Goal: Task Accomplishment & Management: Manage account settings

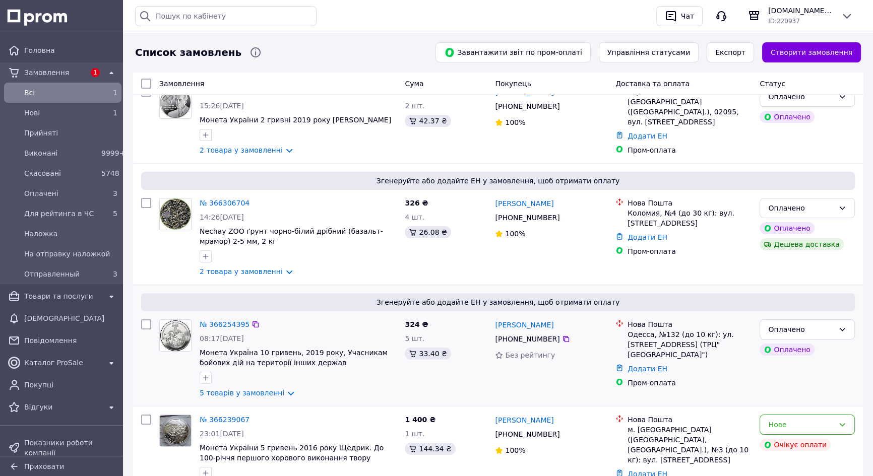
scroll to position [137, 0]
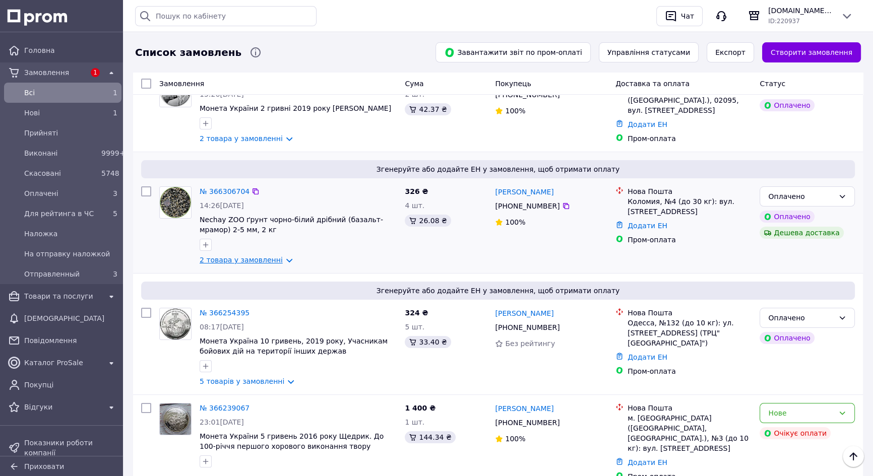
click at [279, 262] on link "2 товара у замовленні" at bounding box center [241, 260] width 83 height 8
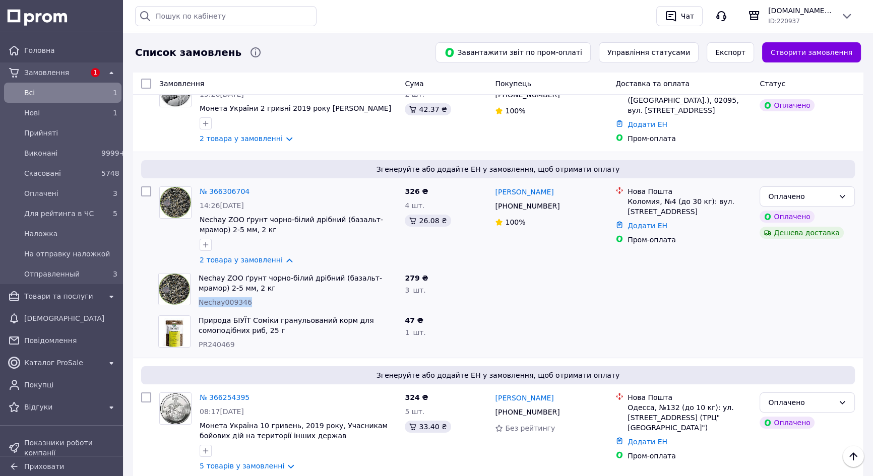
drag, startPoint x: 199, startPoint y: 304, endPoint x: 250, endPoint y: 303, distance: 50.9
click at [250, 303] on div "Nechay009346" at bounding box center [298, 302] width 198 height 10
copy span "Nechay009346"
click at [62, 293] on span "Товари та послуги" at bounding box center [62, 296] width 77 height 10
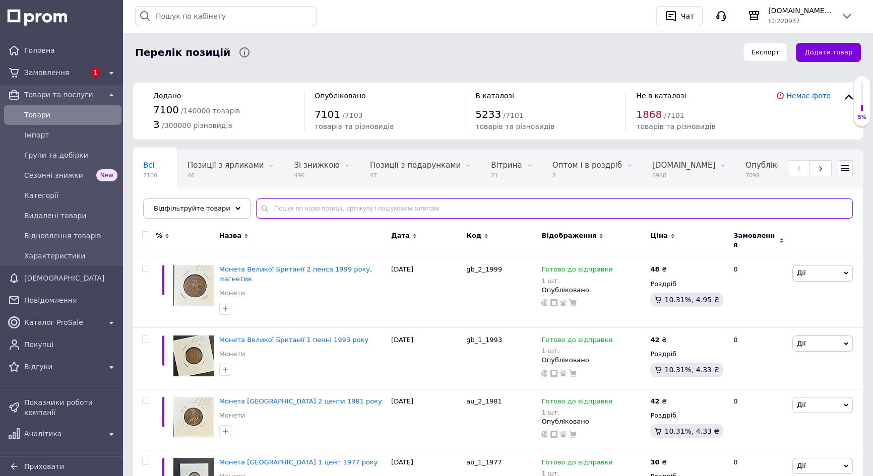
click at [331, 207] on input "text" at bounding box center [554, 209] width 597 height 20
paste input "Nechay009346"
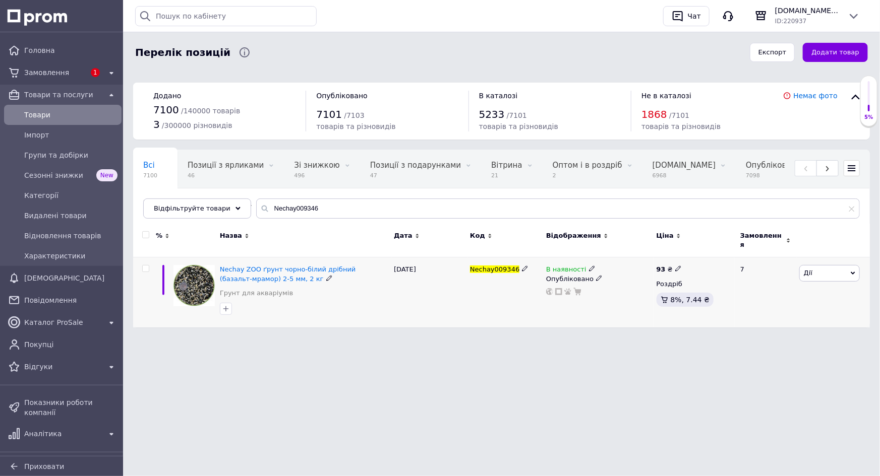
click at [589, 266] on use at bounding box center [592, 269] width 6 height 6
click at [619, 271] on li "Немає в наявності" at bounding box center [647, 277] width 96 height 14
click at [552, 328] on div "Перелік позицій Експорт Додати товар Додано 7100 / 140000 товарів 3 / 300000 рі…" at bounding box center [501, 169] width 757 height 338
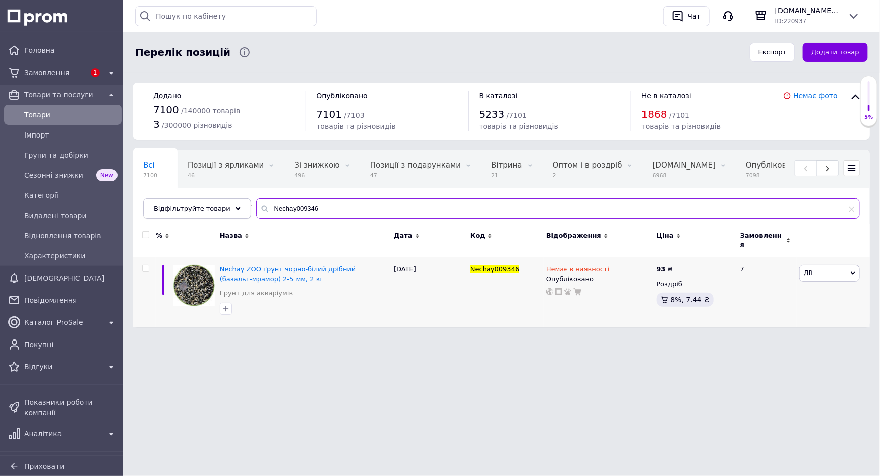
drag, startPoint x: 290, startPoint y: 207, endPoint x: 236, endPoint y: 199, distance: 54.1
click at [236, 199] on div "Відфільтруйте товари Nechay009346" at bounding box center [501, 209] width 717 height 20
paste input "39"
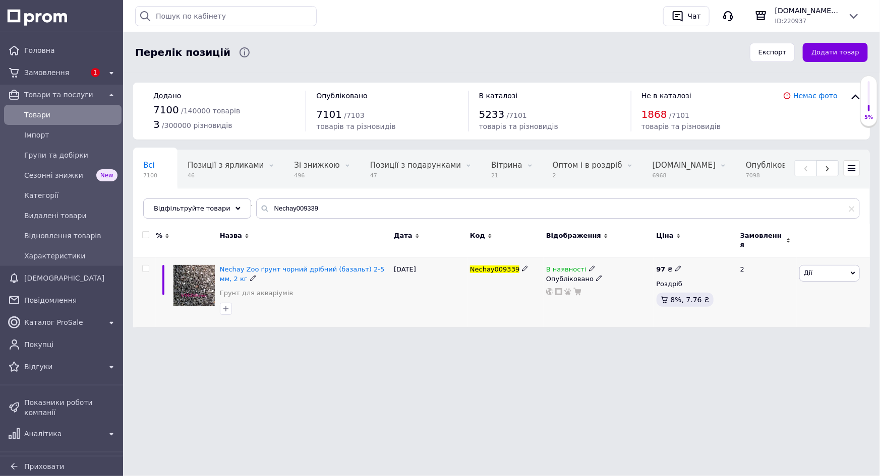
click at [589, 266] on icon at bounding box center [592, 269] width 6 height 6
click at [618, 270] on li "Немає в наявності" at bounding box center [647, 277] width 96 height 14
click at [506, 338] on div "Чат з покупцем" at bounding box center [440, 348] width 880 height 20
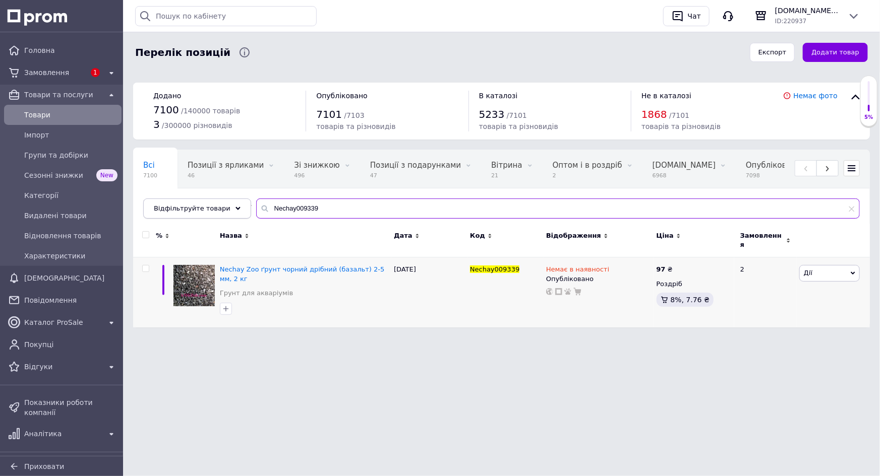
drag, startPoint x: 321, startPoint y: 209, endPoint x: 220, endPoint y: 209, distance: 100.3
click at [220, 209] on div "Відфільтруйте товари Nechay009339" at bounding box center [501, 209] width 717 height 20
paste input "60"
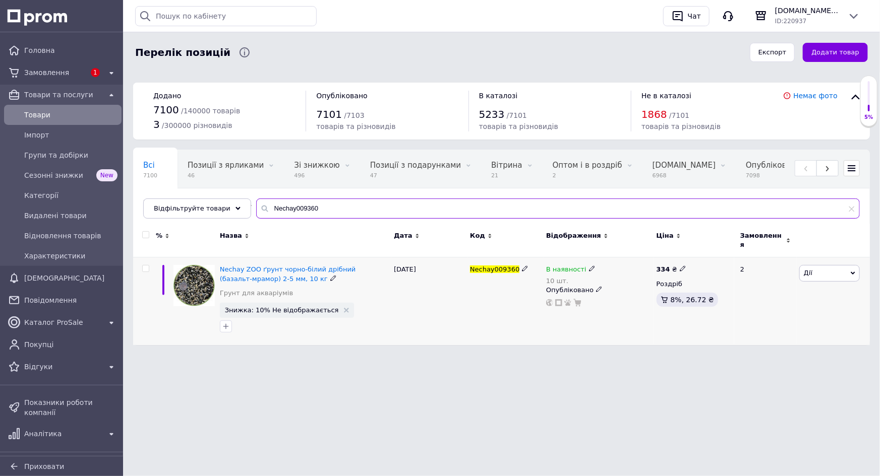
type input "Nechay009360"
click at [589, 265] on span at bounding box center [592, 268] width 6 height 7
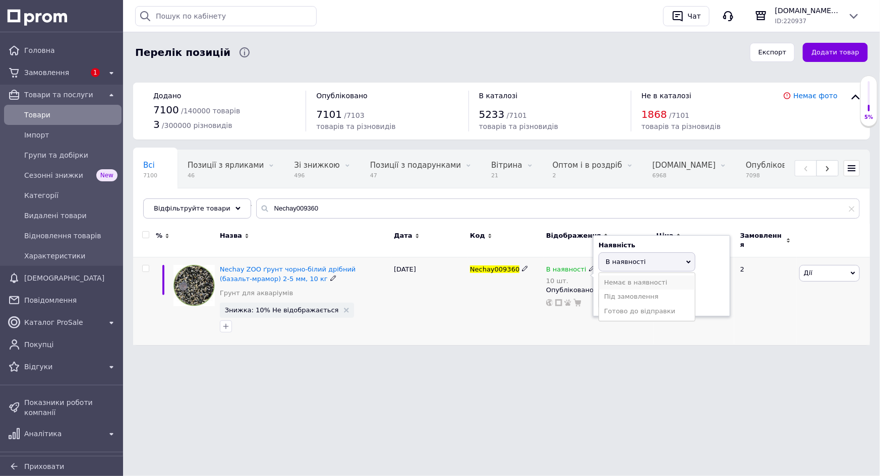
click at [628, 276] on li "Немає в наявності" at bounding box center [647, 283] width 96 height 14
drag, startPoint x: 614, startPoint y: 300, endPoint x: 583, endPoint y: 299, distance: 30.8
click at [583, 299] on div "В наявності 10 шт. Наявність Немає в наявності В наявності Під замовлення Готов…" at bounding box center [598, 286] width 105 height 42
type input "0"
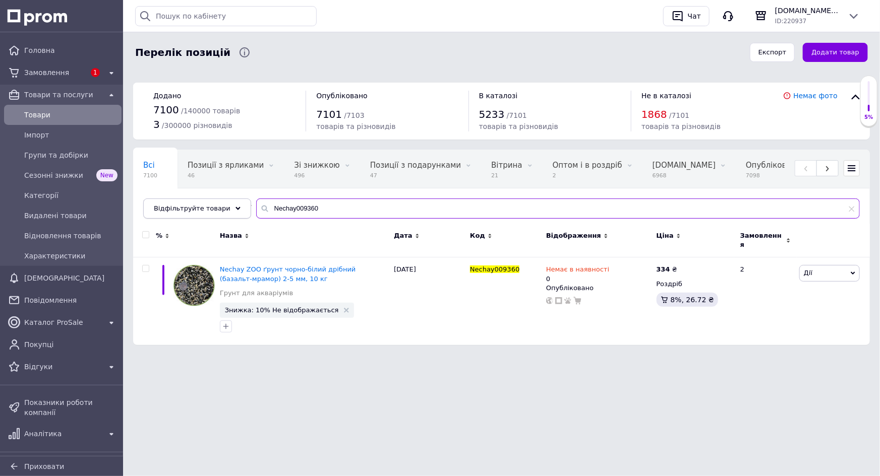
drag, startPoint x: 281, startPoint y: 208, endPoint x: 229, endPoint y: 202, distance: 52.3
click at [229, 202] on div "Відфільтруйте товари Nechay009360" at bounding box center [501, 209] width 717 height 20
paste input "46"
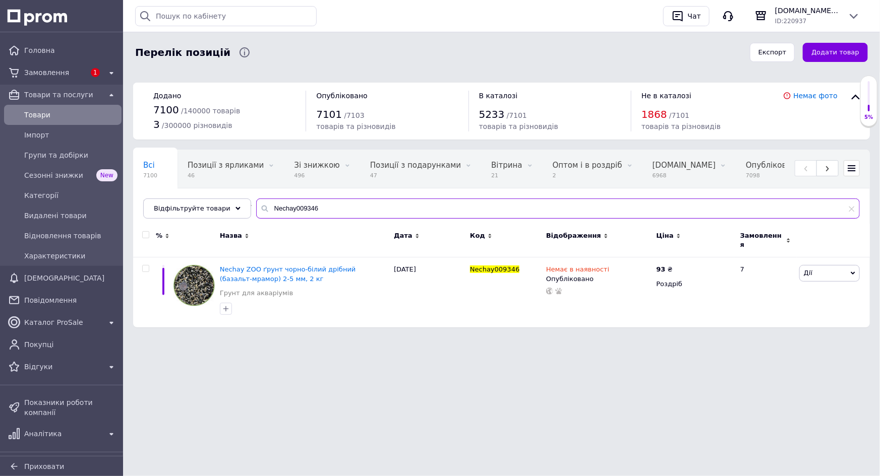
drag, startPoint x: 276, startPoint y: 207, endPoint x: 249, endPoint y: 207, distance: 27.7
click at [256, 207] on input "Nechay009346" at bounding box center [558, 209] width 604 height 20
paste input "1937"
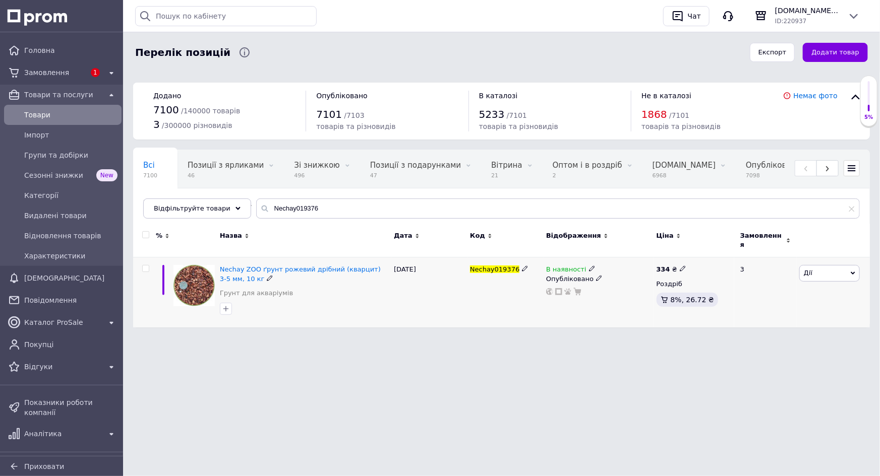
click at [589, 266] on icon at bounding box center [592, 269] width 6 height 6
click at [608, 272] on li "Немає в наявності" at bounding box center [647, 277] width 96 height 14
click at [509, 344] on div "Чат з покупцем" at bounding box center [440, 348] width 880 height 20
drag, startPoint x: 218, startPoint y: 262, endPoint x: 255, endPoint y: 265, distance: 36.9
click at [255, 265] on div "Nechay ZOO ґрунт рожевий дрібний (кварцит) 3-5 мм, 10 кг Грунт для акваріумів" at bounding box center [304, 293] width 174 height 70
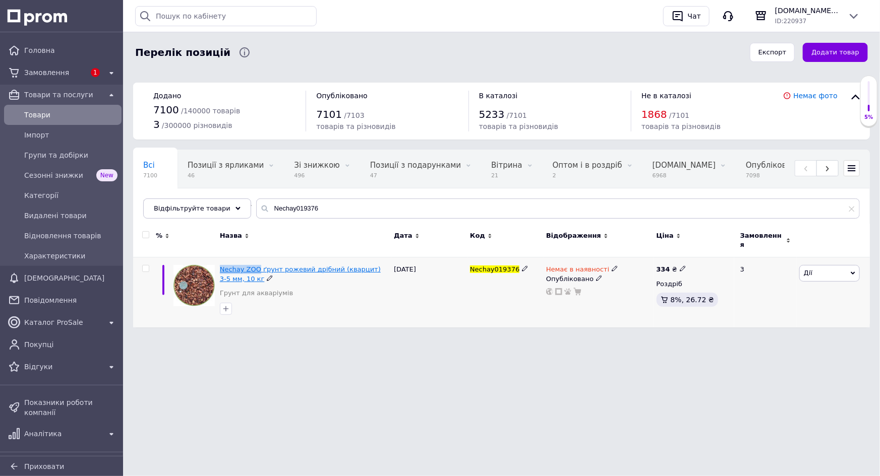
copy span "Nechay ZOO"
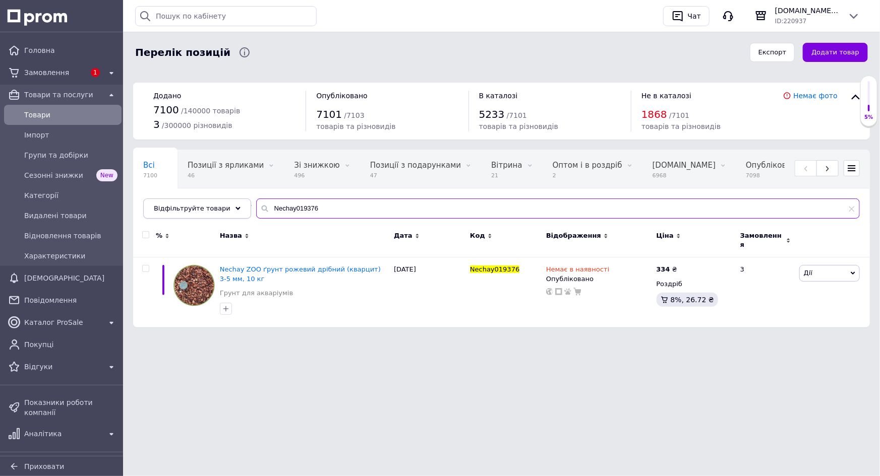
drag, startPoint x: 334, startPoint y: 212, endPoint x: 230, endPoint y: 210, distance: 103.4
click at [230, 210] on div "Відфільтруйте товари Nechay019376" at bounding box center [501, 209] width 717 height 20
paste input "236531"
type input "Nechay236531"
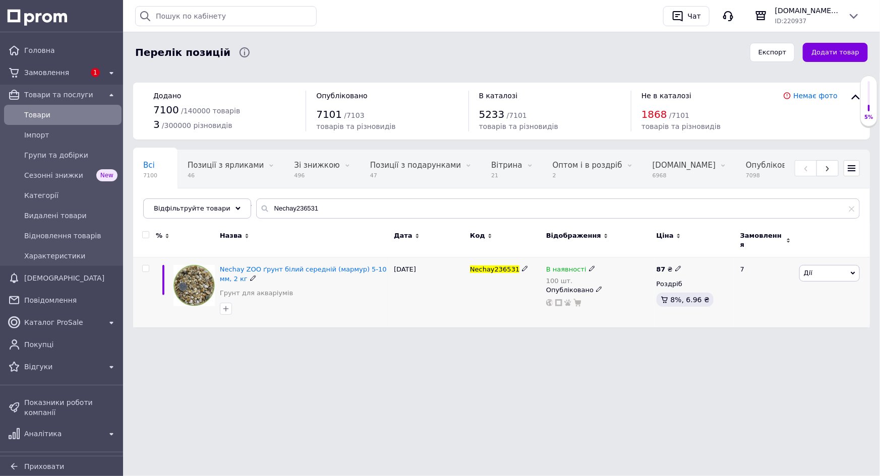
click at [589, 266] on icon at bounding box center [592, 269] width 6 height 6
click at [616, 276] on li "Немає в наявності" at bounding box center [647, 283] width 96 height 14
drag, startPoint x: 621, startPoint y: 296, endPoint x: 573, endPoint y: 296, distance: 47.4
click at [573, 296] on div "В наявності 100 шт. Наявність Немає в наявності В наявності Під замовлення Гото…" at bounding box center [598, 286] width 105 height 42
type input "0"
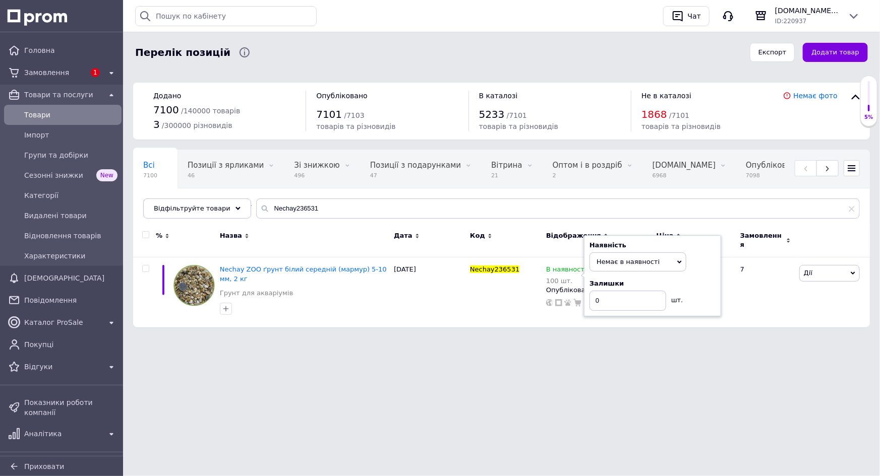
click at [568, 350] on div "Чат з покупцем" at bounding box center [440, 348] width 880 height 20
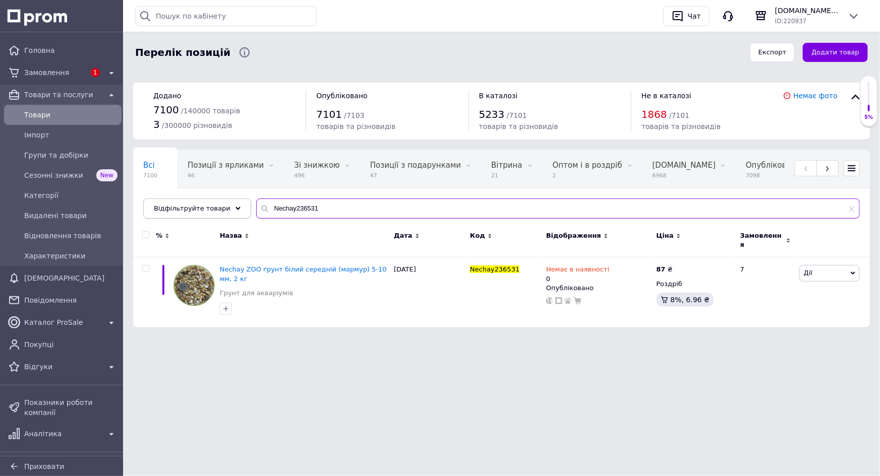
drag, startPoint x: 276, startPoint y: 207, endPoint x: 233, endPoint y: 207, distance: 42.9
click at [233, 207] on div "Відфільтруйте товари Nechay236531" at bounding box center [501, 209] width 717 height 20
paste input "000028"
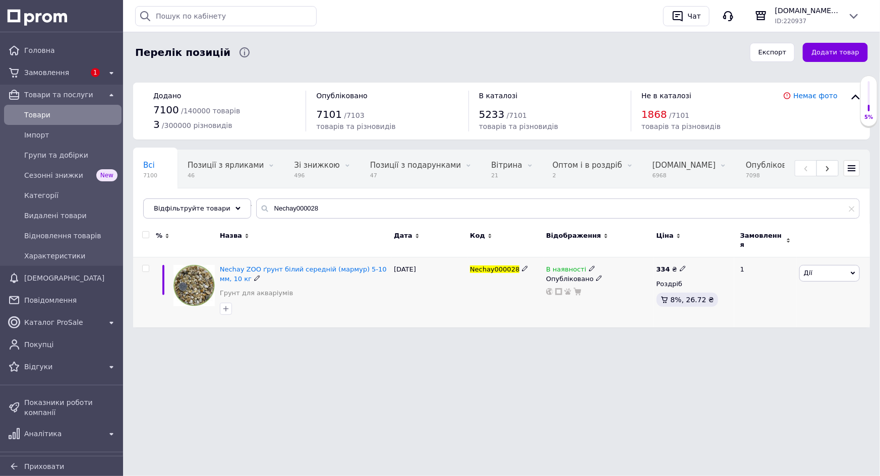
click at [586, 258] on div "В наявності Опубліковано" at bounding box center [599, 293] width 110 height 70
click at [589, 266] on use at bounding box center [592, 269] width 6 height 6
click at [620, 274] on li "Немає в наявності" at bounding box center [647, 277] width 96 height 14
click at [563, 324] on div "Перелік позицій Експорт Додати товар Додано 7100 / 140000 товарів 3 / 300000 рі…" at bounding box center [501, 169] width 757 height 338
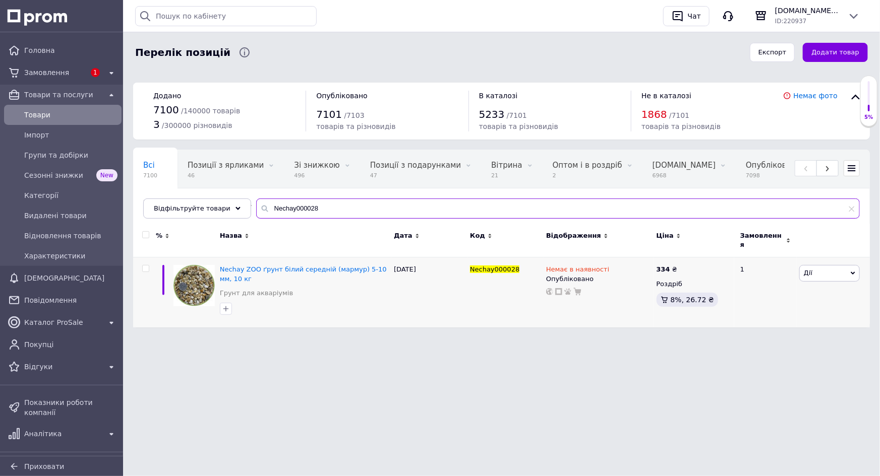
drag, startPoint x: 294, startPoint y: 211, endPoint x: 245, endPoint y: 205, distance: 49.7
click at [256, 205] on input "Nechay000028" at bounding box center [558, 209] width 604 height 20
paste input "9353"
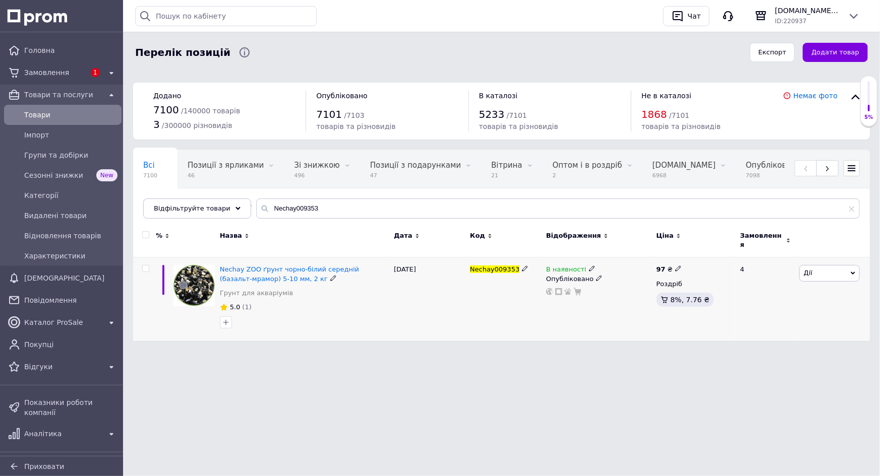
click at [589, 266] on icon at bounding box center [592, 269] width 6 height 6
click at [615, 270] on li "Немає в наявності" at bounding box center [647, 277] width 96 height 14
click at [549, 334] on div "В наявності Наявність Немає в наявності В наявності Під замовлення Готово до ві…" at bounding box center [599, 300] width 110 height 84
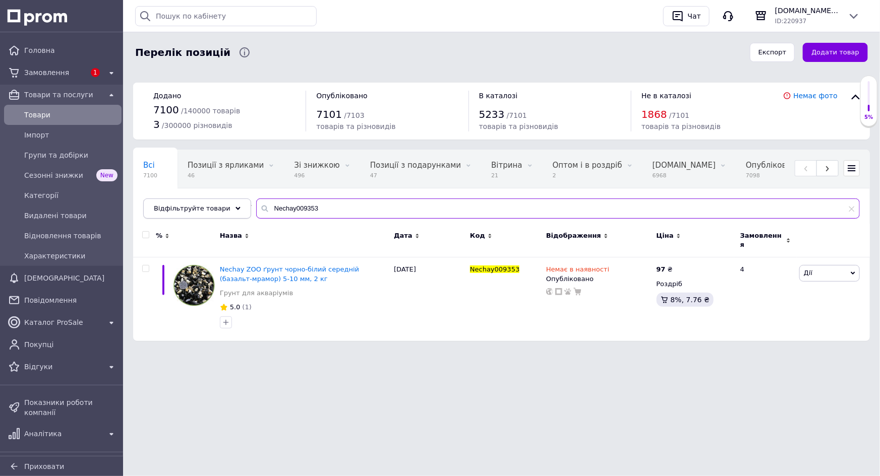
drag, startPoint x: 296, startPoint y: 210, endPoint x: 233, endPoint y: 210, distance: 63.5
click at [233, 210] on div "Відфільтруйте товари Nechay009353" at bounding box center [501, 209] width 717 height 20
paste input "15"
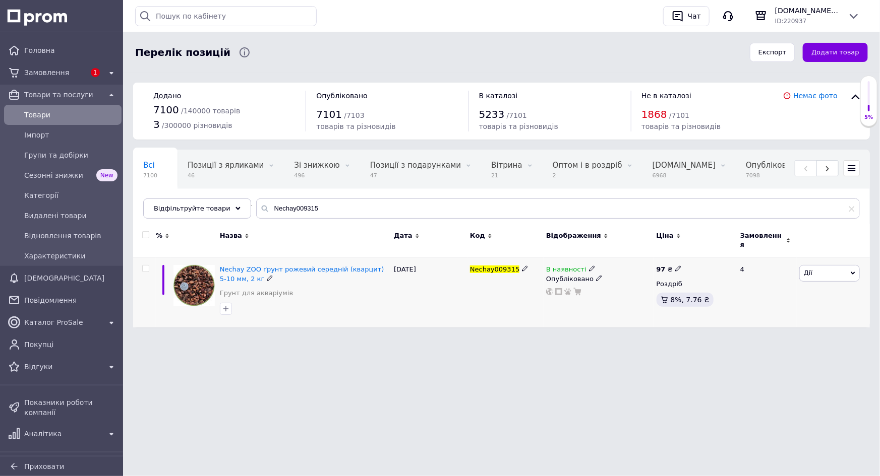
click at [589, 266] on icon at bounding box center [592, 269] width 6 height 6
click at [620, 270] on li "Немає в наявності" at bounding box center [647, 277] width 96 height 14
click at [569, 347] on div "Чат з покупцем" at bounding box center [440, 348] width 880 height 20
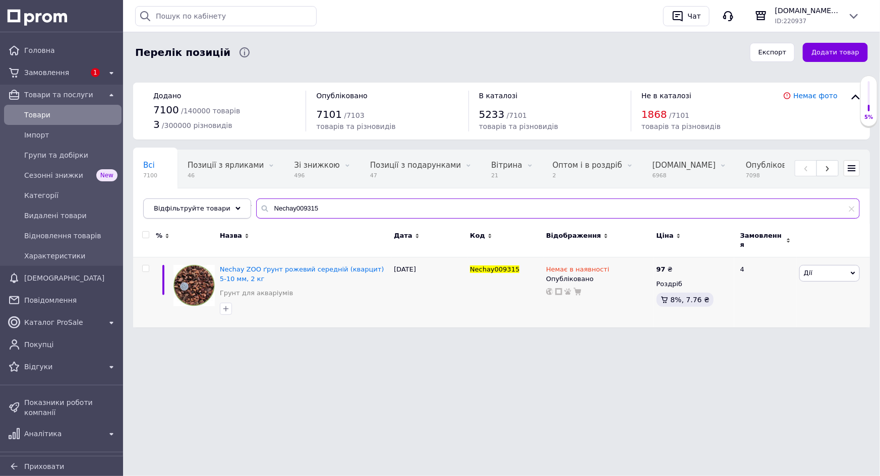
drag, startPoint x: 320, startPoint y: 207, endPoint x: 231, endPoint y: 202, distance: 88.4
click at [231, 202] on div "Відфільтруйте товари Nechay009315" at bounding box center [501, 209] width 717 height 20
paste input "003"
type input "Nechay000035"
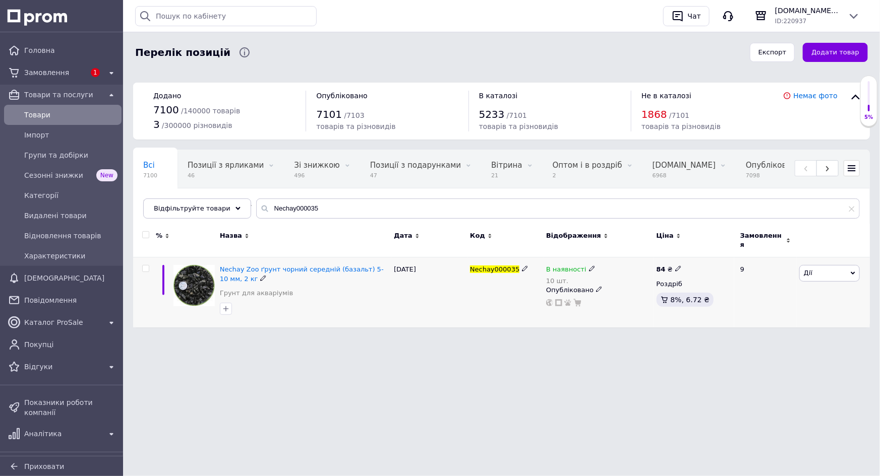
click at [589, 266] on icon at bounding box center [592, 269] width 6 height 6
click at [630, 276] on li "Немає в наявності" at bounding box center [647, 283] width 96 height 14
drag, startPoint x: 627, startPoint y: 299, endPoint x: 575, endPoint y: 297, distance: 51.9
click at [575, 297] on div "В наявності 10 шт. Наявність Немає в наявності В наявності Під замовлення Готов…" at bounding box center [598, 286] width 105 height 42
type input "0"
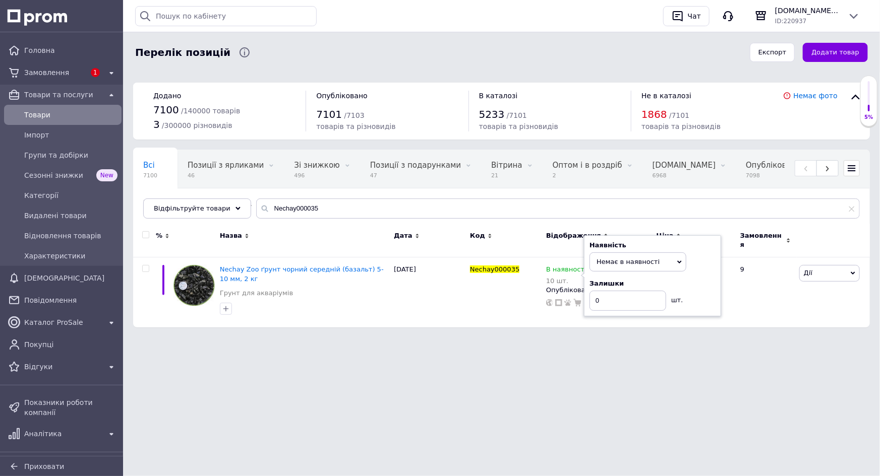
click at [540, 353] on html "Головна Замовлення 1 Товари та послуги Товари Імпорт Групи та добірки Сезонні з…" at bounding box center [440, 179] width 880 height 358
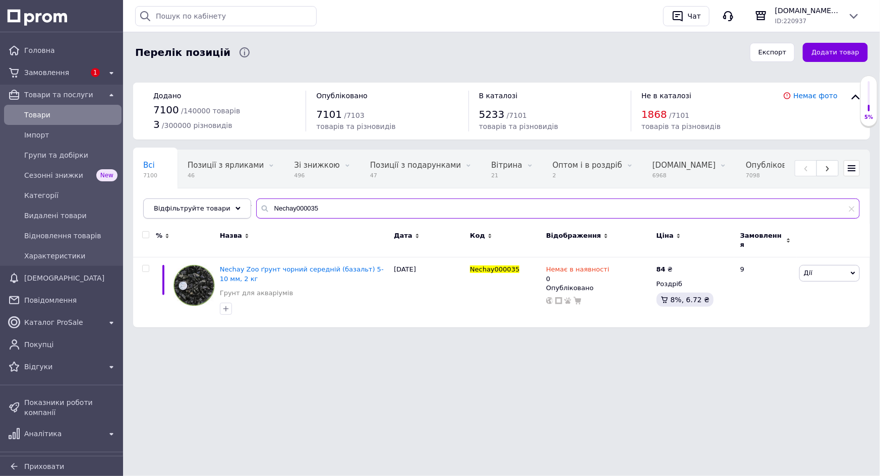
drag, startPoint x: 328, startPoint y: 209, endPoint x: 236, endPoint y: 207, distance: 91.8
click at [236, 207] on div "Відфільтруйте товари Nechay000035" at bounding box center [501, 209] width 717 height 20
paste input "934"
drag, startPoint x: 324, startPoint y: 199, endPoint x: 225, endPoint y: 205, distance: 99.0
click at [225, 205] on div "Відфільтруйте товари Nechay00934" at bounding box center [501, 209] width 717 height 20
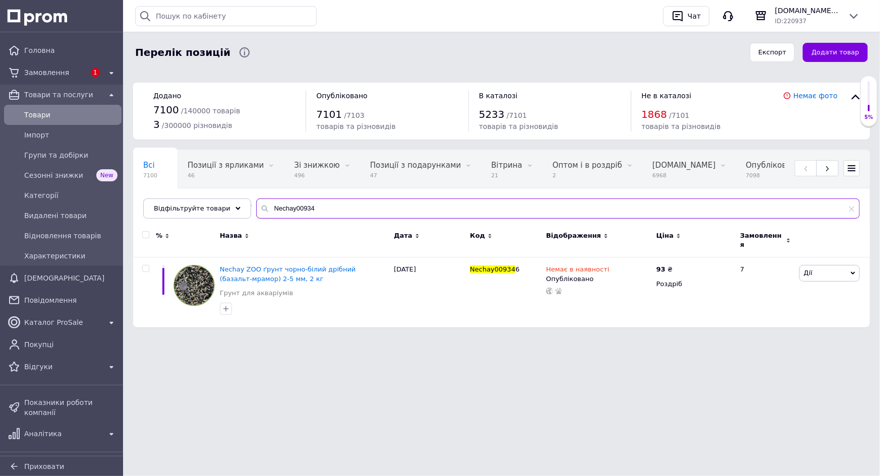
paste input "236128"
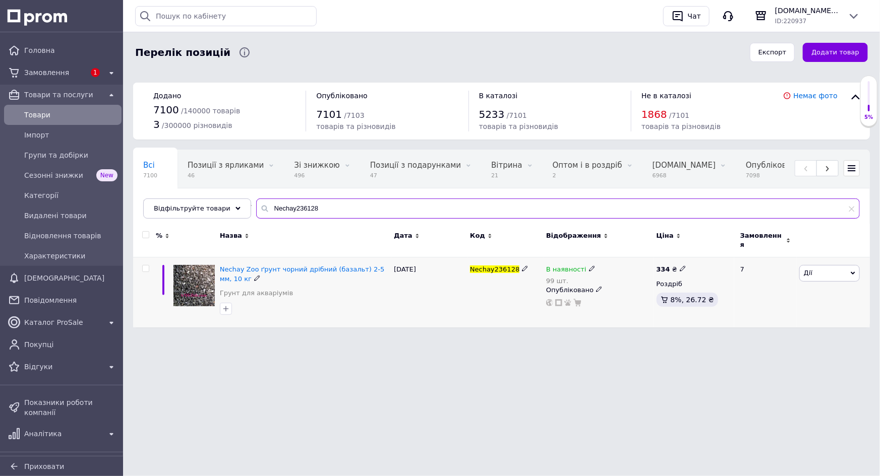
type input "Nechay236128"
click at [589, 266] on icon at bounding box center [592, 269] width 6 height 6
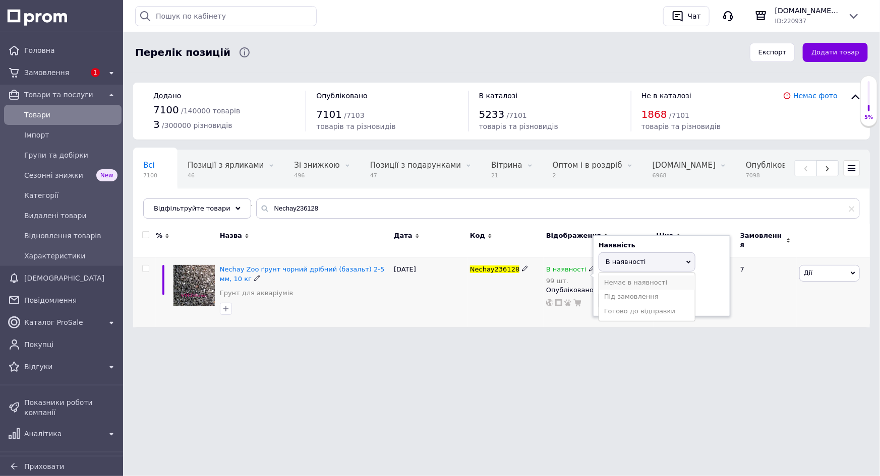
click at [616, 277] on li "Немає в наявності" at bounding box center [647, 283] width 96 height 14
drag, startPoint x: 600, startPoint y: 297, endPoint x: 584, endPoint y: 296, distance: 15.7
click at [584, 296] on div "В наявності 99 шт. Наявність Немає в наявності В наявності Під замовлення Готов…" at bounding box center [598, 286] width 105 height 42
type input "0"
click at [591, 351] on div "Чат з покупцем" at bounding box center [440, 348] width 880 height 20
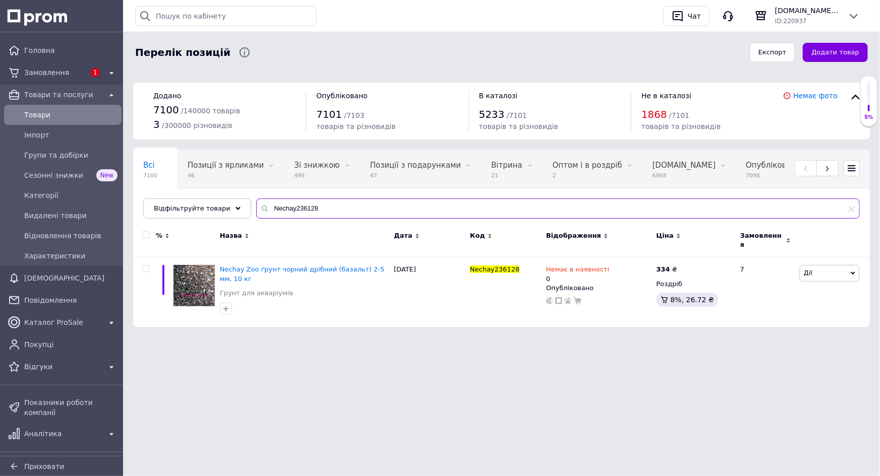
drag, startPoint x: 309, startPoint y: 209, endPoint x: 249, endPoint y: 209, distance: 60.0
click at [256, 209] on div "Nechay236128" at bounding box center [558, 209] width 604 height 20
paste input "000066"
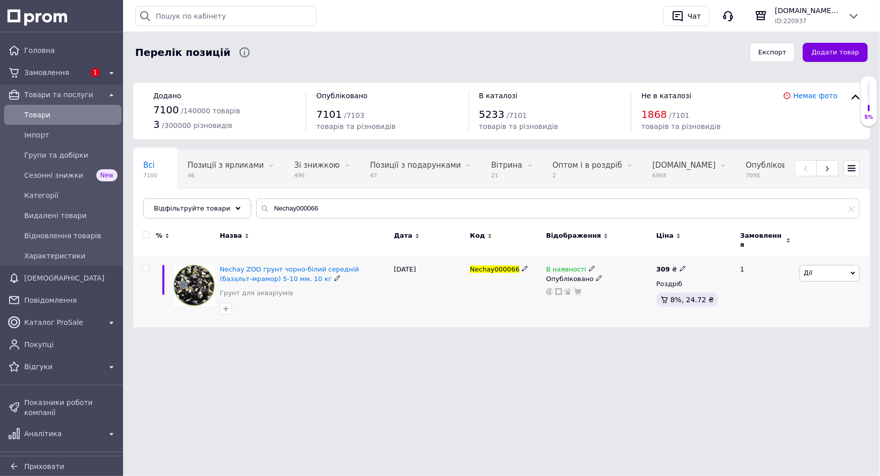
click at [589, 265] on span at bounding box center [592, 268] width 6 height 7
click at [622, 270] on li "Немає в наявності" at bounding box center [647, 277] width 96 height 14
click at [555, 340] on div "Чат з покупцем" at bounding box center [440, 348] width 880 height 20
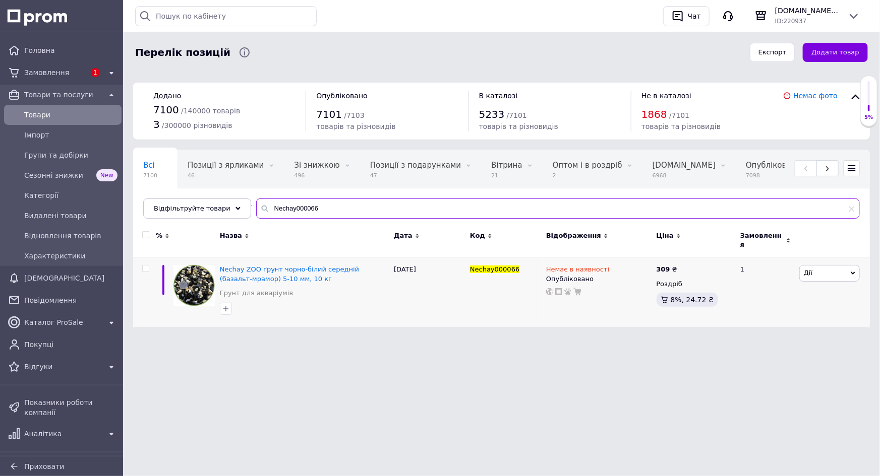
drag, startPoint x: 321, startPoint y: 215, endPoint x: 251, endPoint y: 210, distance: 70.3
click at [256, 210] on input "Nechay000066" at bounding box center [558, 209] width 604 height 20
paste input "80"
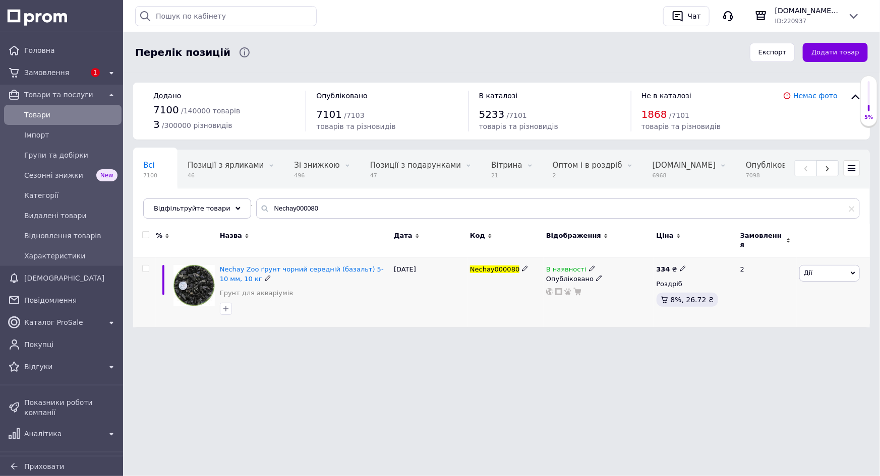
click at [589, 266] on use at bounding box center [592, 269] width 6 height 6
click at [614, 270] on li "Немає в наявності" at bounding box center [647, 277] width 96 height 14
click at [572, 338] on div "Чат з покупцем" at bounding box center [440, 348] width 880 height 20
drag, startPoint x: 218, startPoint y: 264, endPoint x: 253, endPoint y: 264, distance: 34.3
click at [253, 264] on div "Nechay Zoo ґрунт чорний середній (базальт) 5-10 мм, 10 кг Грунт для акваріумів" at bounding box center [304, 293] width 174 height 70
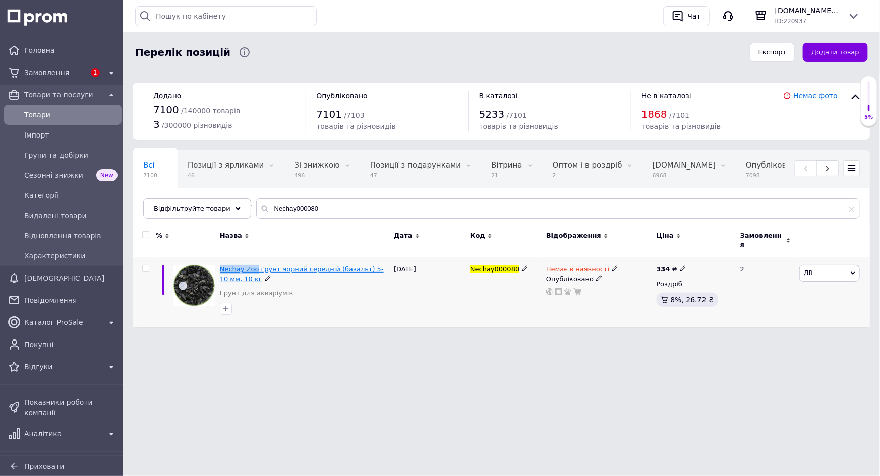
copy span "Nechay Zoo"
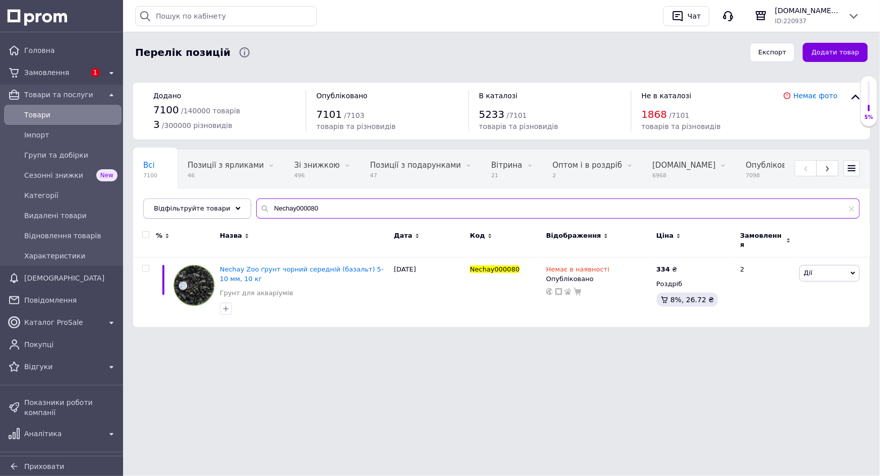
drag, startPoint x: 272, startPoint y: 210, endPoint x: 230, endPoint y: 203, distance: 42.9
click at [228, 203] on div "Відфільтруйте товари Nechay000080" at bounding box center [501, 209] width 717 height 20
paste input "Zoo"
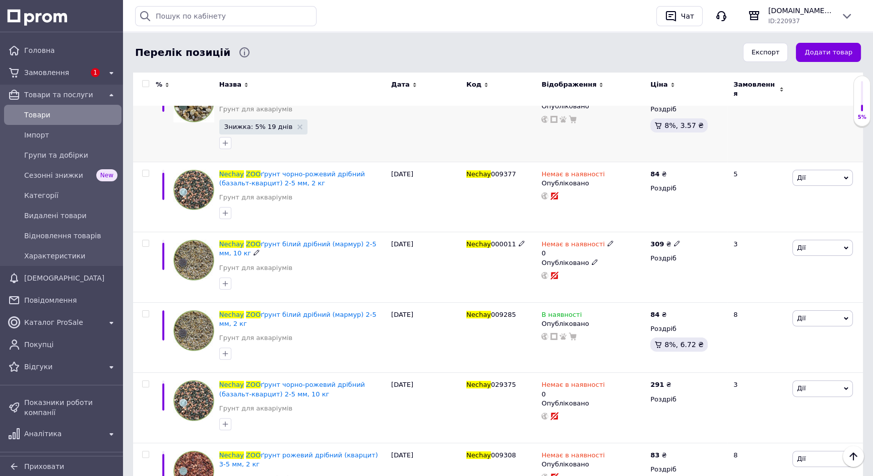
scroll to position [275, 0]
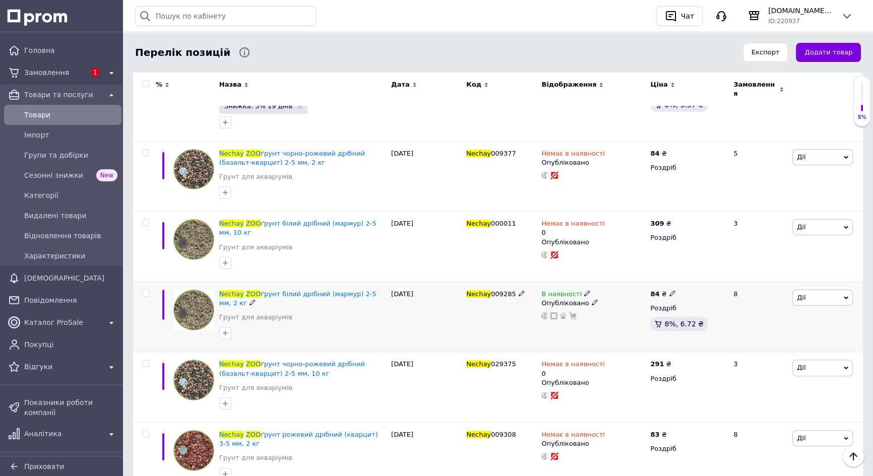
type input "Nechay Zoo"
drag, startPoint x: 490, startPoint y: 287, endPoint x: 508, endPoint y: 287, distance: 18.2
click at [508, 290] on span "009285" at bounding box center [503, 294] width 25 height 8
click at [584, 291] on use at bounding box center [587, 294] width 6 height 6
click at [608, 295] on li "Немає в наявності" at bounding box center [642, 302] width 96 height 14
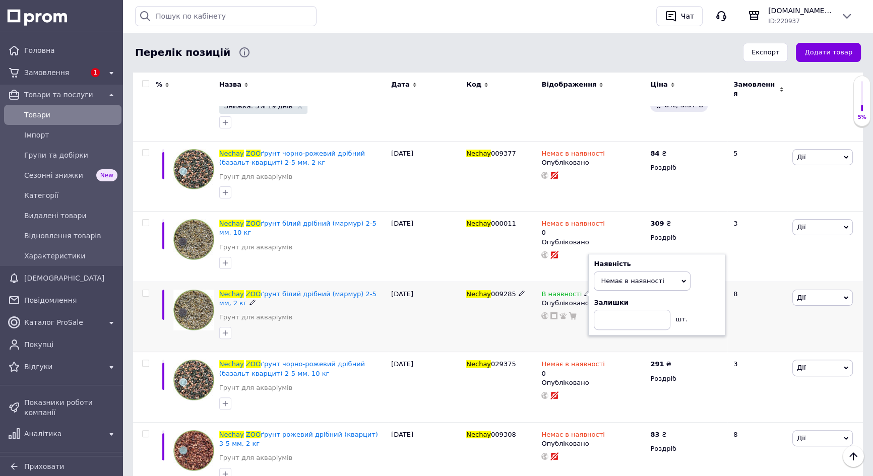
click at [478, 309] on div "Nechay 009285" at bounding box center [501, 317] width 75 height 71
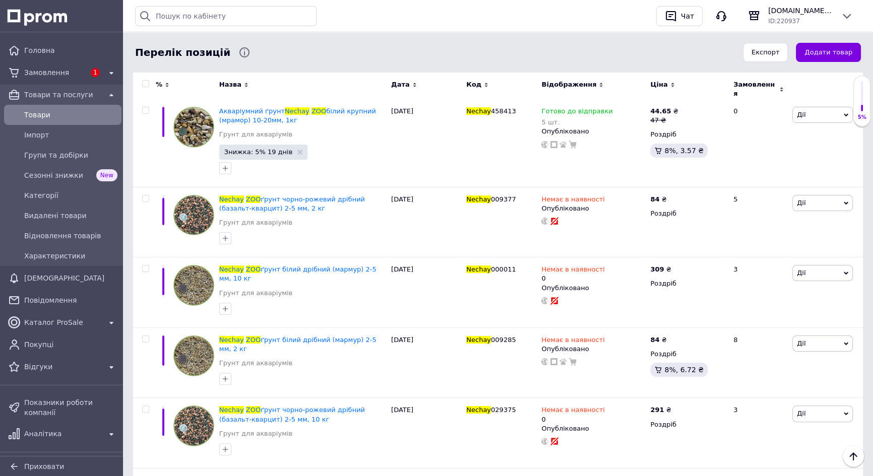
scroll to position [0, 0]
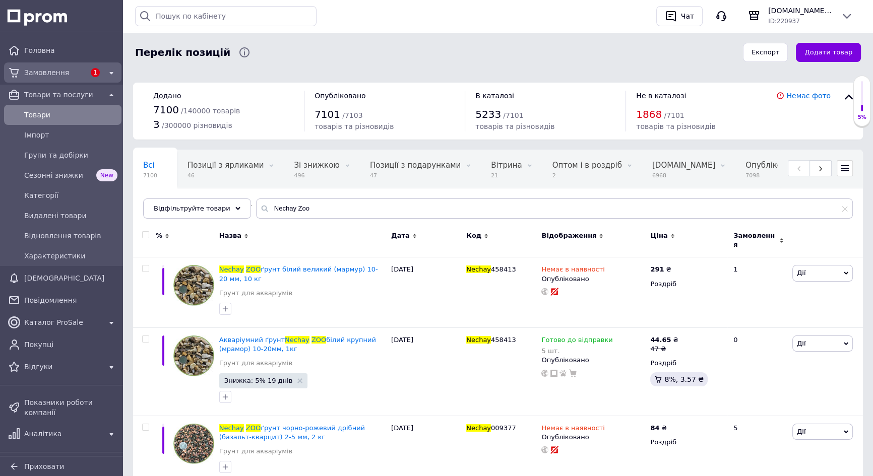
click at [45, 72] on span "Замовлення" at bounding box center [54, 73] width 61 height 10
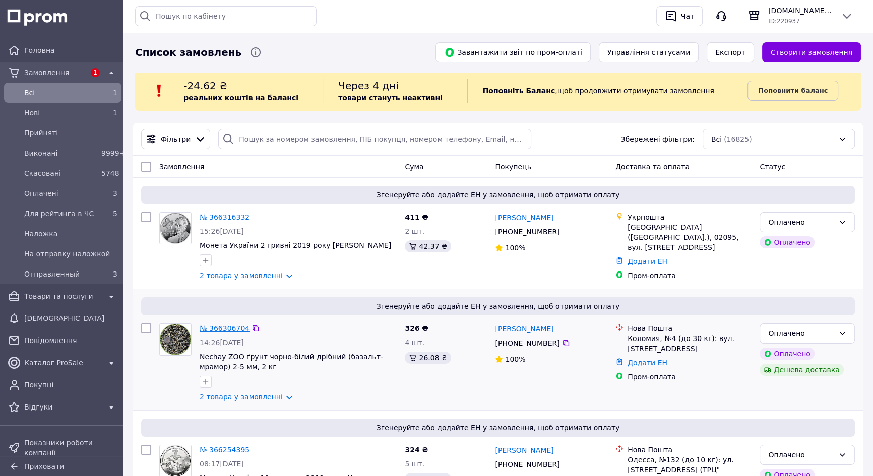
click at [213, 328] on link "№ 366306704" at bounding box center [225, 329] width 50 height 8
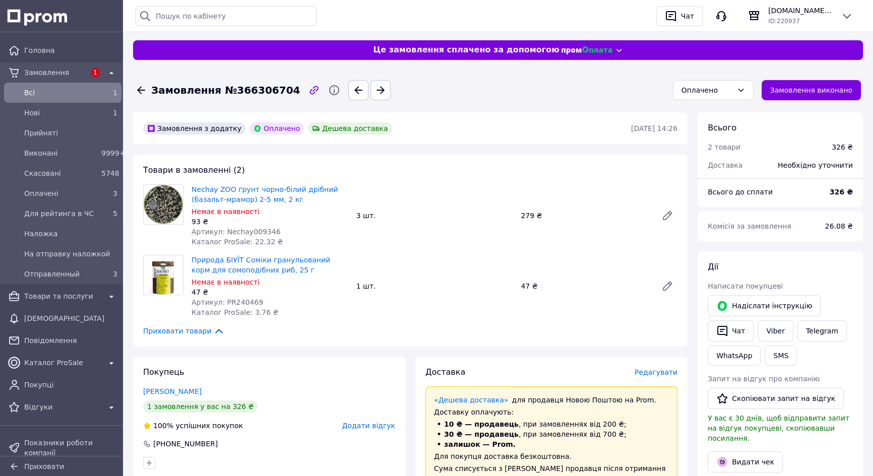
click at [140, 88] on icon at bounding box center [141, 90] width 8 height 8
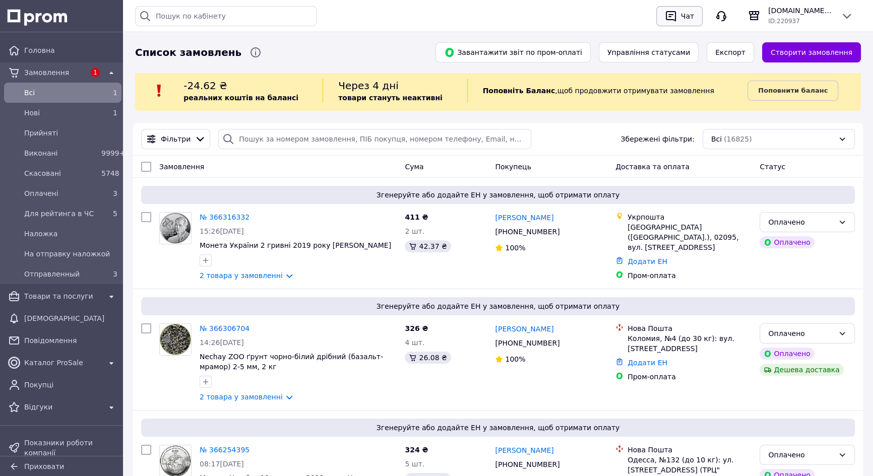
click at [681, 15] on div "Чат" at bounding box center [687, 16] width 17 height 15
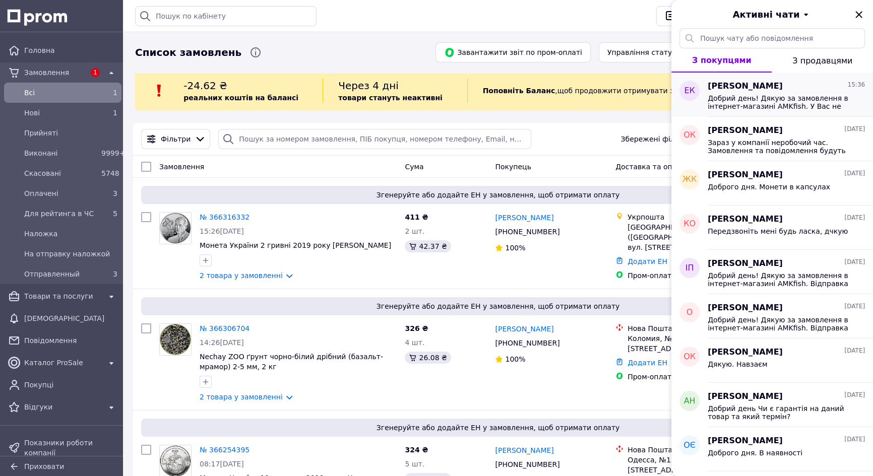
click at [760, 100] on span "Добрий день! Дякую за замовлення в інтернет-магазині AMKfish. У Вас не вийшло о…" at bounding box center [779, 102] width 143 height 16
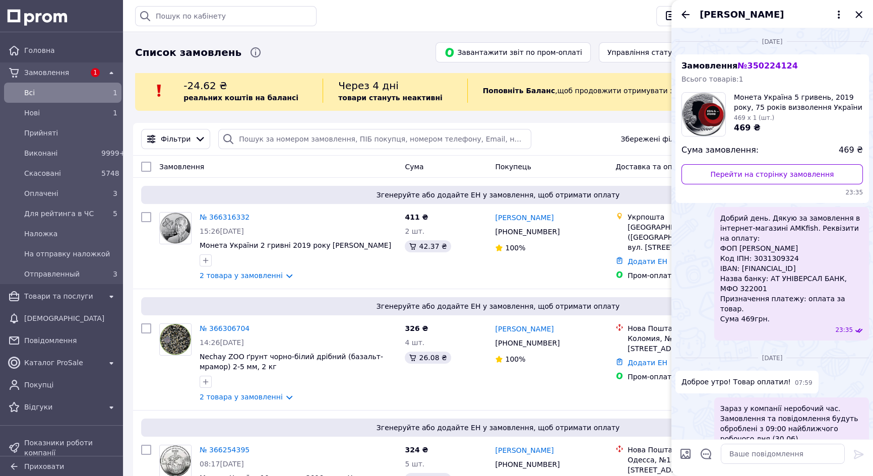
scroll to position [355, 0]
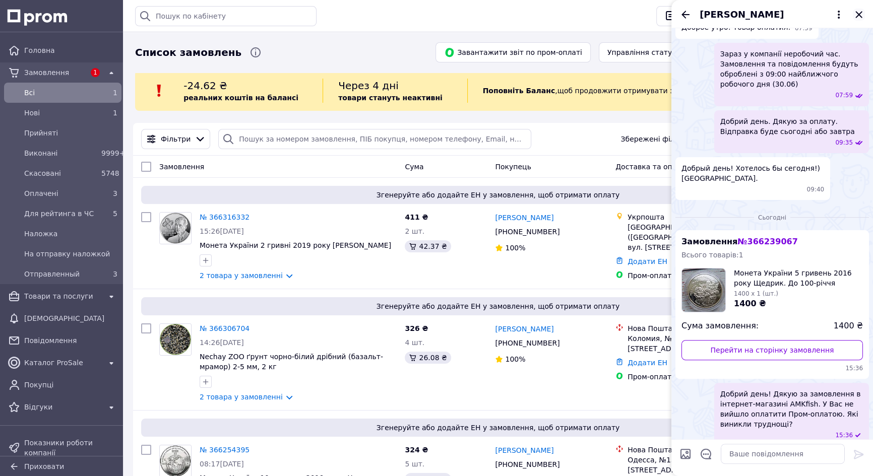
click at [858, 17] on icon "Закрити" at bounding box center [859, 15] width 12 height 12
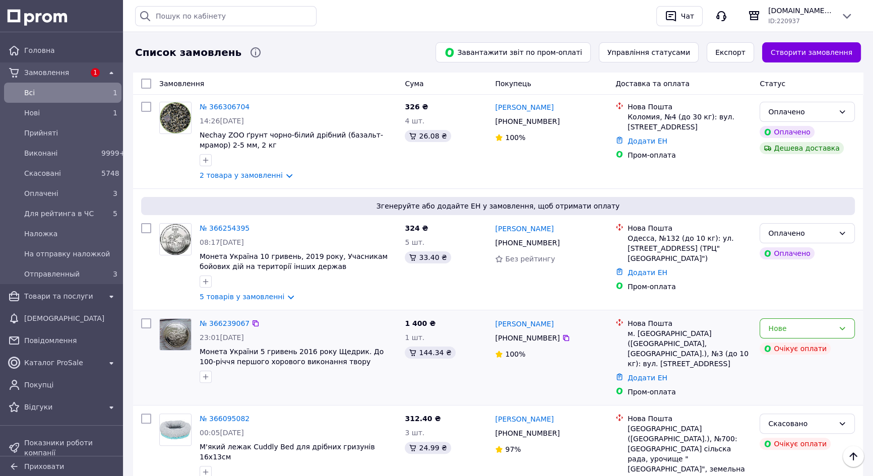
scroll to position [229, 0]
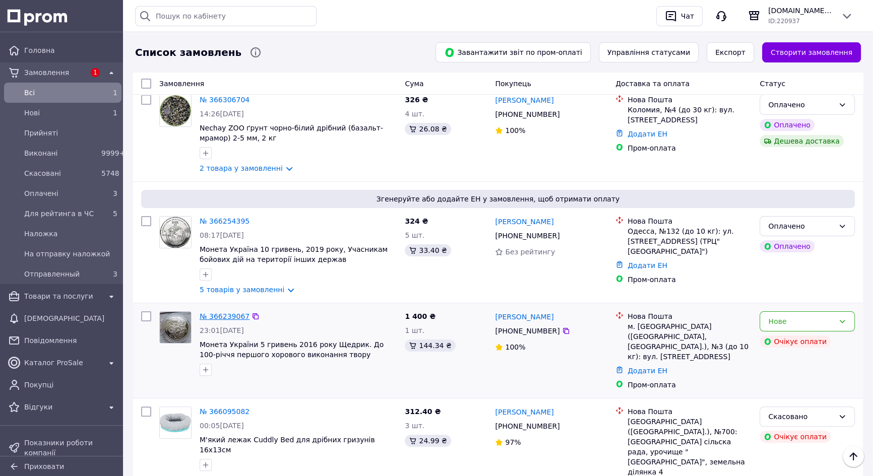
click at [217, 319] on link "№ 366239067" at bounding box center [225, 317] width 50 height 8
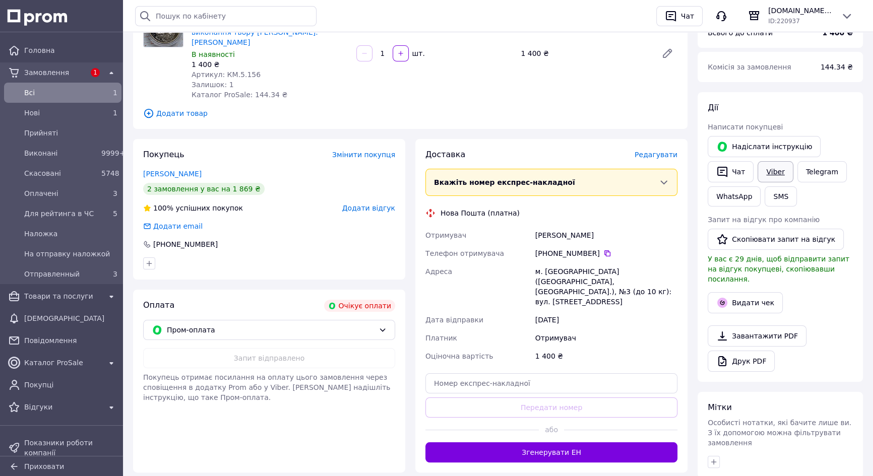
scroll to position [137, 0]
click at [776, 171] on link "Viber" at bounding box center [775, 172] width 35 height 21
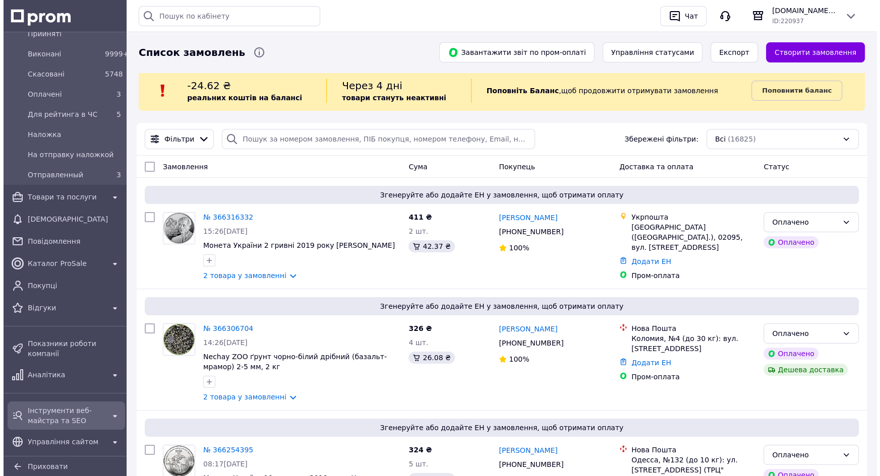
scroll to position [137, 0]
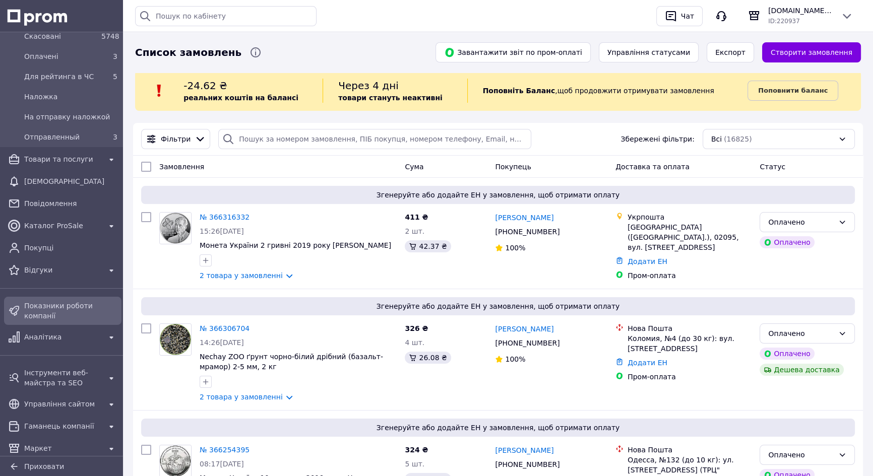
click at [58, 308] on span "Показники роботи компанії" at bounding box center [70, 311] width 93 height 20
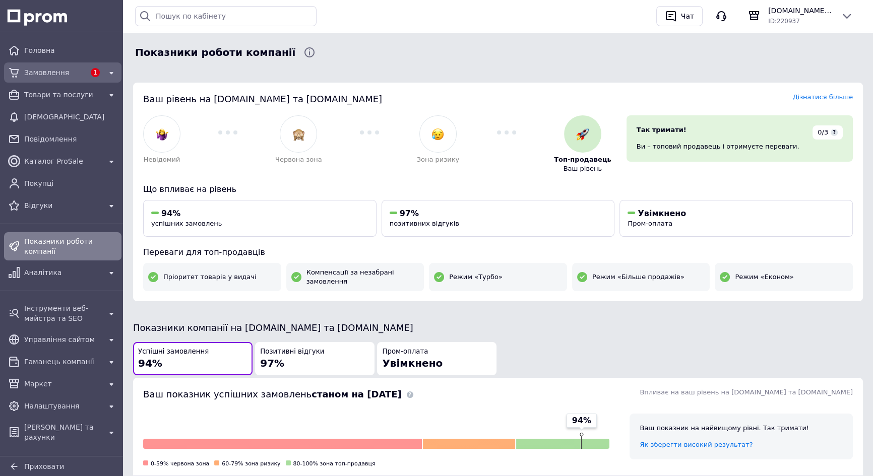
click at [35, 68] on span "Замовлення" at bounding box center [54, 73] width 61 height 10
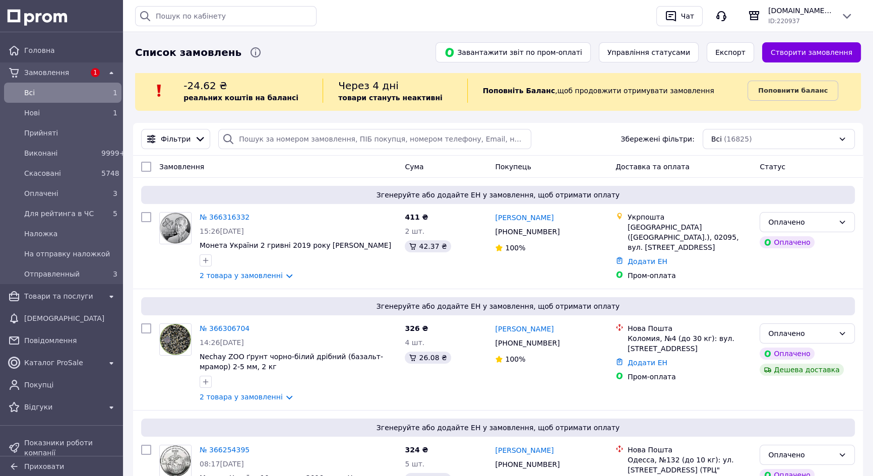
click at [39, 68] on span "Замовлення" at bounding box center [54, 73] width 61 height 10
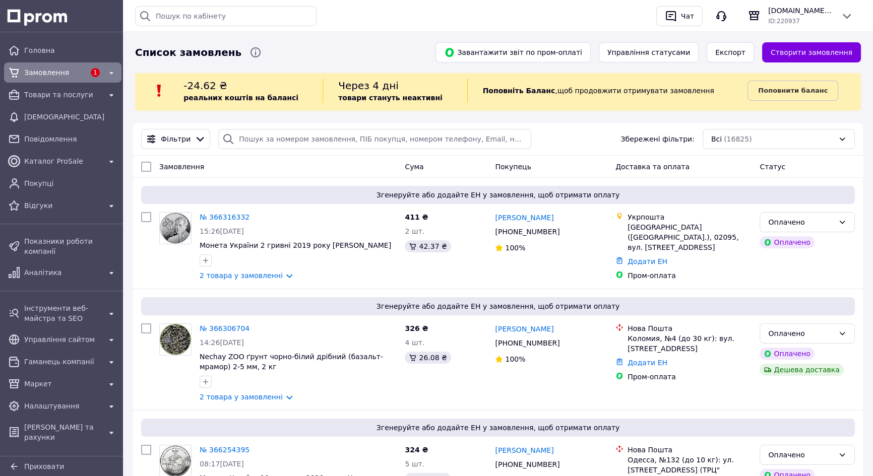
click at [53, 69] on span "Замовлення" at bounding box center [54, 73] width 61 height 10
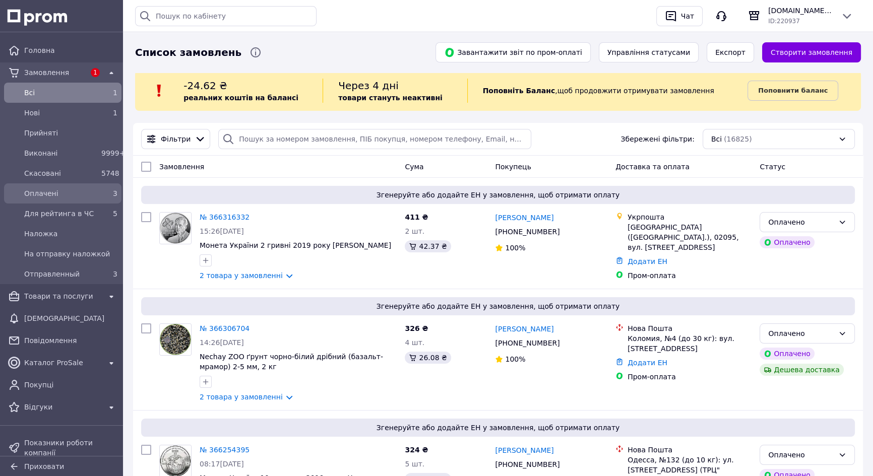
click at [64, 194] on span "Оплачені" at bounding box center [60, 194] width 73 height 10
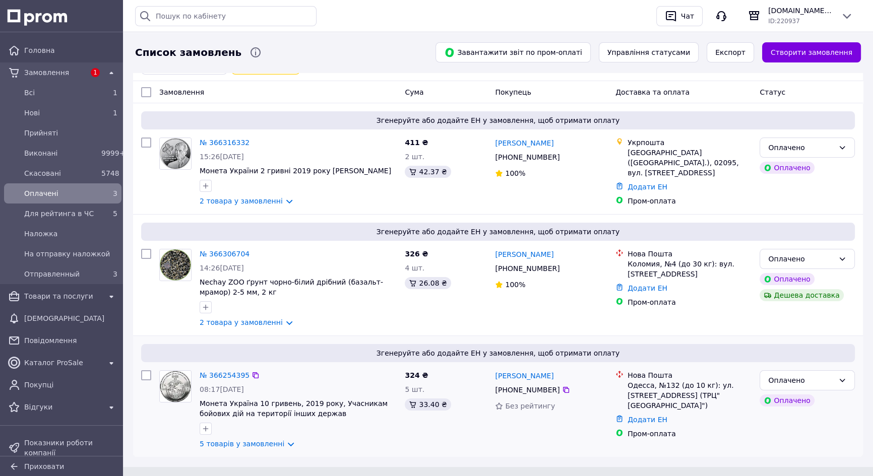
scroll to position [120, 0]
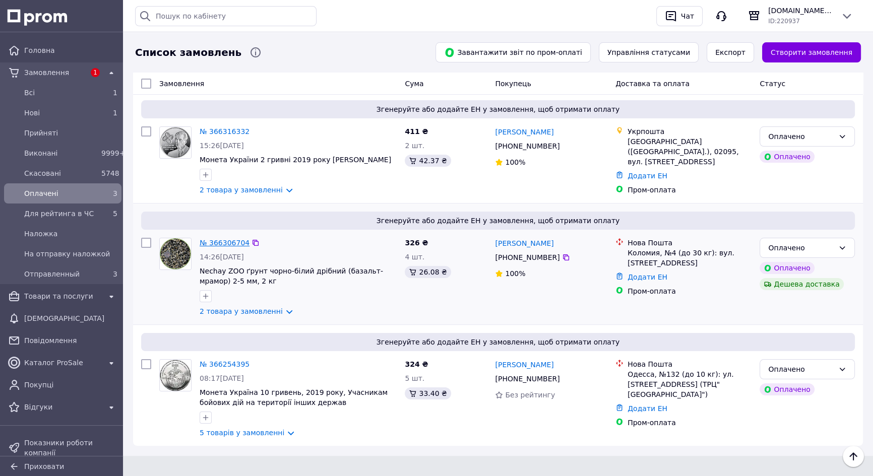
click at [216, 243] on link "№ 366306704" at bounding box center [225, 243] width 50 height 8
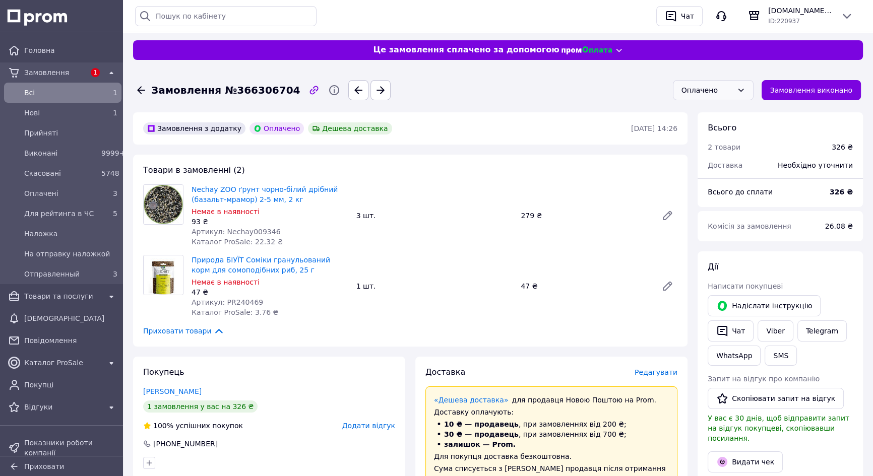
click at [741, 90] on div "Оплачено" at bounding box center [713, 90] width 81 height 20
click at [710, 150] on li "Скасовано" at bounding box center [721, 148] width 80 height 18
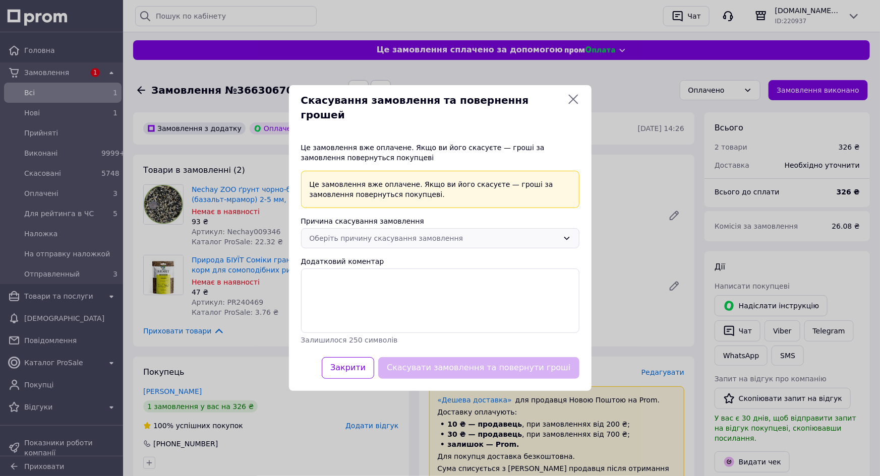
click at [497, 233] on div "Оберіть причину скасування замовлення" at bounding box center [434, 238] width 249 height 11
click at [364, 250] on li "Немає в наявності" at bounding box center [440, 253] width 277 height 18
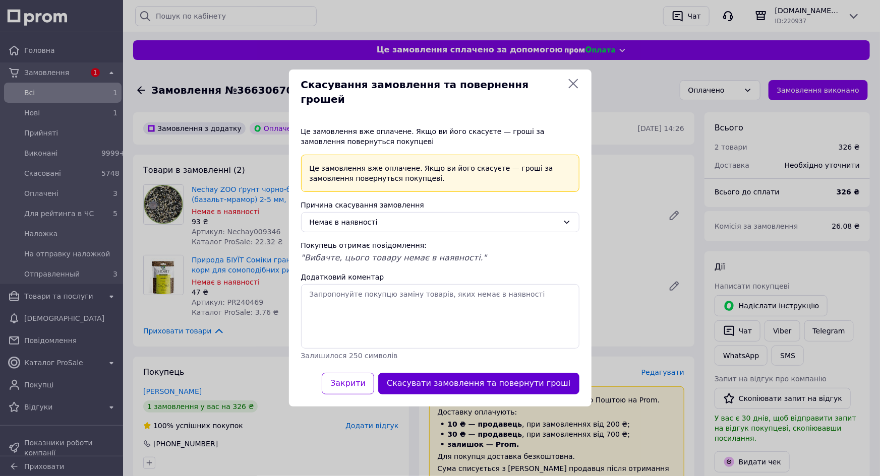
click at [462, 375] on button "Скасувати замовлення та повернути гроші" at bounding box center [478, 384] width 201 height 22
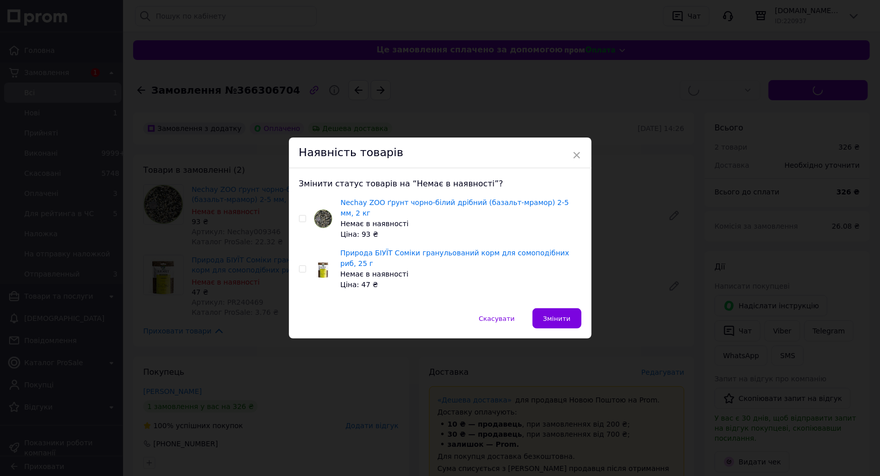
click at [301, 222] on input "checkbox" at bounding box center [302, 219] width 7 height 7
checkbox input "true"
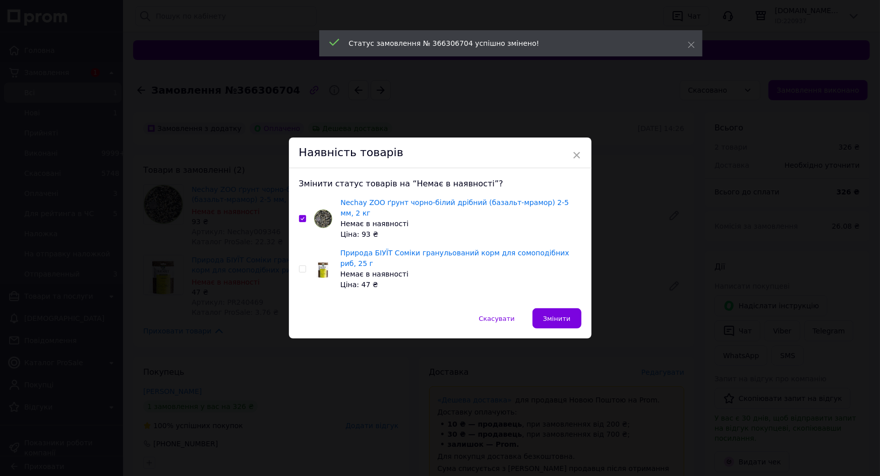
click at [300, 266] on input "checkbox" at bounding box center [302, 269] width 7 height 7
checkbox input "true"
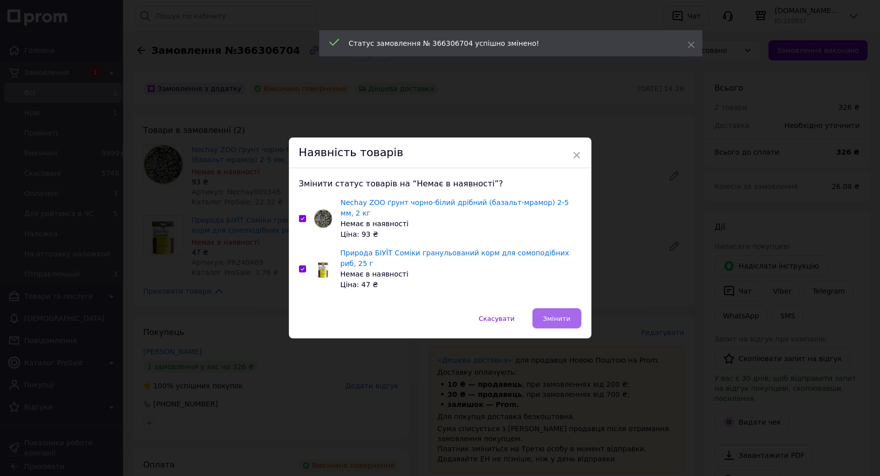
click at [543, 309] on button "Змінити" at bounding box center [556, 319] width 49 height 20
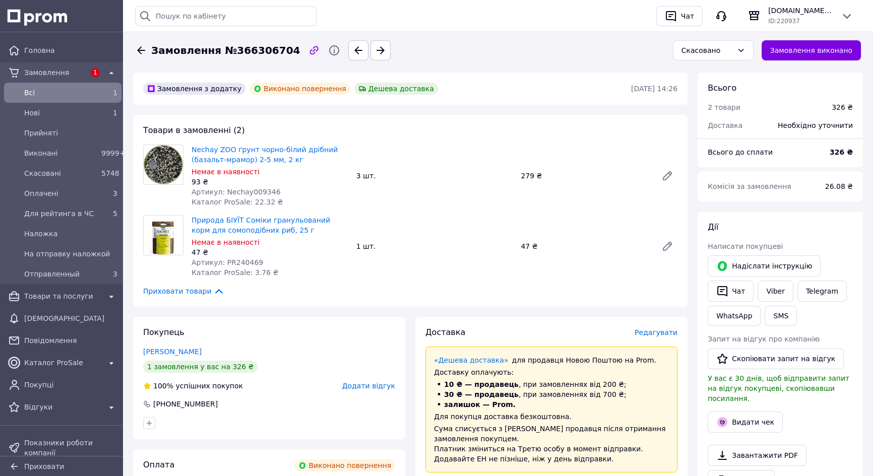
click at [139, 50] on icon at bounding box center [141, 50] width 8 height 8
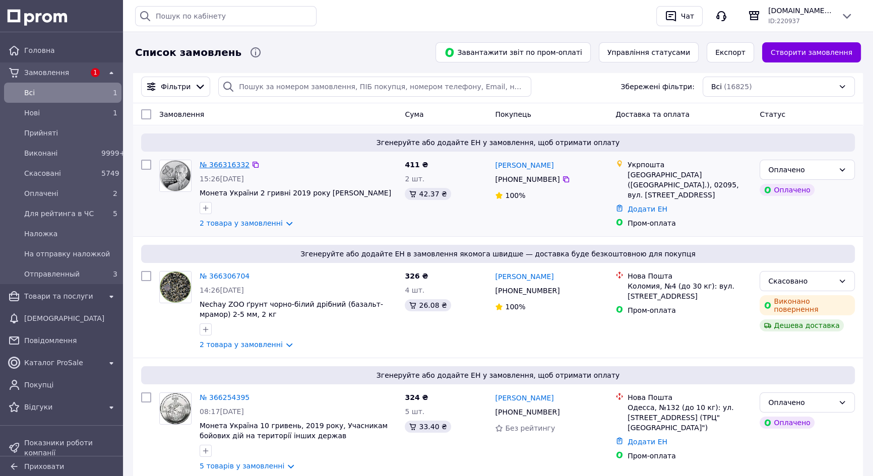
click at [212, 165] on link "№ 366316332" at bounding box center [225, 165] width 50 height 8
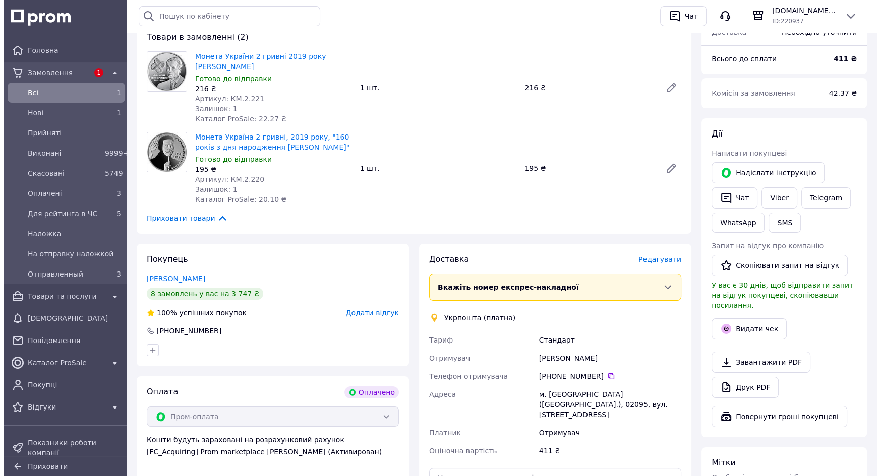
scroll to position [137, 0]
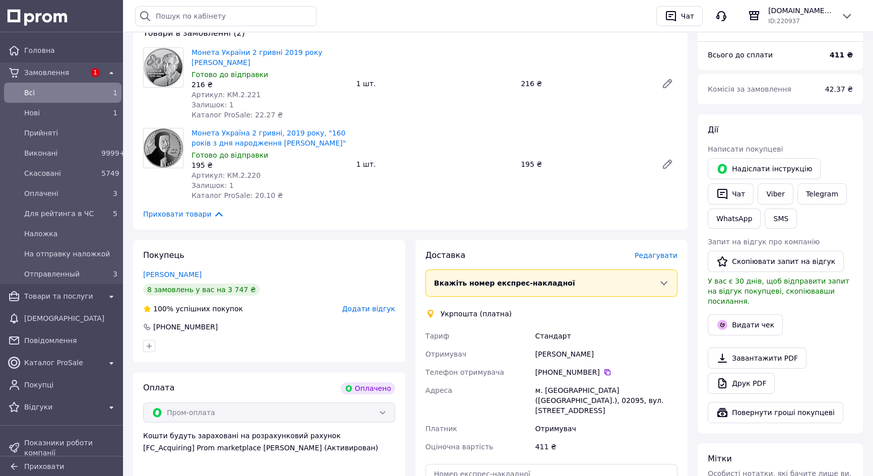
click at [651, 257] on span "Редагувати" at bounding box center [656, 256] width 43 height 8
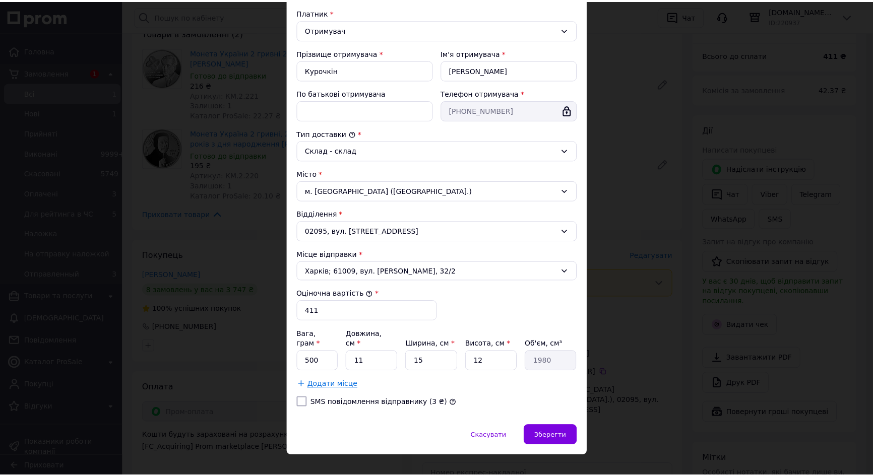
scroll to position [153, 0]
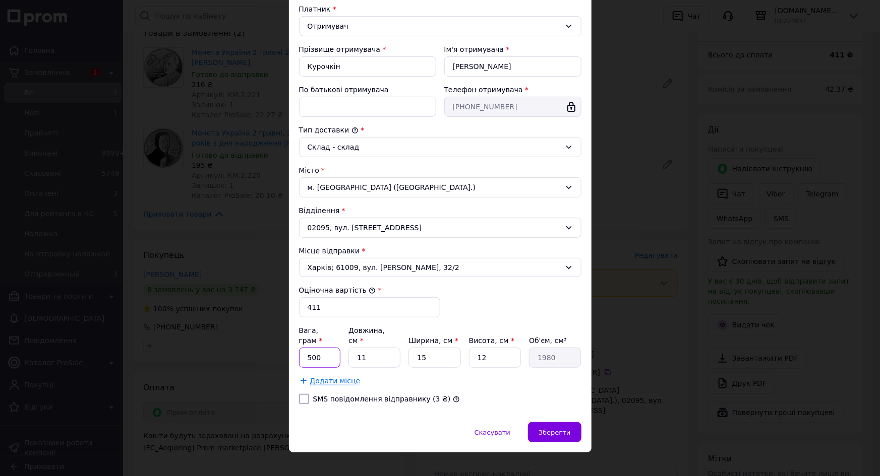
drag, startPoint x: 304, startPoint y: 346, endPoint x: 329, endPoint y: 346, distance: 25.2
click at [329, 348] on input "500" at bounding box center [320, 358] width 42 height 20
type input "80"
drag, startPoint x: 363, startPoint y: 348, endPoint x: 373, endPoint y: 349, distance: 9.7
click at [373, 349] on input "11" at bounding box center [374, 358] width 52 height 20
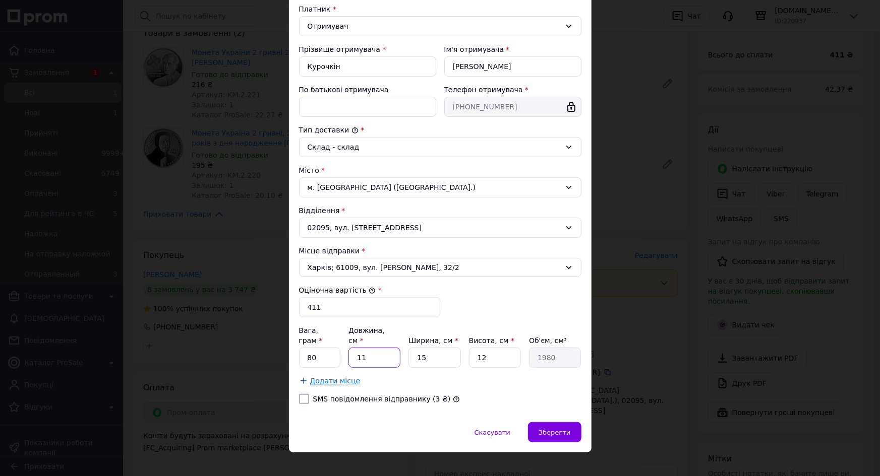
type input "1"
type input "180"
type input "14"
type input "2520"
type input "14"
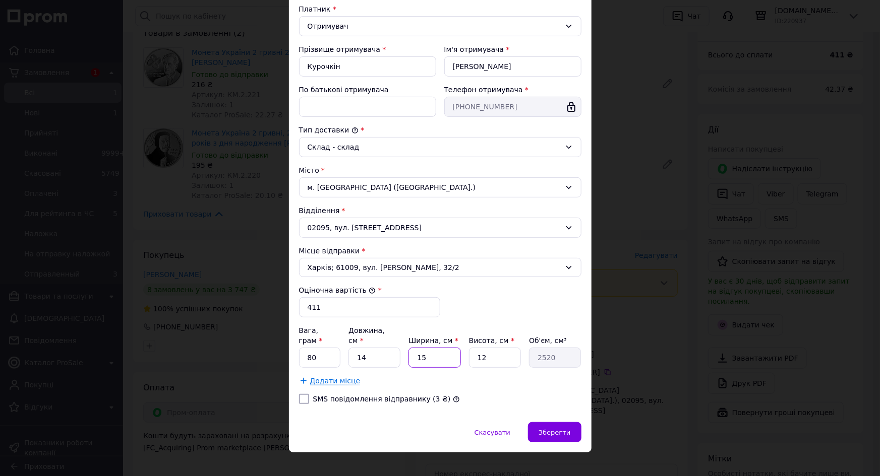
drag, startPoint x: 411, startPoint y: 343, endPoint x: 451, endPoint y: 349, distance: 39.8
click at [451, 349] on input "15" at bounding box center [434, 358] width 52 height 20
type input "6"
type input "1008"
type input "6"
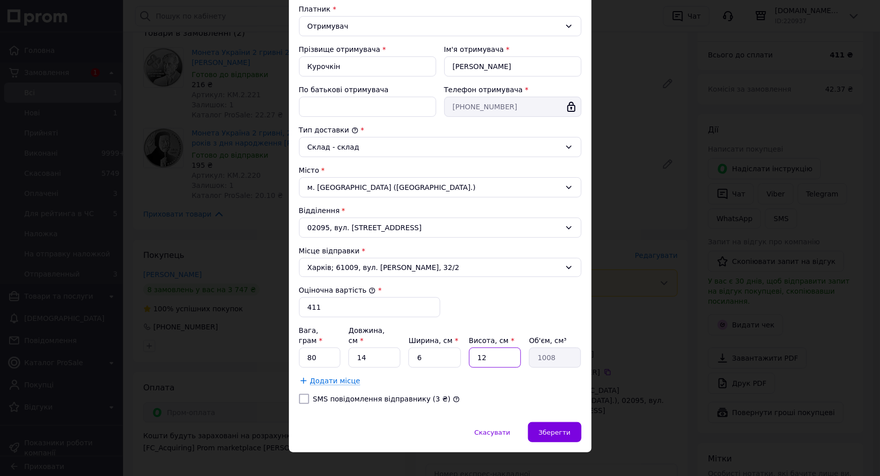
drag, startPoint x: 473, startPoint y: 345, endPoint x: 502, endPoint y: 350, distance: 29.1
click at [502, 350] on input "12" at bounding box center [495, 358] width 52 height 20
type input "6"
type input "504"
type input "6"
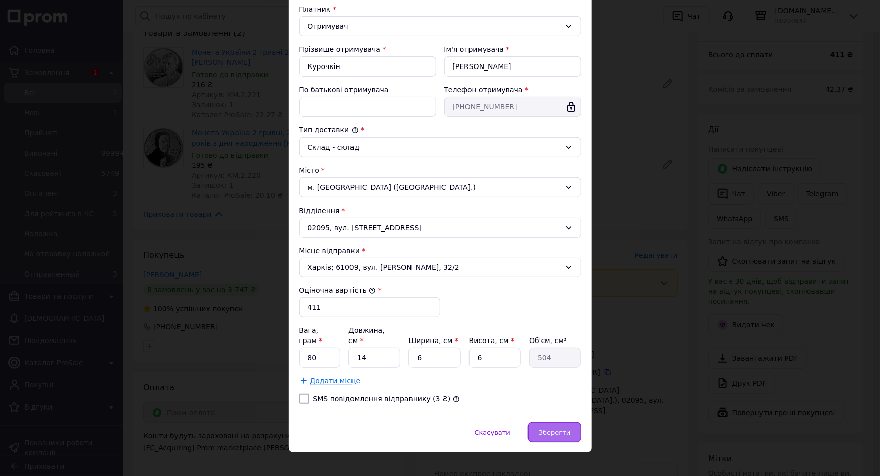
click at [546, 429] on span "Зберегти" at bounding box center [555, 433] width 32 height 8
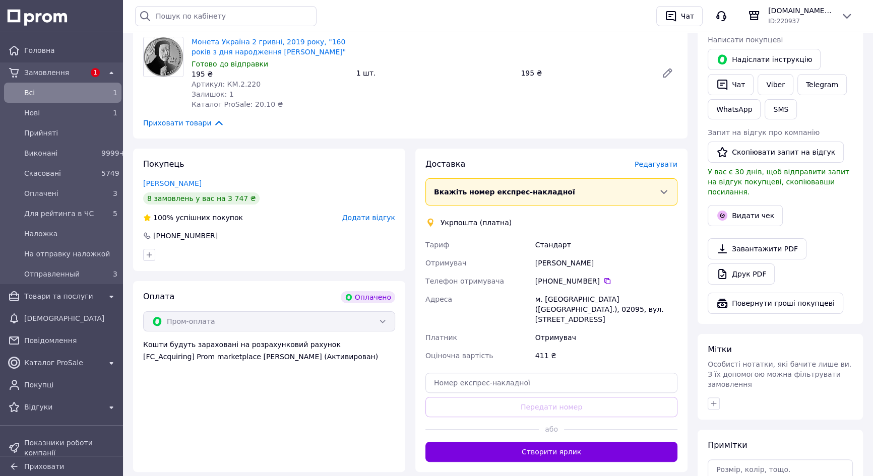
scroll to position [321, 0]
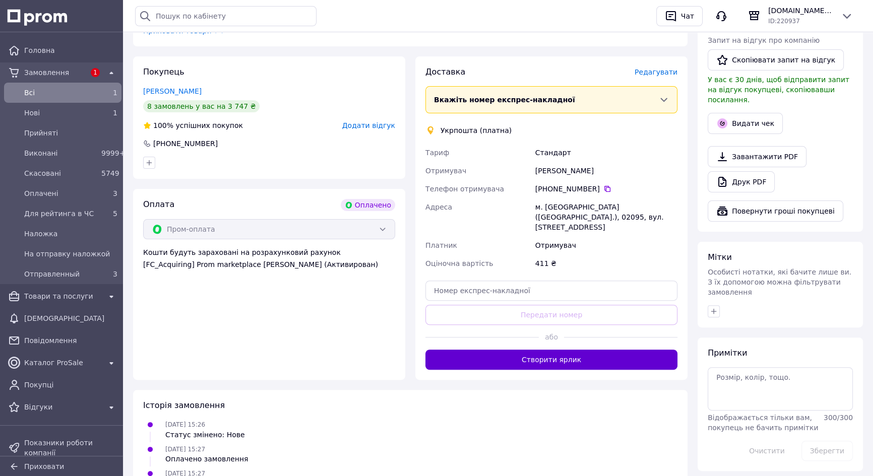
click at [544, 350] on button "Створити ярлик" at bounding box center [552, 360] width 252 height 20
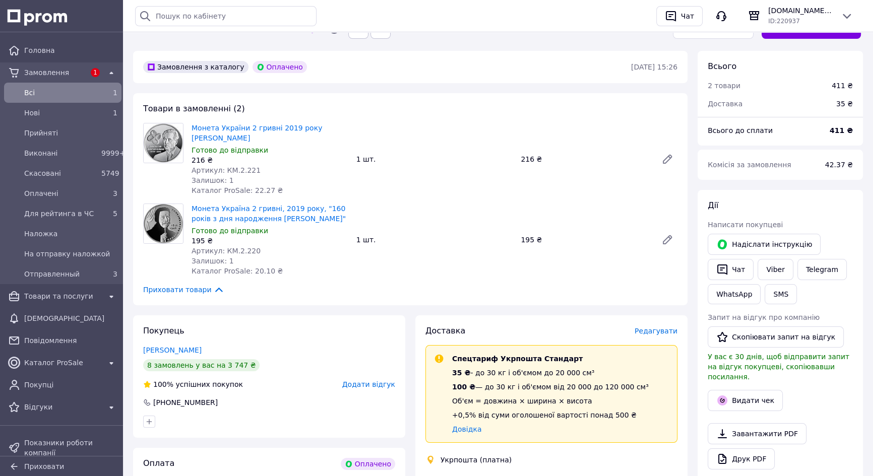
scroll to position [45, 0]
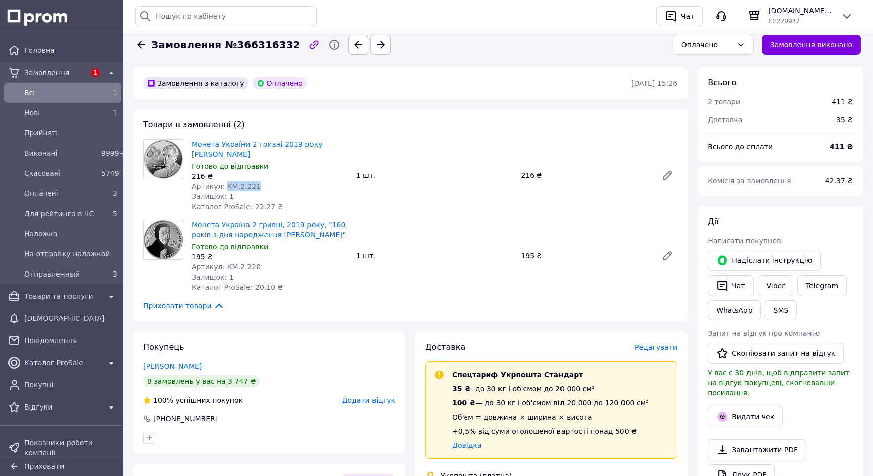
drag, startPoint x: 222, startPoint y: 187, endPoint x: 258, endPoint y: 187, distance: 36.3
click at [258, 187] on div "Артикул: КМ.2.221" at bounding box center [270, 187] width 157 height 10
copy span "КМ.2.221"
drag, startPoint x: 221, startPoint y: 266, endPoint x: 254, endPoint y: 266, distance: 33.3
click at [254, 266] on div "Артикул: КМ.2.220" at bounding box center [270, 267] width 157 height 10
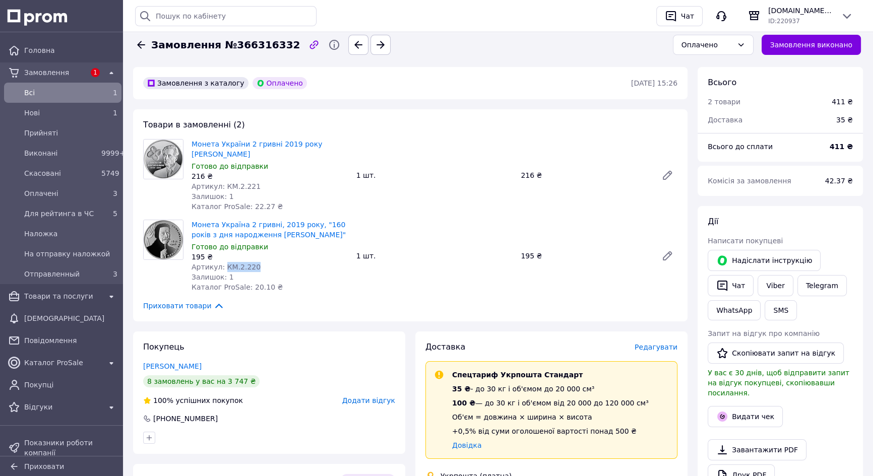
copy span "КМ.2.220"
drag, startPoint x: 332, startPoint y: 233, endPoint x: 193, endPoint y: 223, distance: 139.0
click at [193, 223] on span "Монета Україна 2 гривні, 2019 року, "160 років з дня народження Панаса Саксаган…" at bounding box center [270, 230] width 157 height 20
copy link "Монета Україна 2 гривні, 2019 року, "160 років з дня народження Панаса Саксаган…"
drag, startPoint x: 221, startPoint y: 265, endPoint x: 260, endPoint y: 267, distance: 38.4
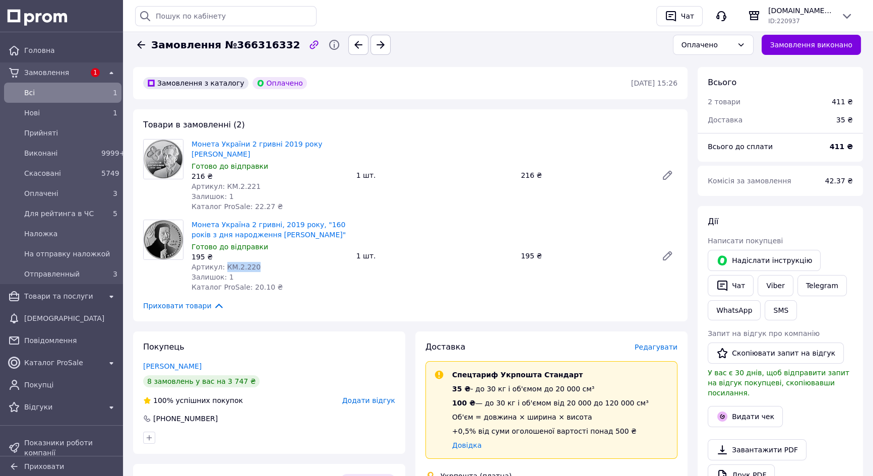
click at [260, 267] on div "Артикул: КМ.2.220" at bounding box center [270, 267] width 157 height 10
copy span "КМ.2.220"
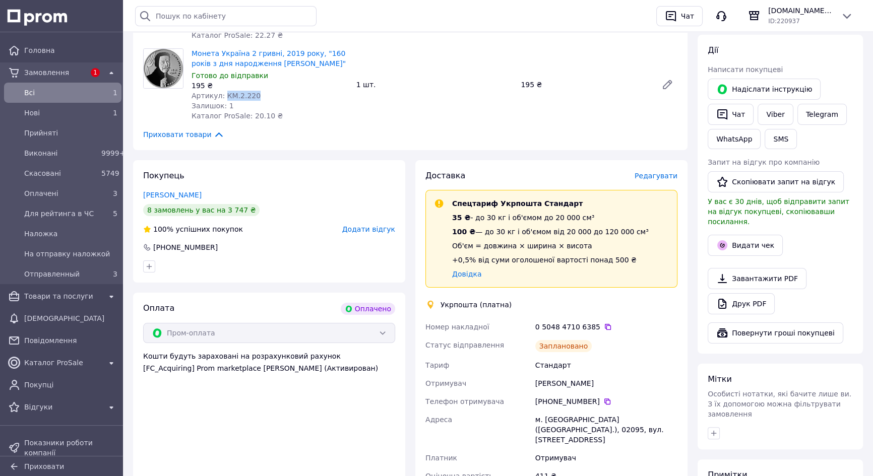
scroll to position [275, 0]
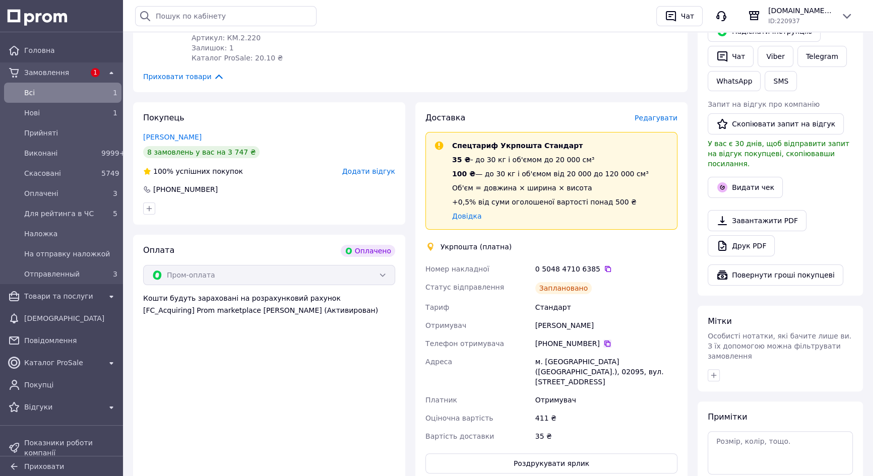
click at [605, 343] on icon at bounding box center [608, 344] width 6 height 6
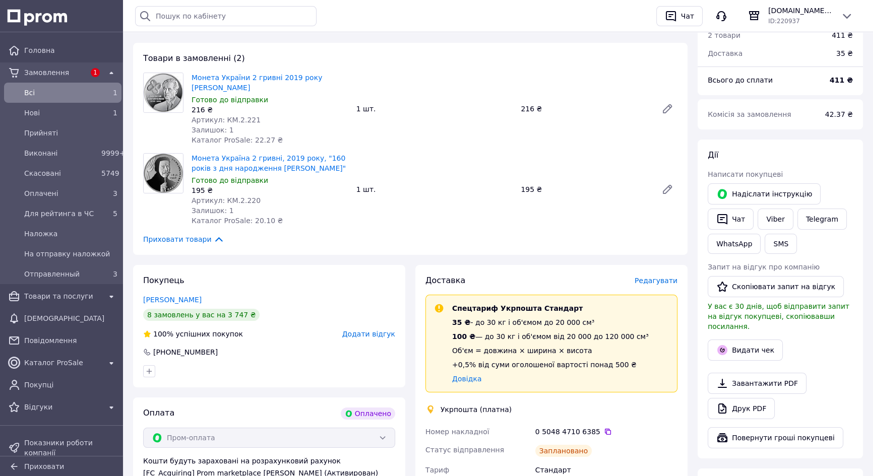
scroll to position [45, 0]
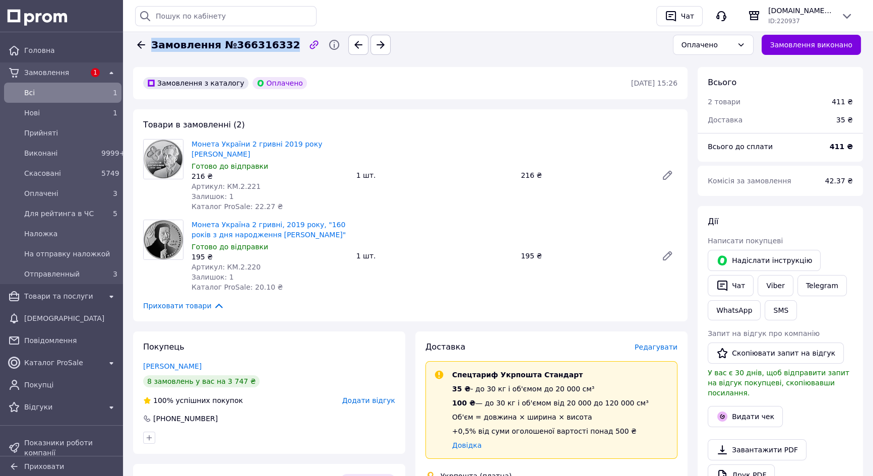
drag, startPoint x: 153, startPoint y: 44, endPoint x: 277, endPoint y: 44, distance: 124.5
click at [277, 44] on span "Замовлення №366316332" at bounding box center [225, 45] width 149 height 15
copy span "Замовлення №366316332"
drag, startPoint x: 222, startPoint y: 187, endPoint x: 254, endPoint y: 186, distance: 31.8
click at [254, 186] on div "Артикул: КМ.2.221" at bounding box center [270, 187] width 157 height 10
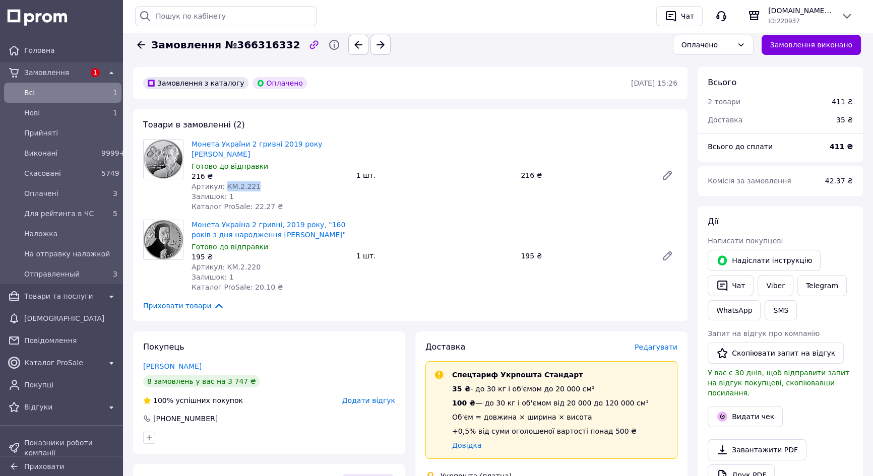
copy span "КМ.2.221"
drag, startPoint x: 226, startPoint y: 266, endPoint x: 233, endPoint y: 266, distance: 6.6
click at [233, 266] on span "Артикул: КМ.2.220" at bounding box center [226, 267] width 69 height 8
drag, startPoint x: 222, startPoint y: 265, endPoint x: 264, endPoint y: 265, distance: 41.9
click at [264, 265] on div "Артикул: КМ.2.220" at bounding box center [270, 267] width 157 height 10
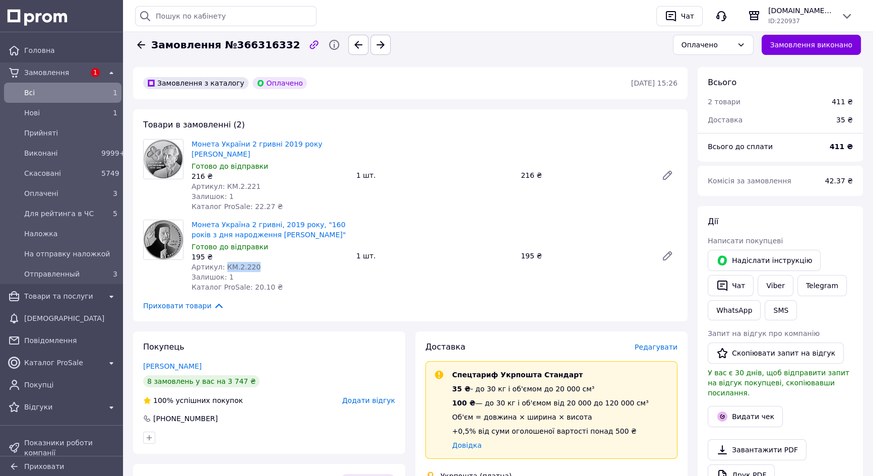
copy span "КМ.2.220"
drag, startPoint x: 221, startPoint y: 187, endPoint x: 262, endPoint y: 183, distance: 41.0
click at [260, 183] on div "Артикул: КМ.2.221" at bounding box center [270, 187] width 157 height 10
copy span "КМ.2.221"
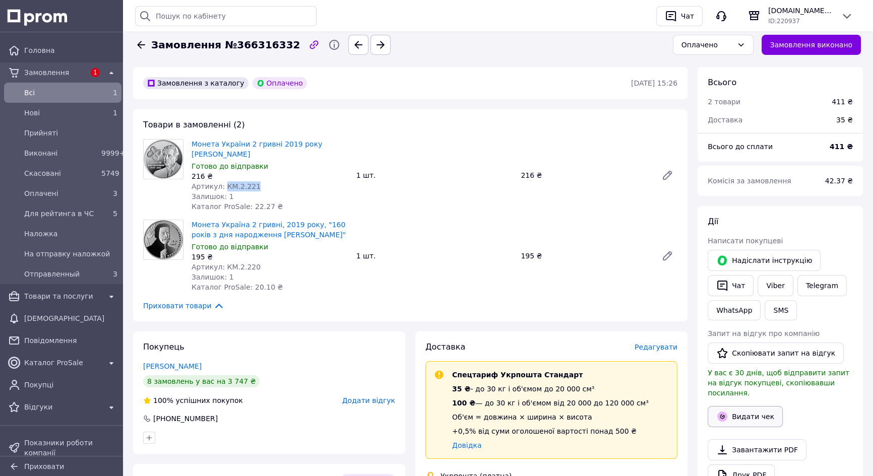
click at [748, 406] on button "Видати чек" at bounding box center [745, 416] width 75 height 21
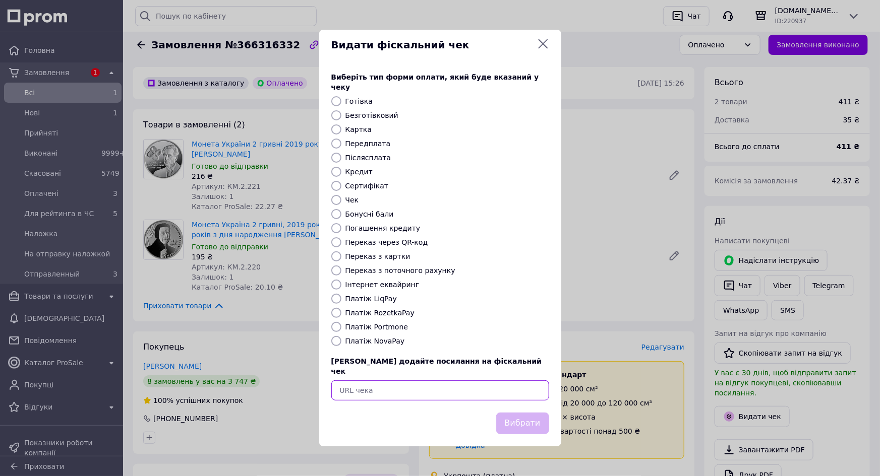
click at [392, 381] on input "text" at bounding box center [440, 391] width 218 height 20
paste input "https://kasa.vchasno.ua/check-viewer/wPrVkKLfrMg"
type input "https://kasa.vchasno.ua/check-viewer/wPrVkKLfrMg"
click at [516, 415] on button "Вибрати" at bounding box center [522, 424] width 53 height 22
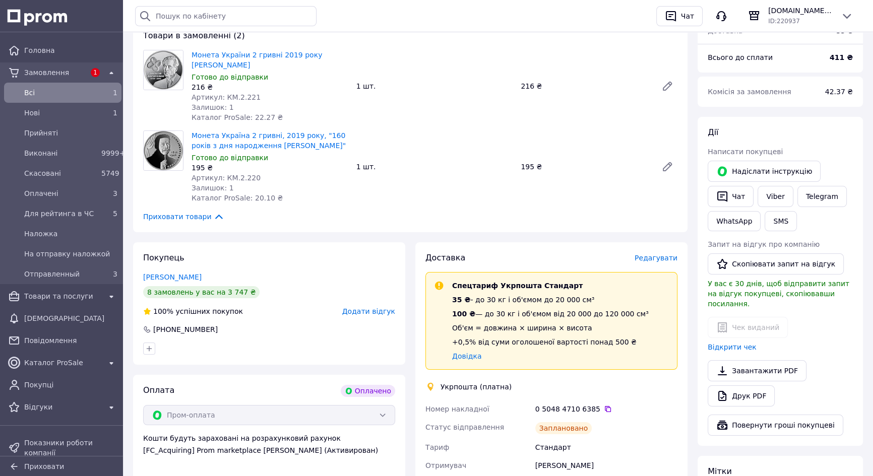
scroll to position [0, 0]
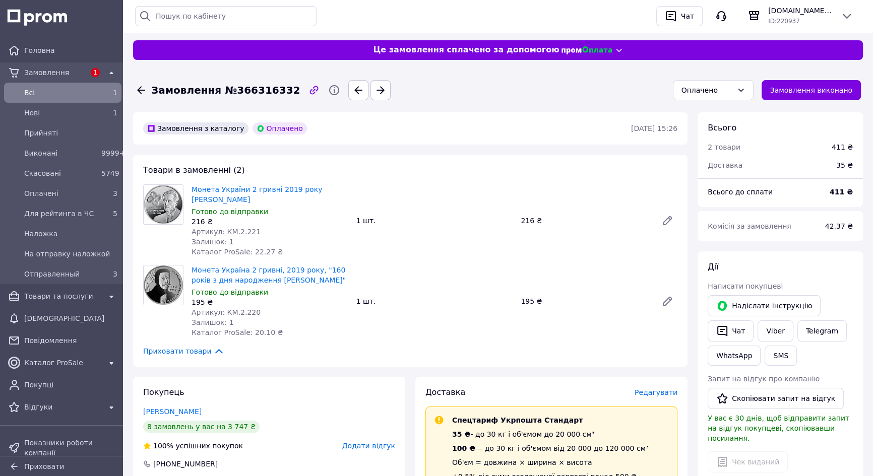
click at [140, 90] on icon at bounding box center [141, 90] width 8 height 8
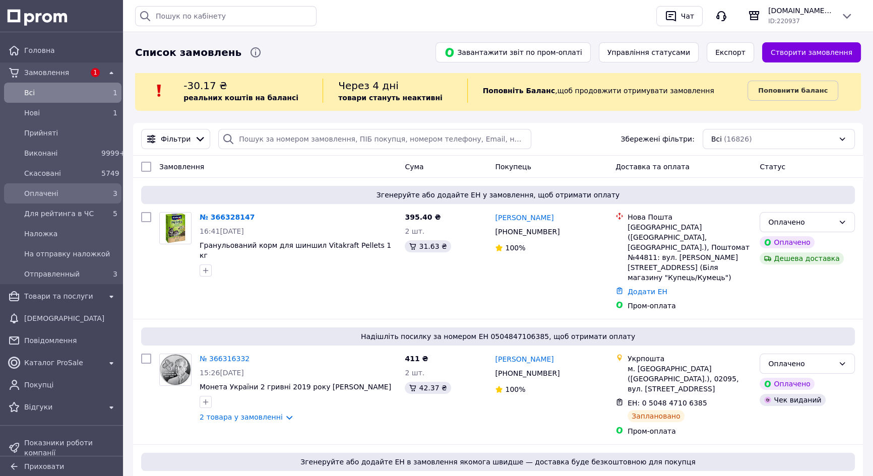
click at [68, 193] on span "Оплачені" at bounding box center [60, 194] width 73 height 10
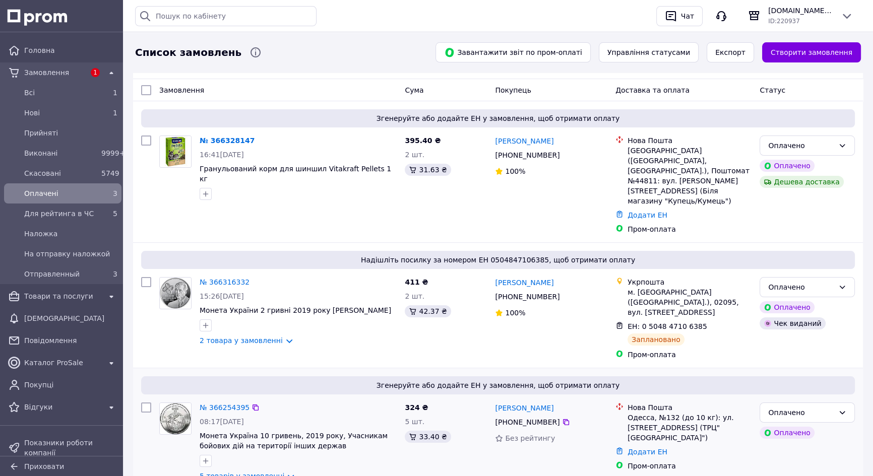
scroll to position [123, 0]
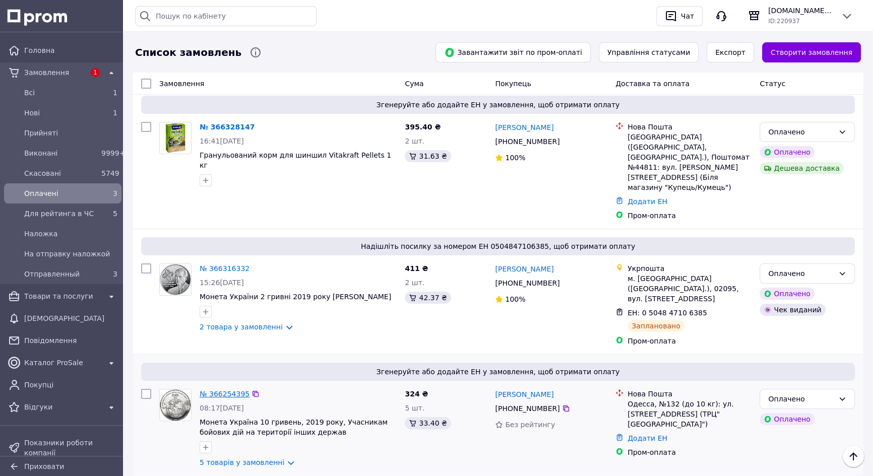
click at [216, 390] on link "№ 366254395" at bounding box center [225, 394] width 50 height 8
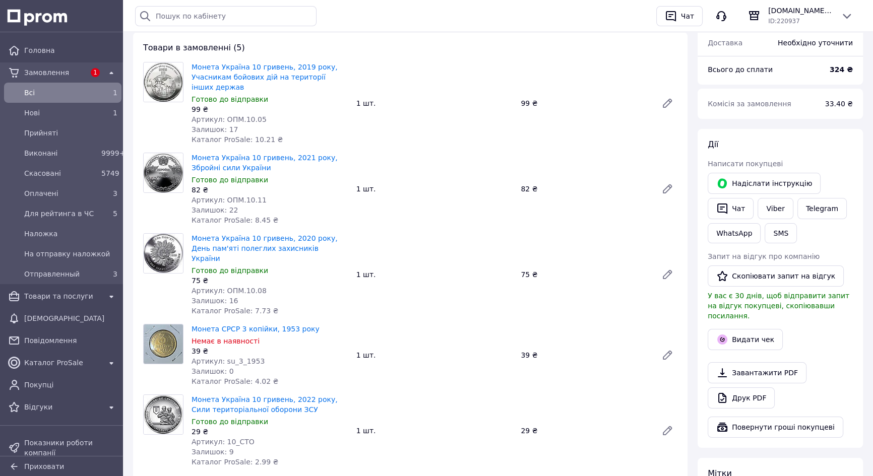
scroll to position [137, 0]
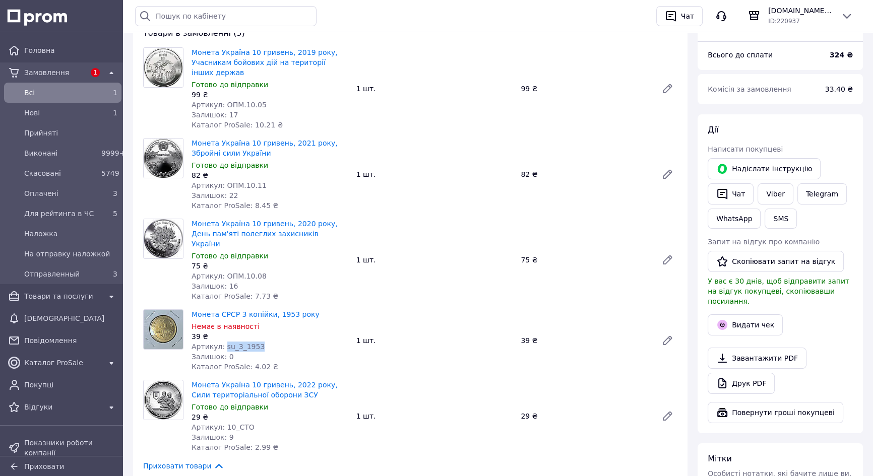
drag, startPoint x: 221, startPoint y: 338, endPoint x: 254, endPoint y: 337, distance: 32.8
click at [254, 342] on div "Артикул: su_3_1953" at bounding box center [270, 347] width 157 height 10
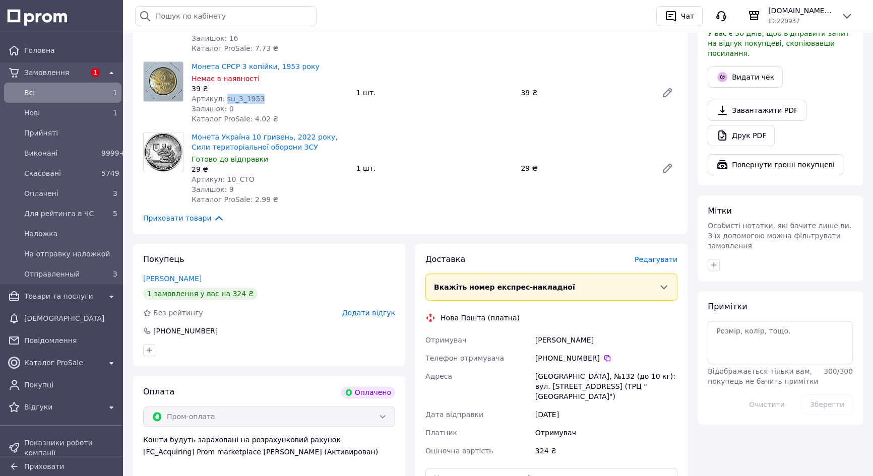
scroll to position [504, 0]
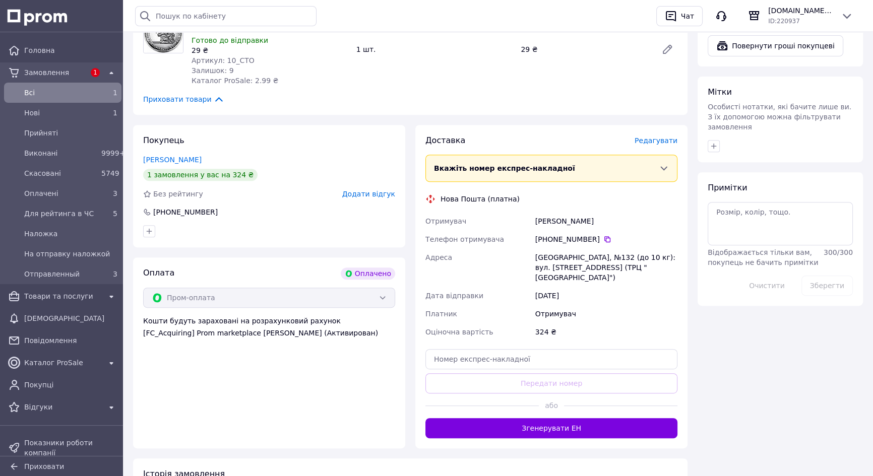
drag, startPoint x: 534, startPoint y: 209, endPoint x: 594, endPoint y: 212, distance: 60.1
click at [594, 212] on div "Франковська Юлія" at bounding box center [606, 221] width 146 height 18
drag, startPoint x: 536, startPoint y: 248, endPoint x: 606, endPoint y: 258, distance: 70.3
click at [606, 258] on div "[GEOGRAPHIC_DATA], №132 (до 10 кг): вул. [STREET_ADDRESS] (ТРЦ "[GEOGRAPHIC_DAT…" at bounding box center [606, 268] width 146 height 38
click at [605, 236] on icon at bounding box center [608, 239] width 6 height 6
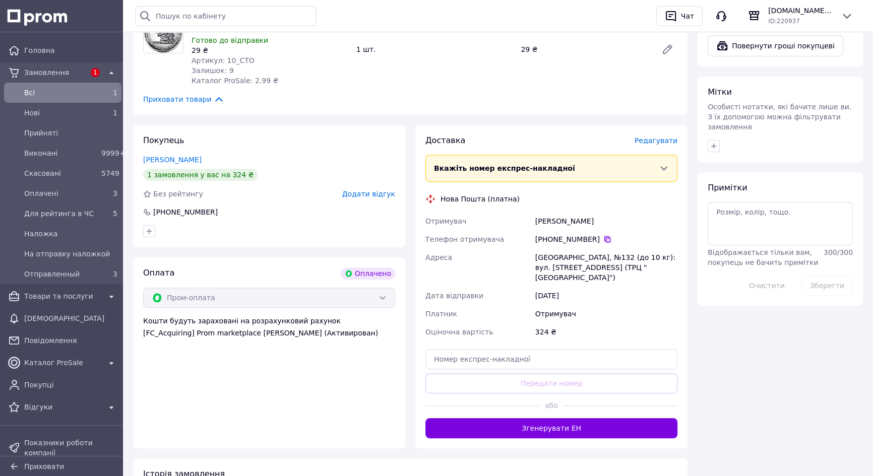
click at [604, 235] on icon at bounding box center [608, 239] width 8 height 8
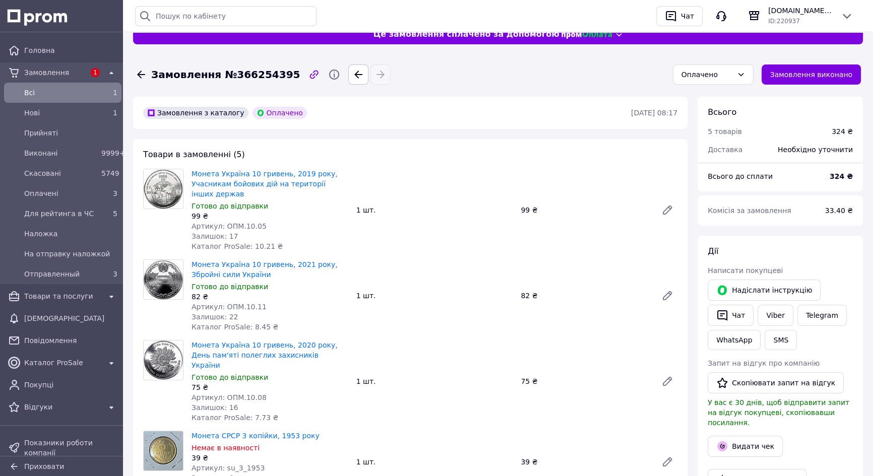
scroll to position [0, 0]
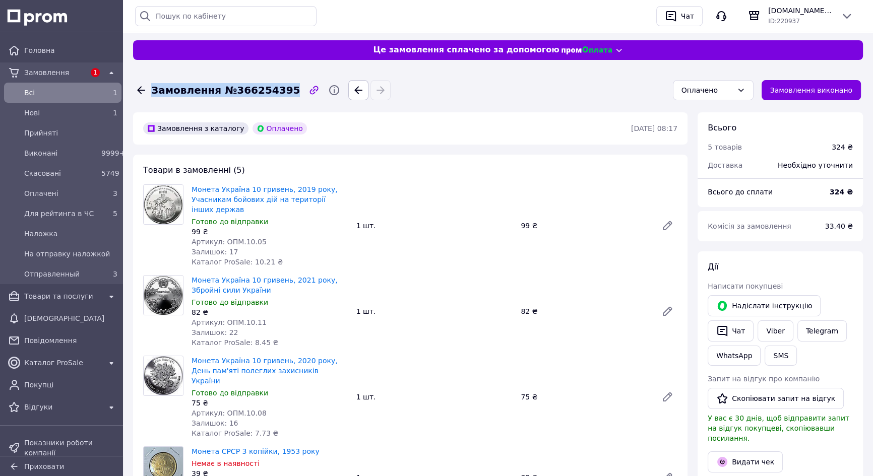
drag, startPoint x: 152, startPoint y: 91, endPoint x: 277, endPoint y: 92, distance: 125.1
click at [277, 92] on span "Замовлення №366254395" at bounding box center [225, 90] width 149 height 15
drag, startPoint x: 223, startPoint y: 242, endPoint x: 258, endPoint y: 241, distance: 35.3
click at [258, 241] on div "Артикул: ОПМ.10.05" at bounding box center [270, 242] width 157 height 10
drag, startPoint x: 222, startPoint y: 321, endPoint x: 257, endPoint y: 324, distance: 34.9
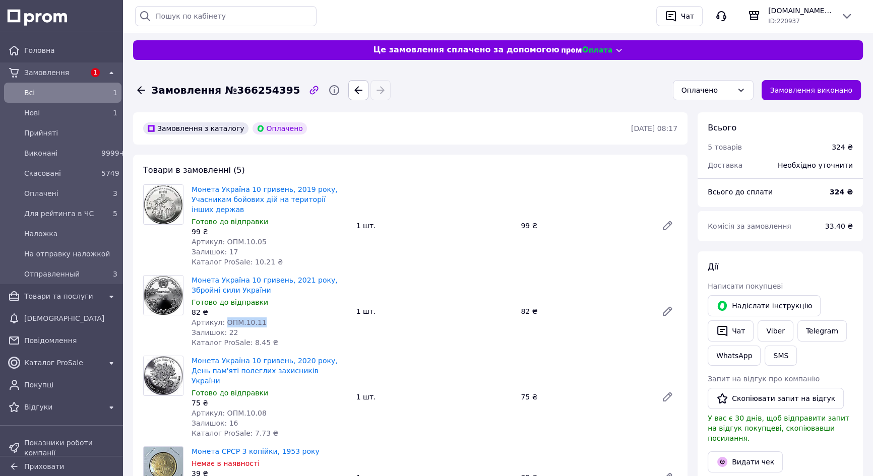
click at [257, 324] on div "Артикул: ОПМ.10.11" at bounding box center [270, 323] width 157 height 10
drag, startPoint x: 226, startPoint y: 404, endPoint x: 256, endPoint y: 402, distance: 29.8
click at [256, 409] on span "Артикул: ОПМ.10.08" at bounding box center [229, 413] width 75 height 8
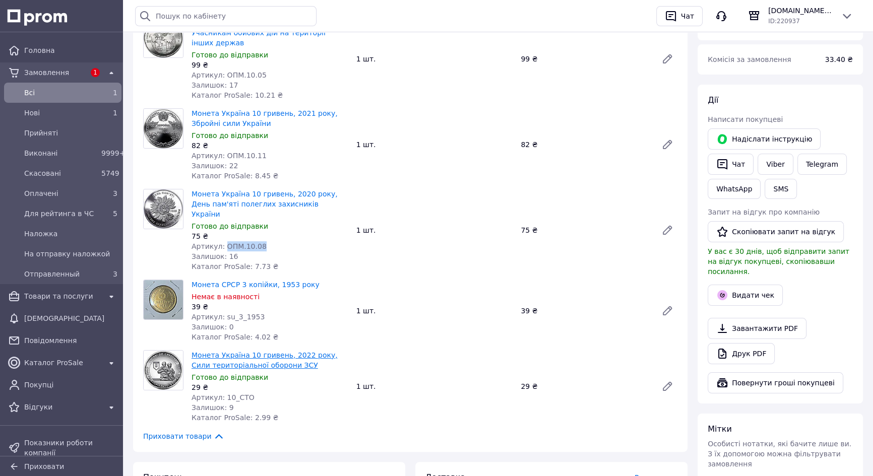
scroll to position [183, 0]
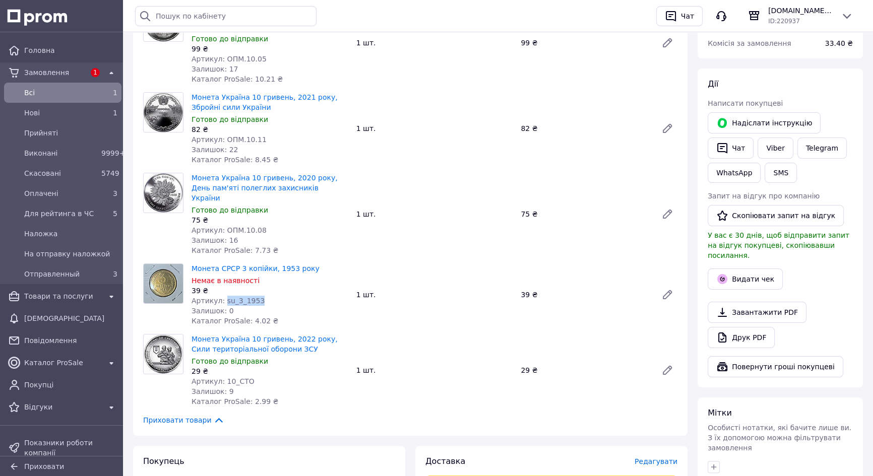
drag, startPoint x: 222, startPoint y: 291, endPoint x: 260, endPoint y: 290, distance: 37.8
click at [260, 296] on div "Артикул: su_3_1953" at bounding box center [270, 301] width 157 height 10
drag, startPoint x: 222, startPoint y: 371, endPoint x: 253, endPoint y: 377, distance: 31.3
click at [247, 377] on div "Артикул: 10_СТО" at bounding box center [270, 382] width 157 height 10
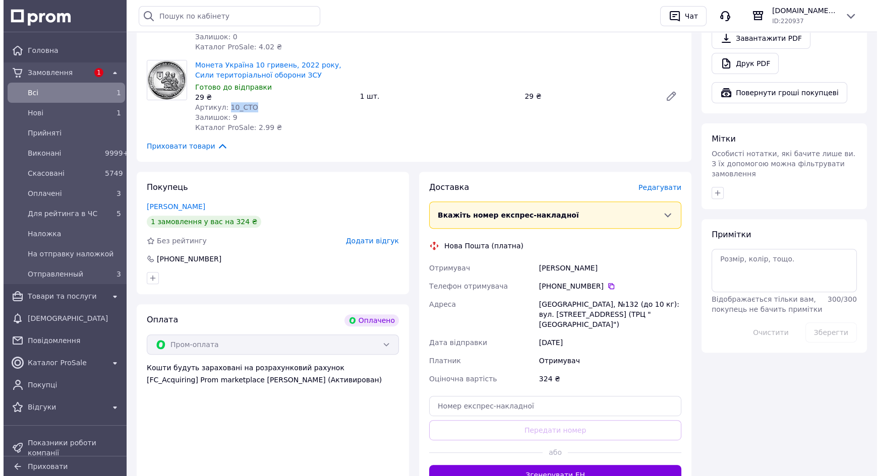
scroll to position [458, 0]
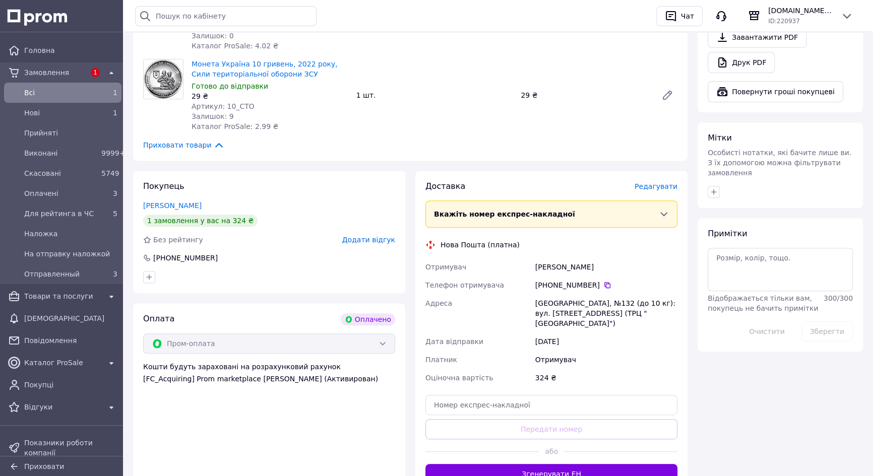
click at [660, 183] on span "Редагувати" at bounding box center [656, 187] width 43 height 8
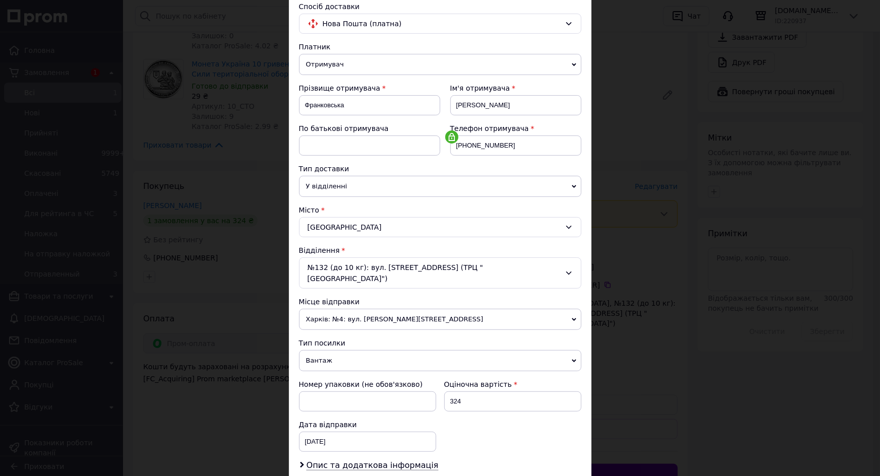
scroll to position [137, 0]
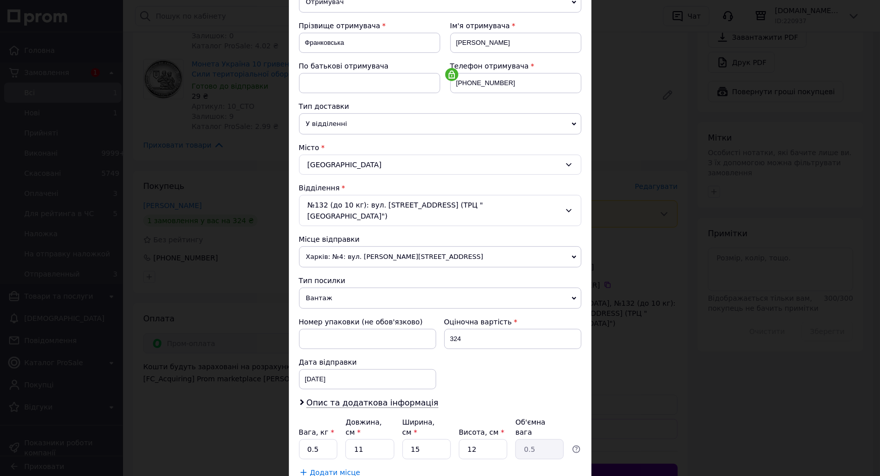
click at [433, 288] on span "Вантаж" at bounding box center [440, 298] width 282 height 21
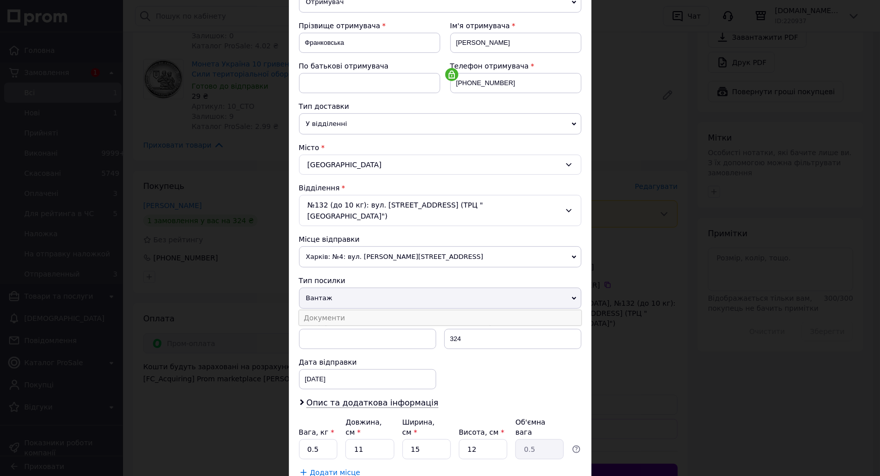
click at [419, 311] on li "Документи" at bounding box center [440, 318] width 282 height 15
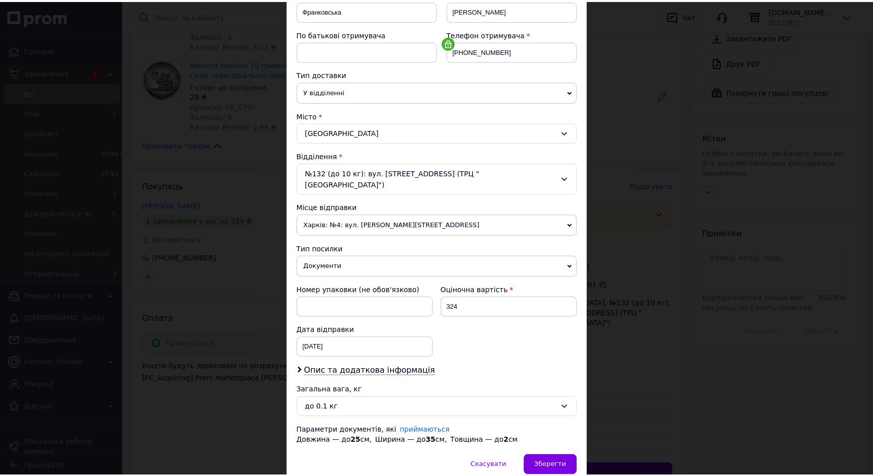
scroll to position [202, 0]
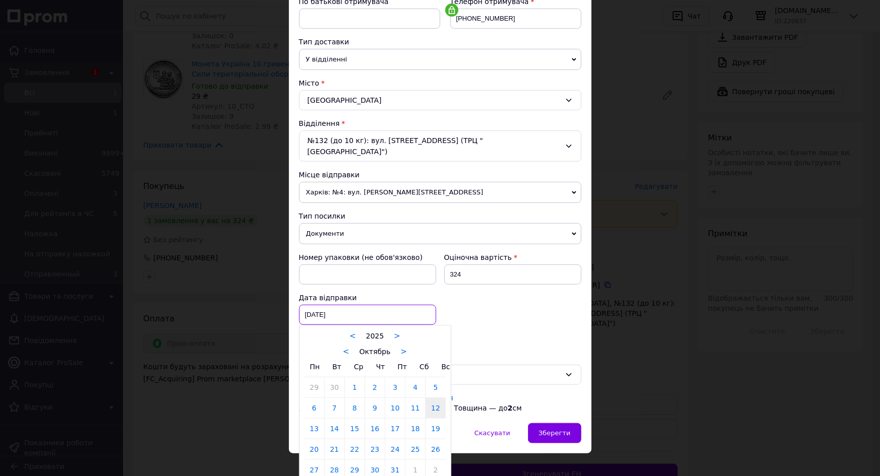
click at [343, 305] on div "12.10.2025 < 2025 > < Октябрь > Пн Вт Ср Чт Пт Сб Вс 29 30 1 2 3 4 5 6 7 8 9 10…" at bounding box center [367, 315] width 137 height 20
click at [309, 419] on link "13" at bounding box center [315, 429] width 20 height 20
type input "13.10.2025"
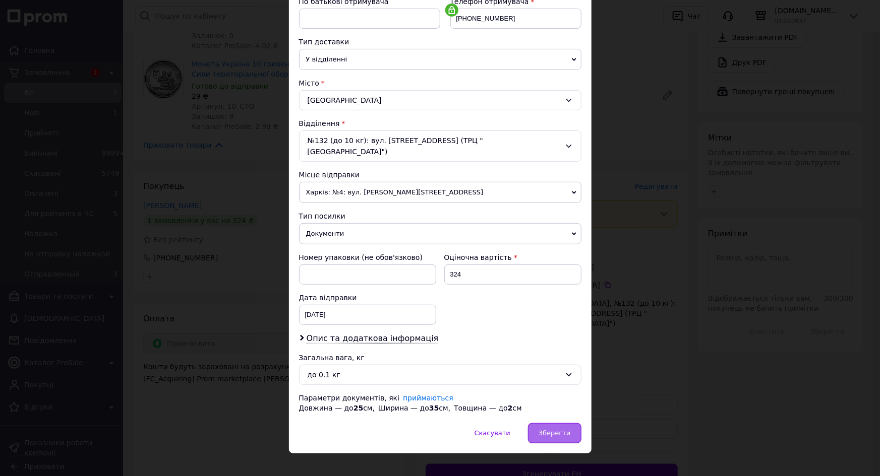
drag, startPoint x: 553, startPoint y: 422, endPoint x: 553, endPoint y: 416, distance: 5.6
click at [553, 430] on span "Зберегти" at bounding box center [555, 434] width 32 height 8
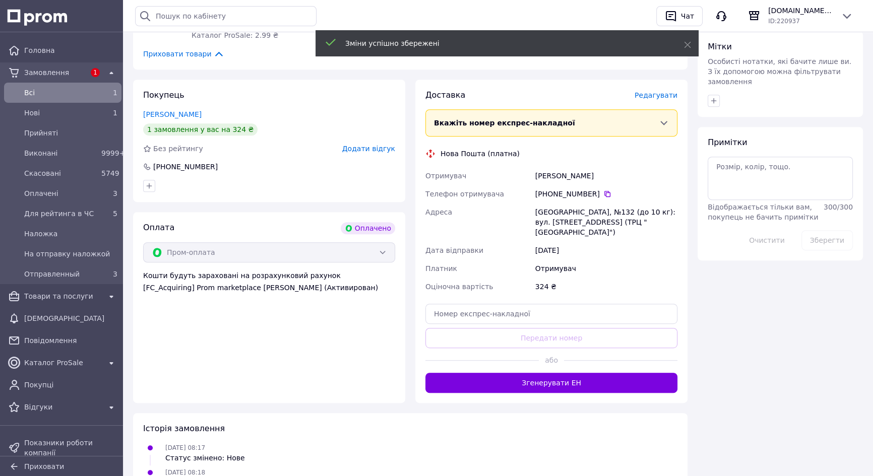
scroll to position [595, 0]
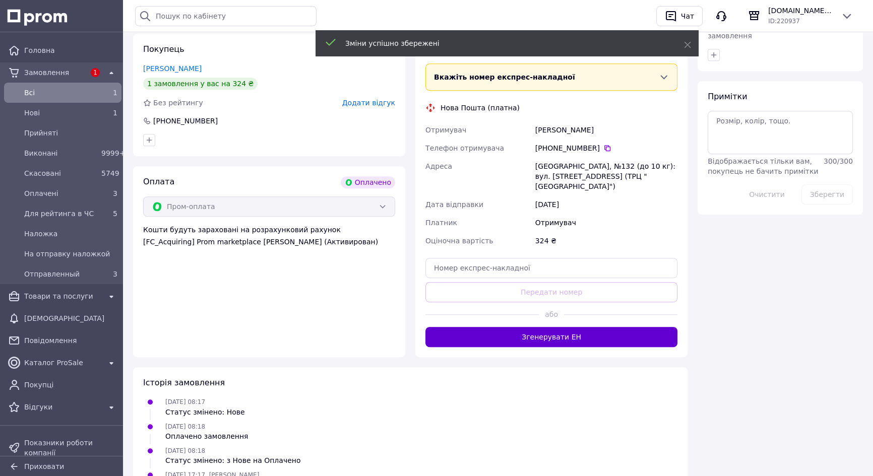
click at [555, 327] on button "Згенерувати ЕН" at bounding box center [552, 337] width 252 height 20
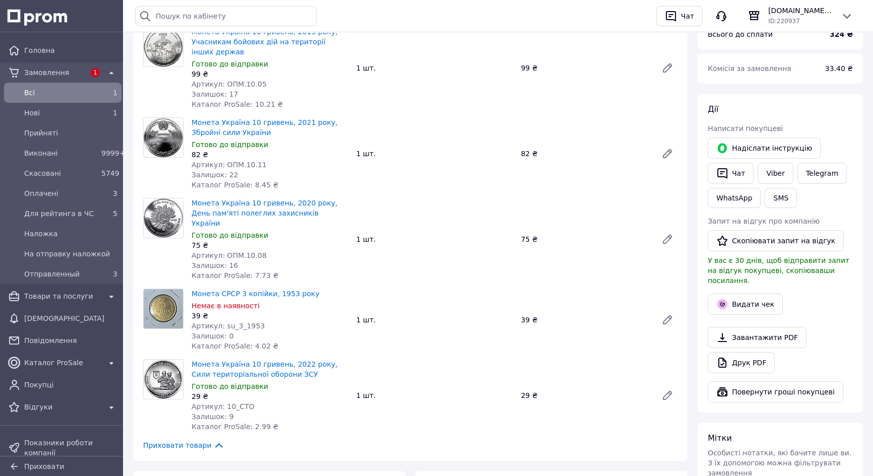
scroll to position [137, 0]
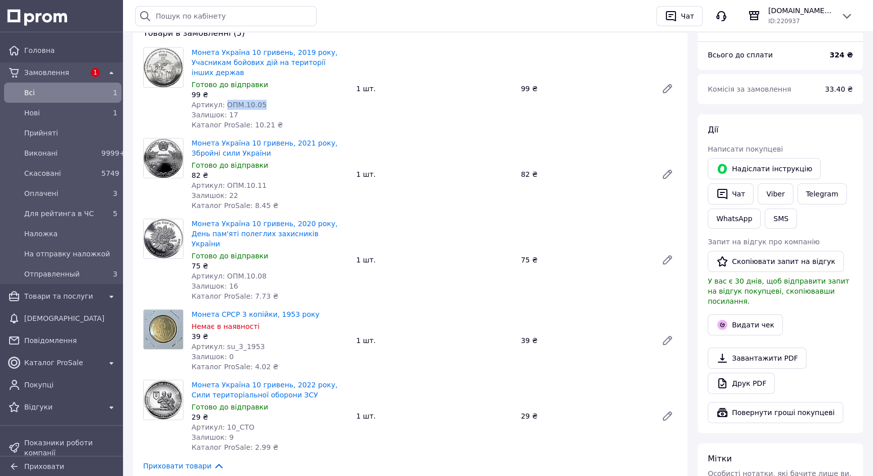
drag, startPoint x: 222, startPoint y: 104, endPoint x: 260, endPoint y: 104, distance: 37.8
click at [260, 104] on div "Артикул: ОПМ.10.05" at bounding box center [270, 105] width 157 height 10
drag, startPoint x: 221, startPoint y: 185, endPoint x: 260, endPoint y: 185, distance: 38.8
click at [260, 185] on div "Артикул: ОПМ.10.11" at bounding box center [270, 186] width 157 height 10
drag, startPoint x: 223, startPoint y: 265, endPoint x: 256, endPoint y: 265, distance: 32.8
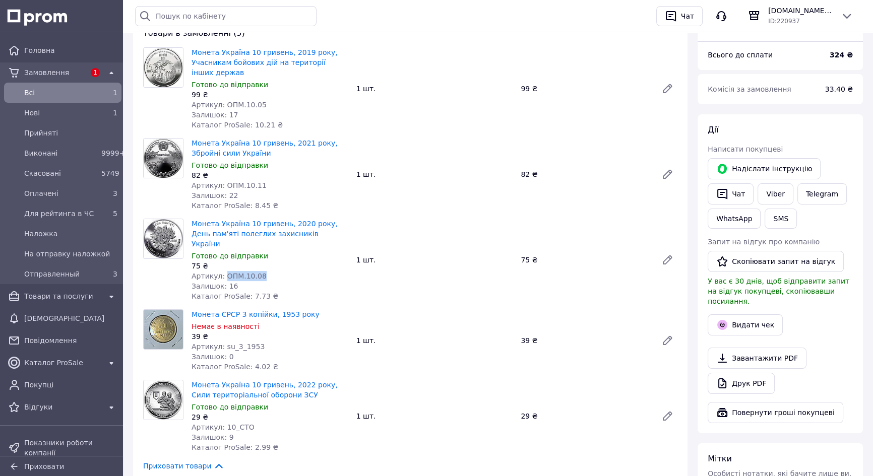
click at [256, 272] on span "Артикул: ОПМ.10.08" at bounding box center [229, 276] width 75 height 8
drag, startPoint x: 221, startPoint y: 338, endPoint x: 258, endPoint y: 334, distance: 37.0
click at [258, 342] on div "Артикул: su_3_1953" at bounding box center [270, 347] width 157 height 10
drag, startPoint x: 221, startPoint y: 417, endPoint x: 260, endPoint y: 413, distance: 38.5
click at [260, 423] on div "Артикул: 10_СТО" at bounding box center [270, 428] width 157 height 10
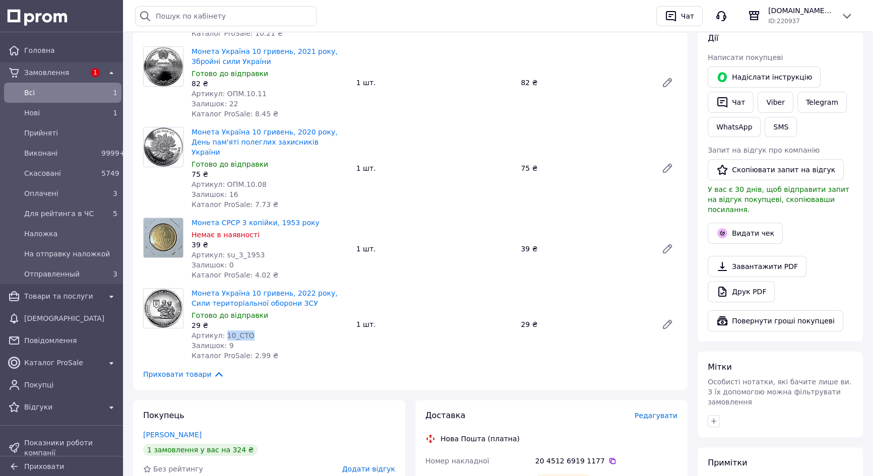
scroll to position [275, 0]
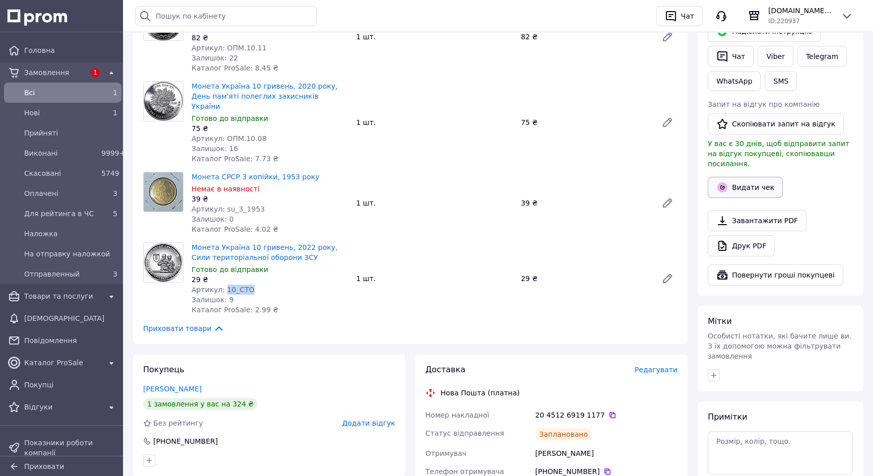
click at [739, 177] on button "Видати чек" at bounding box center [745, 187] width 75 height 21
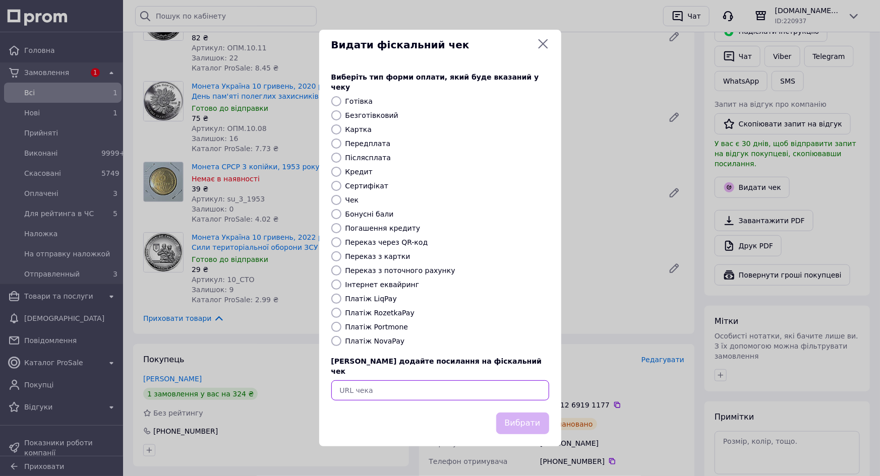
click at [366, 381] on input "text" at bounding box center [440, 391] width 218 height 20
paste input "https://kasa.vchasno.ua/check-viewer/Ij97siyTOm4"
type input "https://kasa.vchasno.ua/check-viewer/Ij97siyTOm4"
click at [515, 413] on button "Вибрати" at bounding box center [522, 424] width 53 height 22
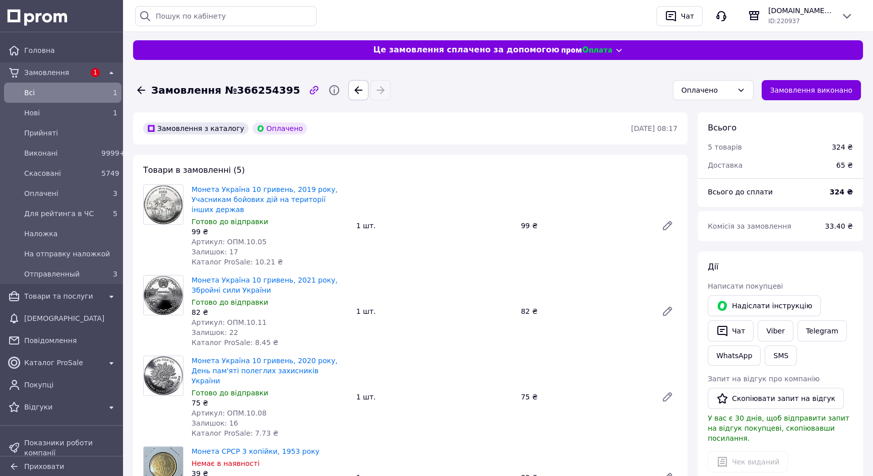
scroll to position [0, 0]
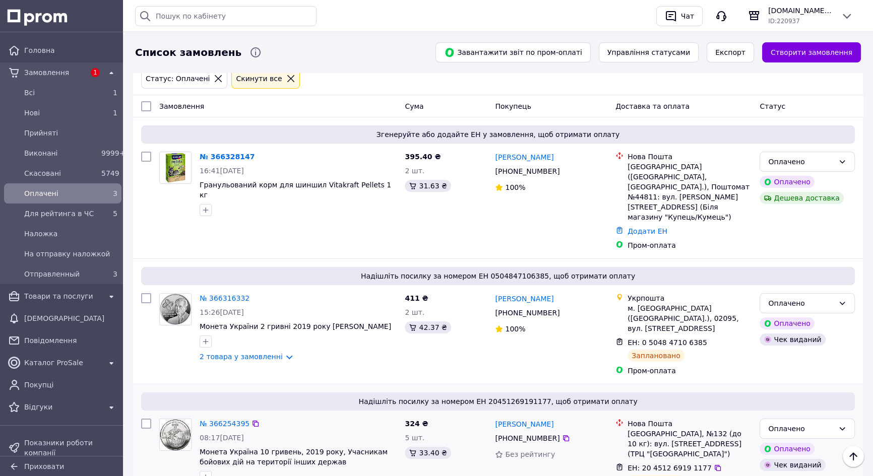
scroll to position [77, 0]
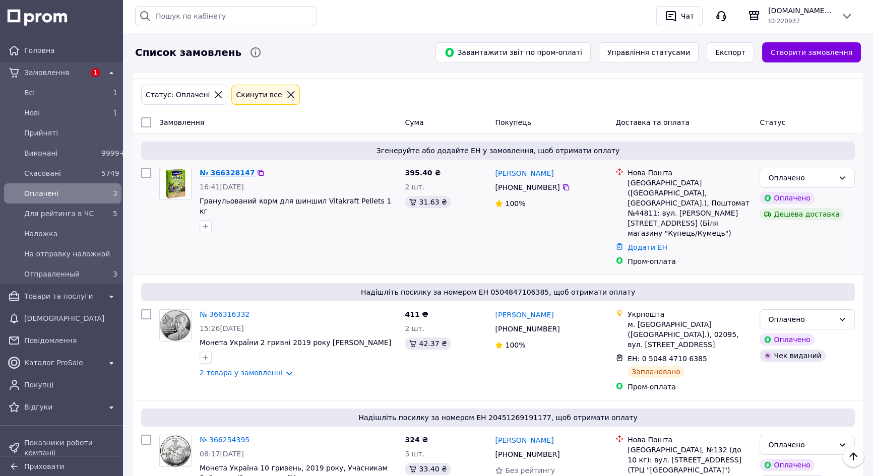
click at [209, 172] on link "№ 366328147" at bounding box center [227, 173] width 55 height 8
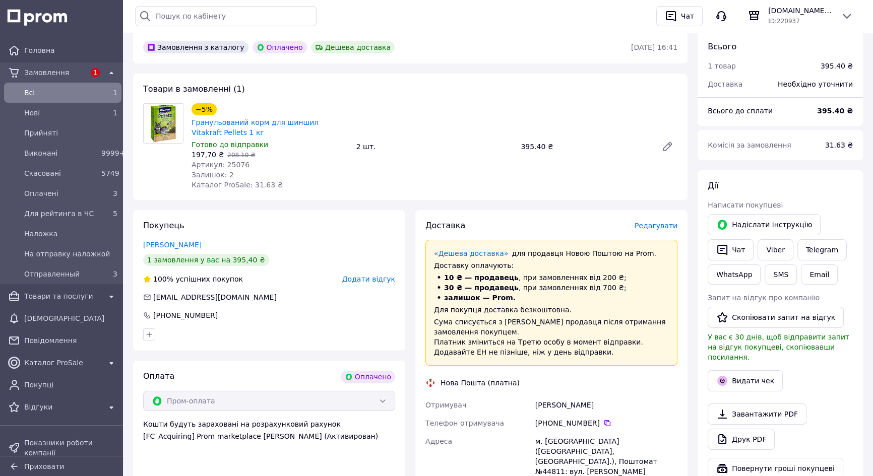
scroll to position [91, 0]
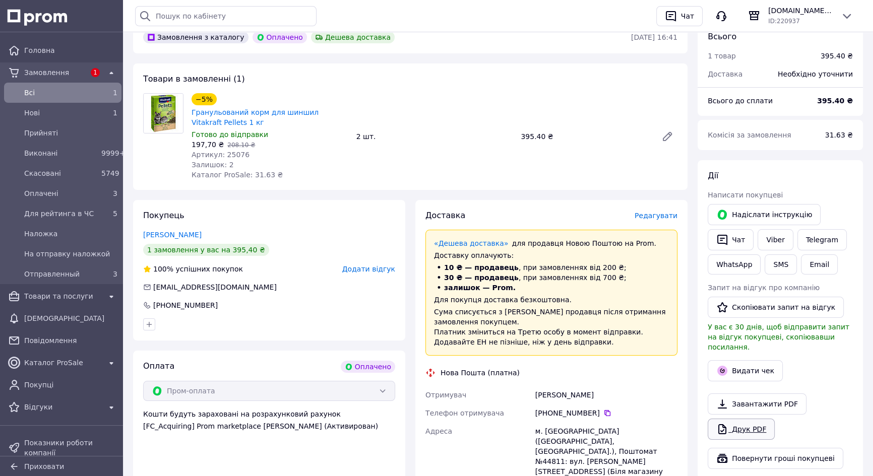
click at [741, 419] on link "Друк PDF" at bounding box center [741, 429] width 67 height 21
click at [673, 15] on icon "button" at bounding box center [671, 16] width 12 height 12
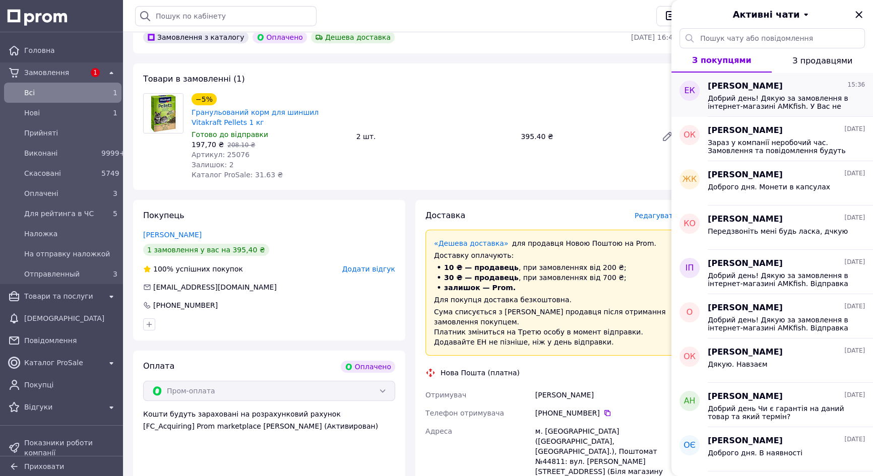
click at [760, 96] on span "Добрий день! Дякую за замовлення в інтернет-магазині AMKfish. У Вас не вийшло о…" at bounding box center [779, 102] width 143 height 16
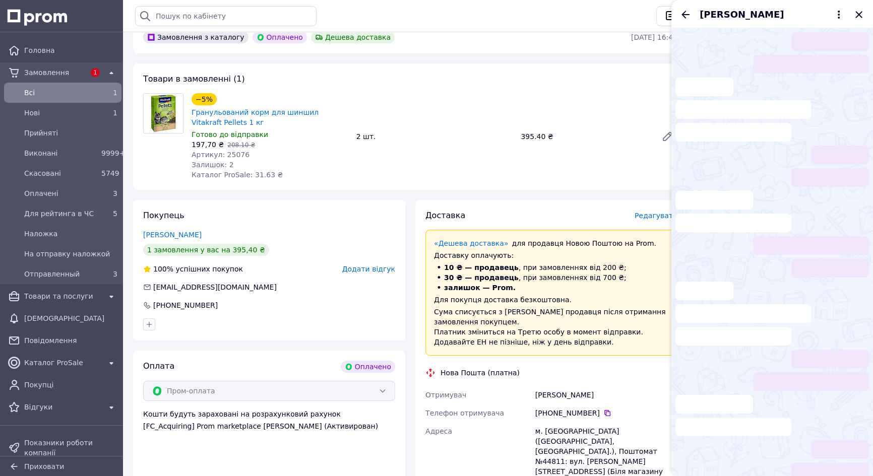
scroll to position [355, 0]
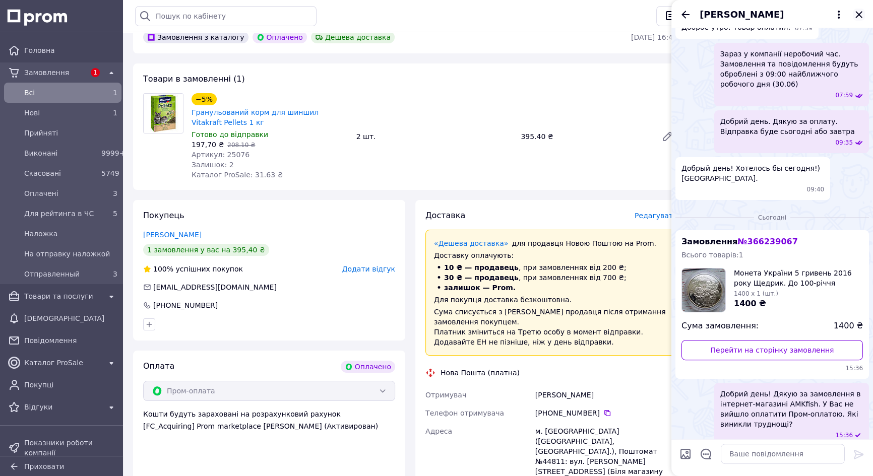
click at [859, 14] on icon "Закрити" at bounding box center [859, 14] width 7 height 7
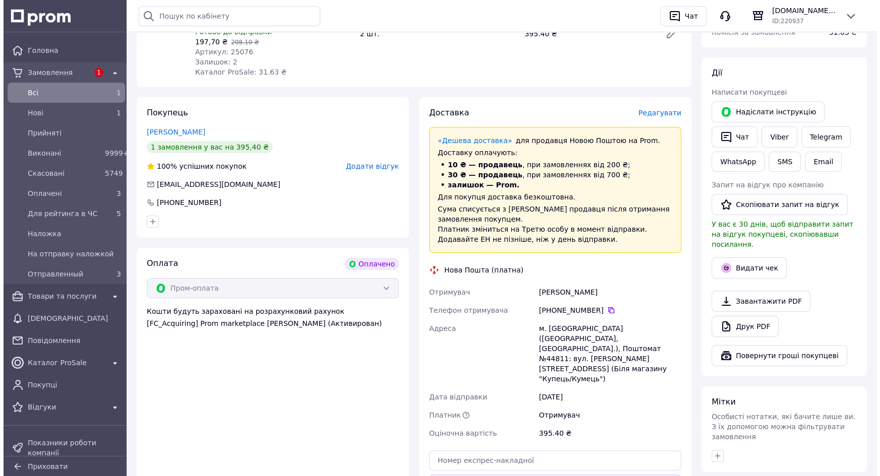
scroll to position [137, 0]
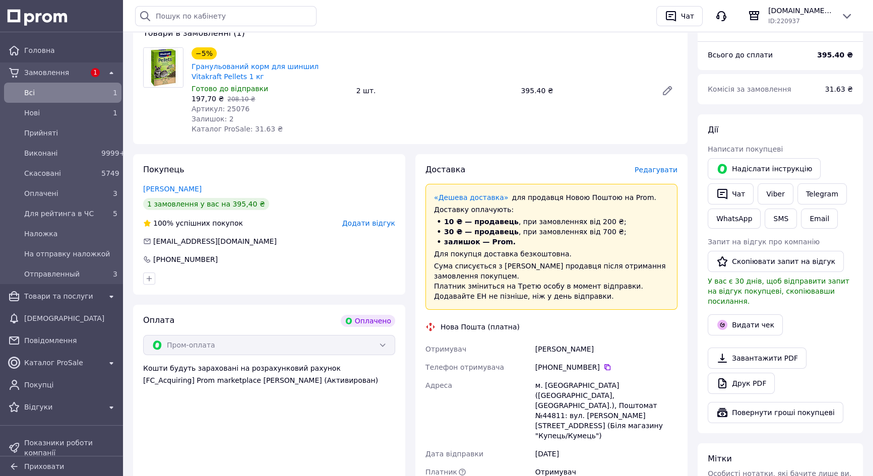
click at [659, 172] on span "Редагувати" at bounding box center [656, 170] width 43 height 8
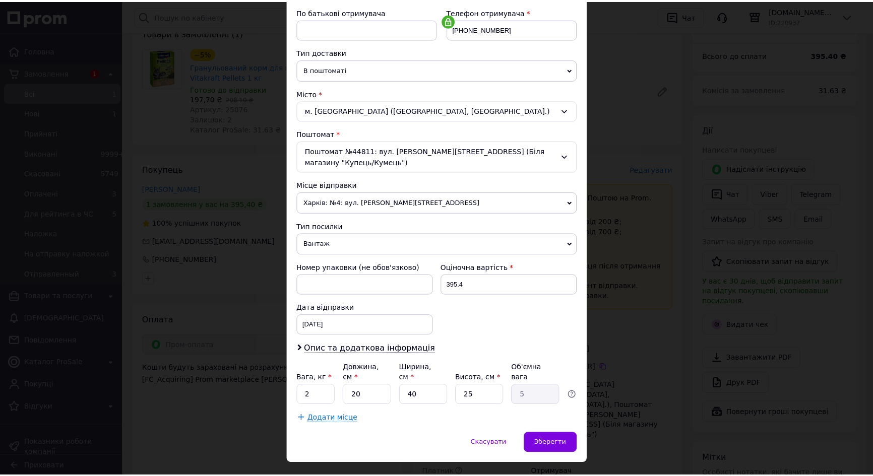
scroll to position [192, 0]
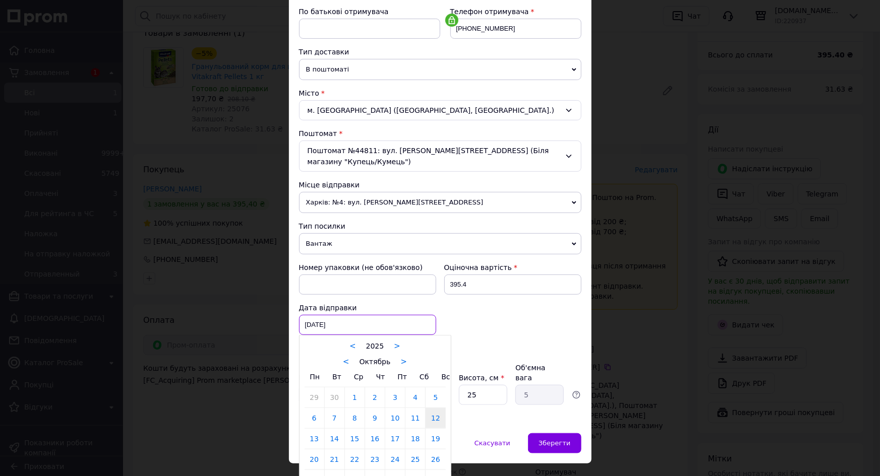
click at [357, 315] on div "12.10.2025 < 2025 > < Октябрь > Пн Вт Ср Чт Пт Сб Вс 29 30 1 2 3 4 5 6 7 8 9 10…" at bounding box center [367, 325] width 137 height 20
click at [313, 429] on link "13" at bounding box center [315, 439] width 20 height 20
type input "13.10.2025"
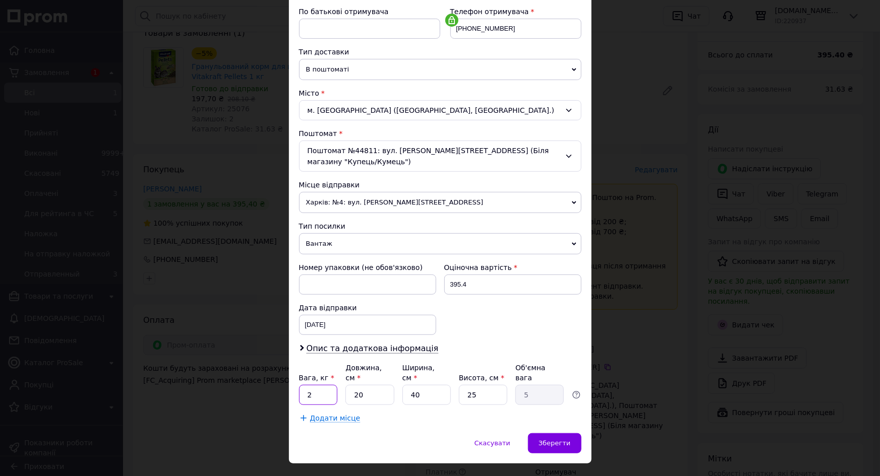
click at [316, 385] on input "2" at bounding box center [318, 395] width 39 height 20
type input "2.4"
drag, startPoint x: 357, startPoint y: 374, endPoint x: 377, endPoint y: 374, distance: 20.2
click at [377, 385] on input "20" at bounding box center [369, 395] width 48 height 20
type input "2"
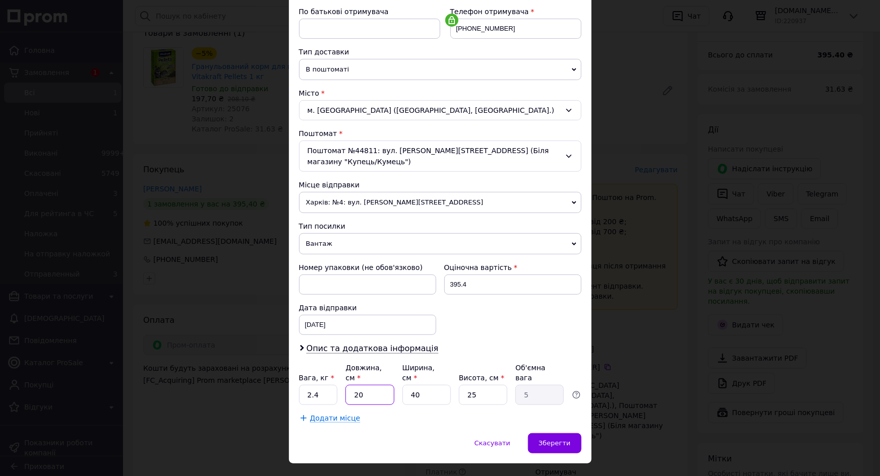
type input "0.5"
type input "23"
type input "5.75"
type input "23"
drag, startPoint x: 407, startPoint y: 378, endPoint x: 435, endPoint y: 368, distance: 29.0
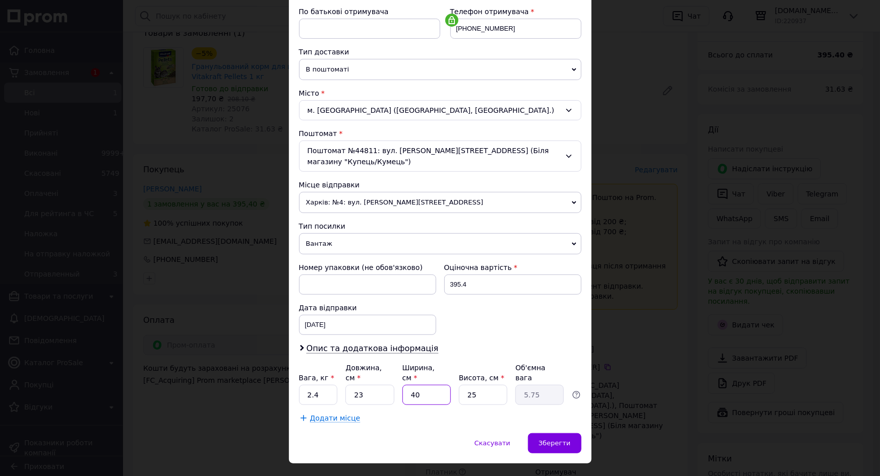
click at [435, 385] on input "40" at bounding box center [426, 395] width 48 height 20
type input "1"
type input "0.14"
type input "17"
type input "2.44"
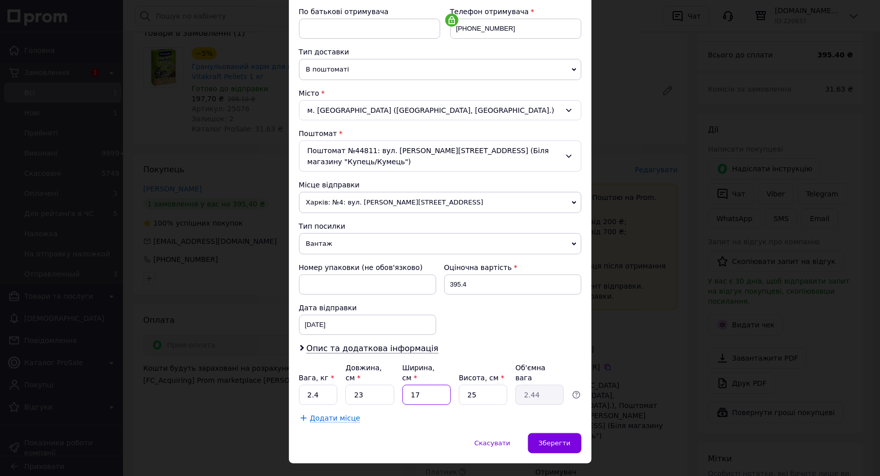
type input "17"
drag, startPoint x: 463, startPoint y: 373, endPoint x: 490, endPoint y: 370, distance: 27.0
click at [490, 385] on input "25" at bounding box center [483, 395] width 48 height 20
type input "1"
type input "0.1"
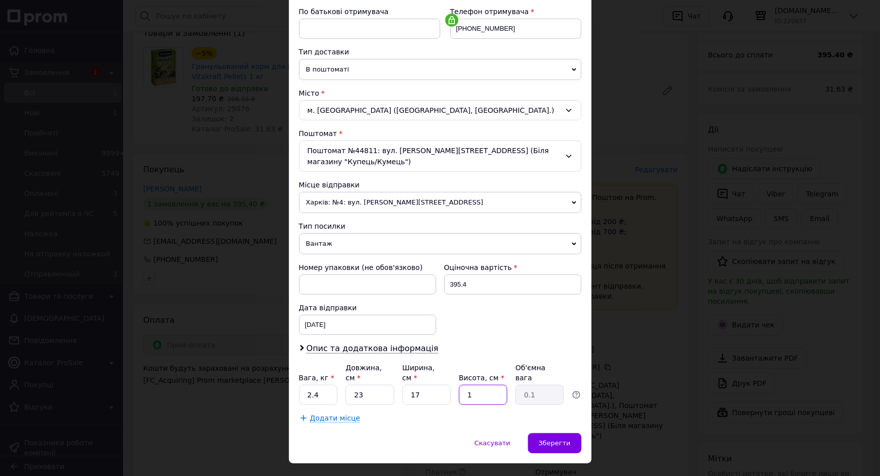
type input "13"
type input "1.27"
type input "13"
click at [553, 440] on span "Зберегти" at bounding box center [555, 444] width 32 height 8
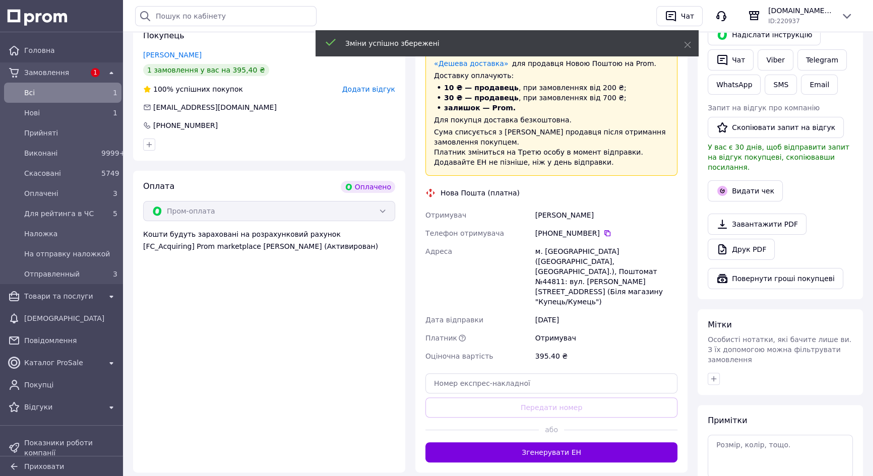
scroll to position [275, 0]
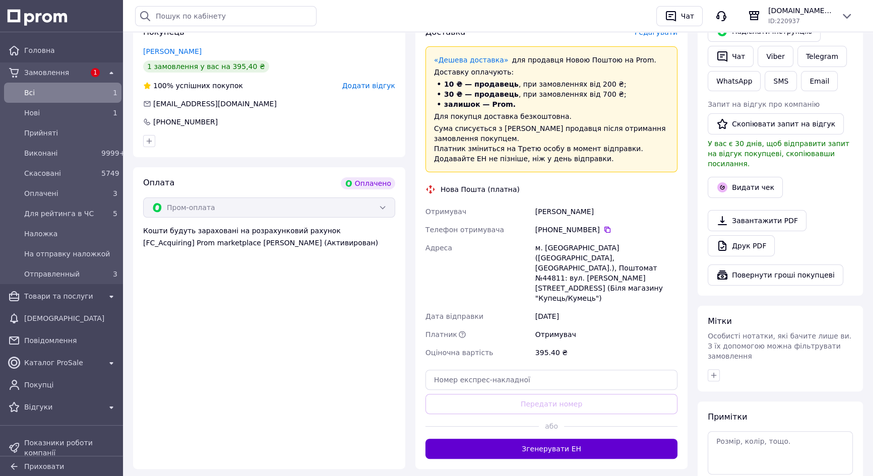
click at [577, 439] on button "Згенерувати ЕН" at bounding box center [552, 449] width 252 height 20
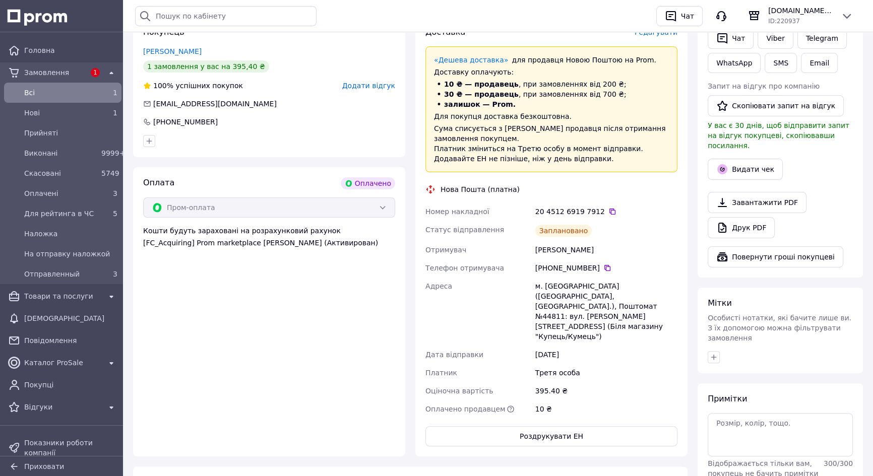
drag, startPoint x: 535, startPoint y: 251, endPoint x: 594, endPoint y: 251, distance: 58.5
click at [594, 251] on div "Герасько Тетяна" at bounding box center [606, 250] width 146 height 18
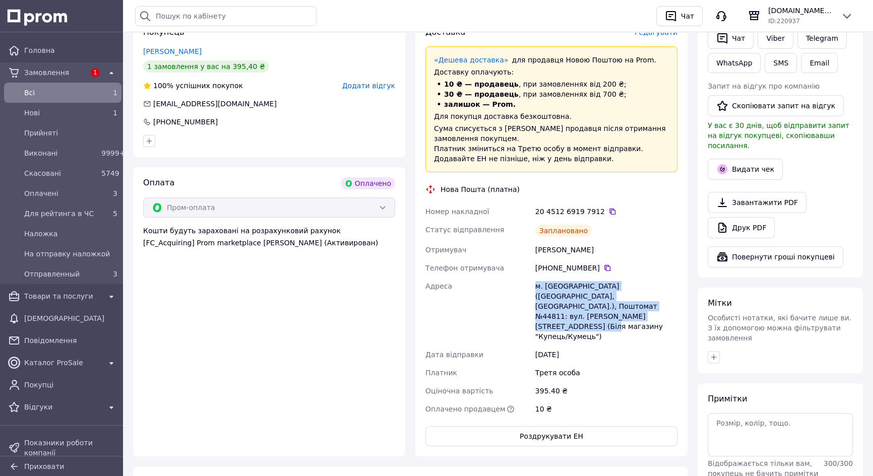
drag, startPoint x: 536, startPoint y: 287, endPoint x: 655, endPoint y: 304, distance: 120.2
click at [655, 304] on div "м. [GEOGRAPHIC_DATA] ([GEOGRAPHIC_DATA], [GEOGRAPHIC_DATA].), Поштомат №44811: …" at bounding box center [606, 311] width 146 height 69
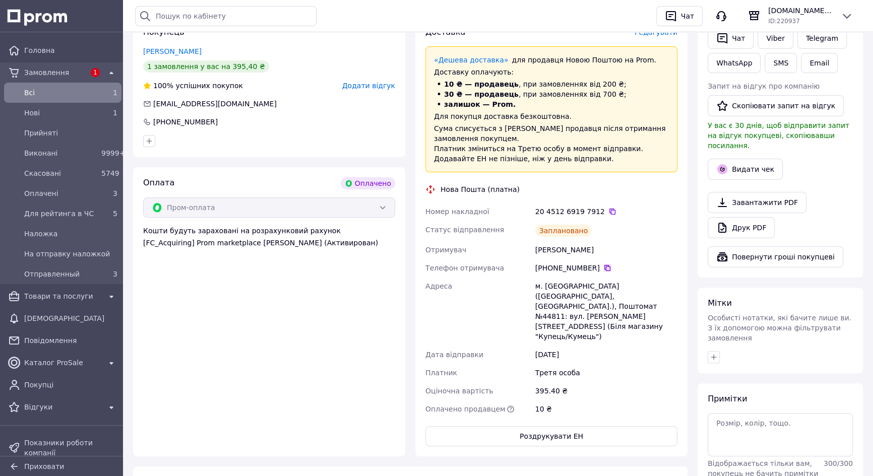
click at [604, 265] on icon at bounding box center [608, 268] width 8 height 8
click at [604, 268] on icon at bounding box center [608, 268] width 8 height 8
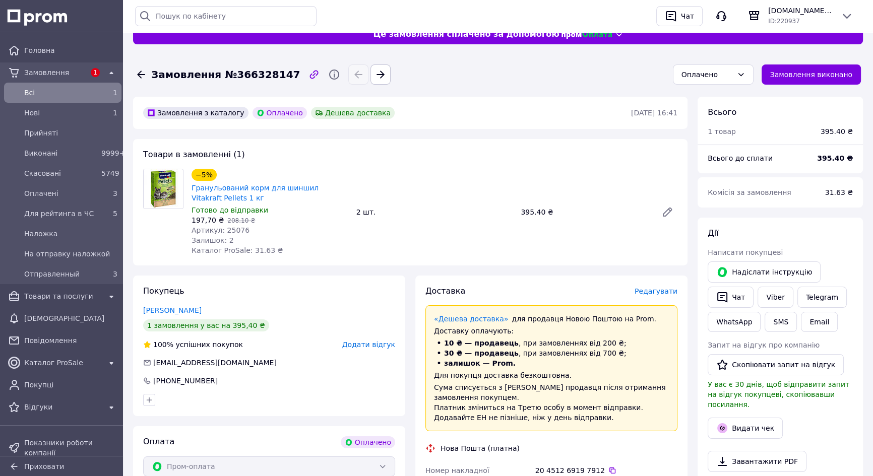
scroll to position [0, 0]
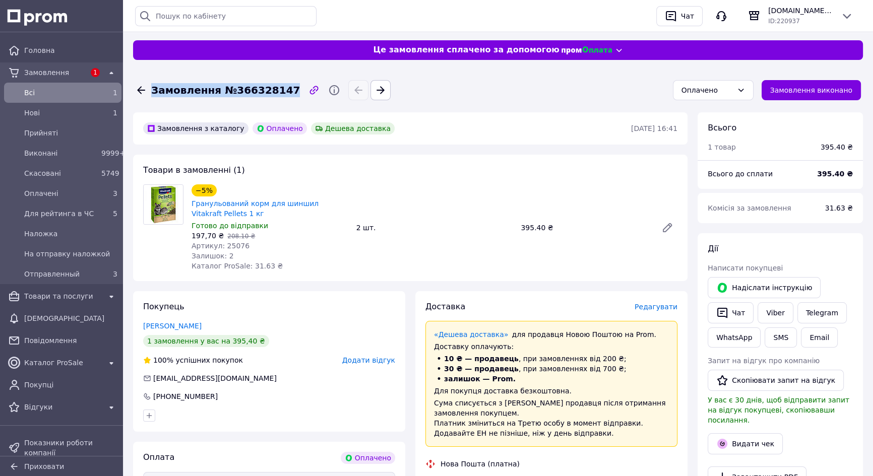
drag, startPoint x: 152, startPoint y: 89, endPoint x: 277, endPoint y: 87, distance: 125.1
click at [277, 87] on span "Замовлення №366328147" at bounding box center [225, 90] width 149 height 15
drag, startPoint x: 221, startPoint y: 246, endPoint x: 242, endPoint y: 243, distance: 20.3
click at [242, 243] on div "Артикул: 25076" at bounding box center [270, 246] width 157 height 10
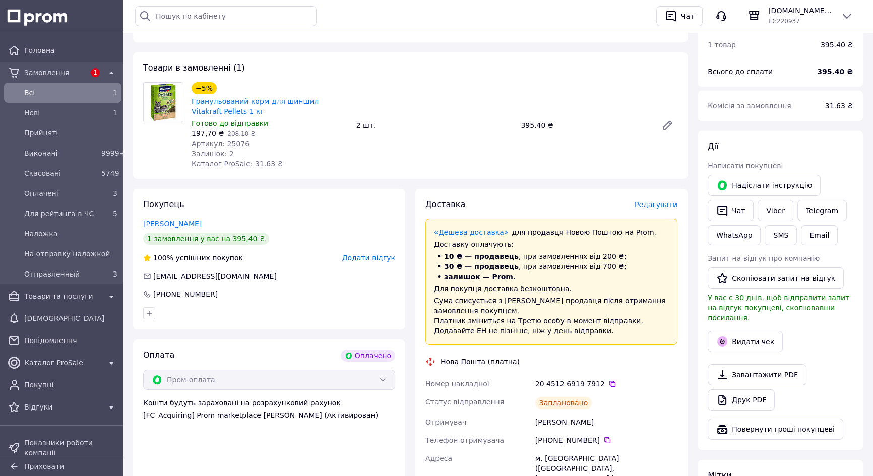
scroll to position [137, 0]
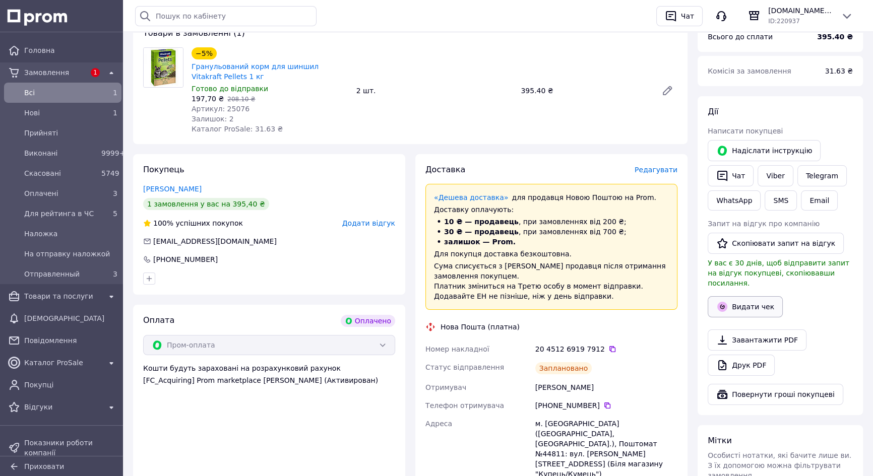
click at [748, 296] on button "Видати чек" at bounding box center [745, 306] width 75 height 21
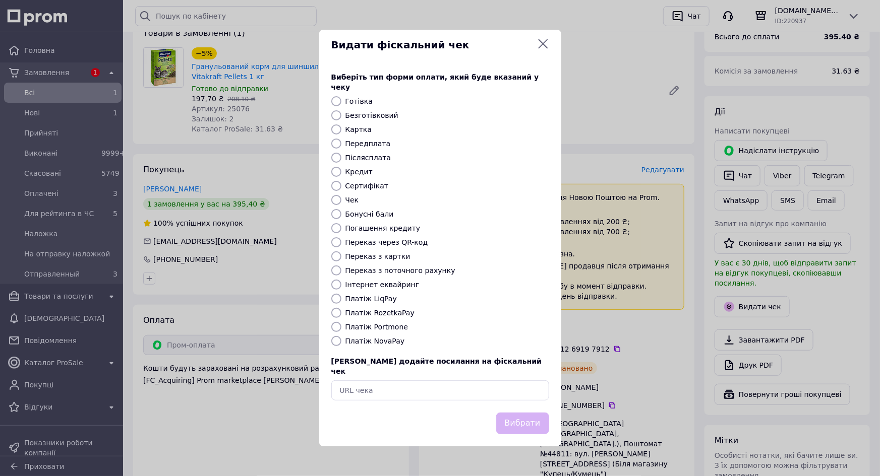
click at [336, 314] on input "Платіж RozetkaPay" at bounding box center [336, 313] width 10 height 10
radio input "true"
click at [517, 413] on button "Вибрати" at bounding box center [522, 424] width 53 height 22
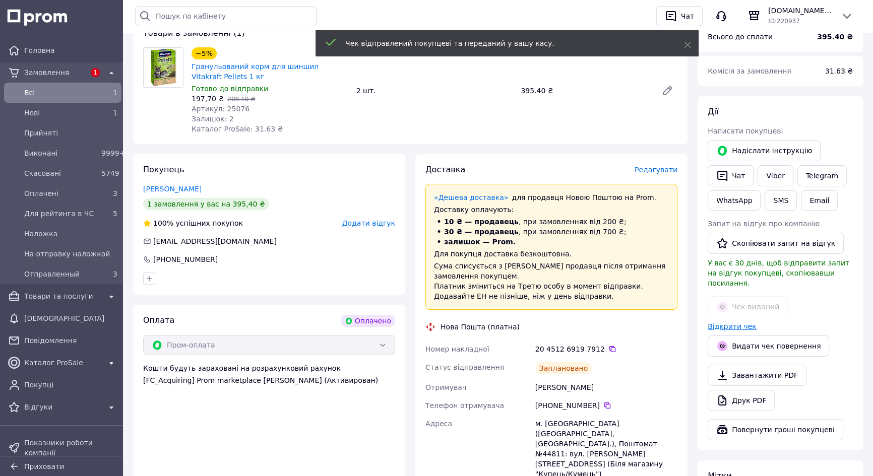
click at [723, 323] on link "Відкрити чек" at bounding box center [732, 327] width 49 height 8
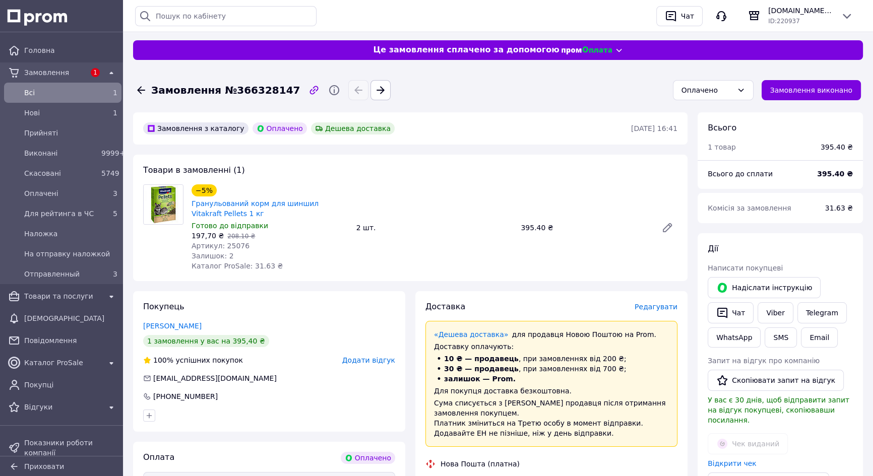
scroll to position [0, 0]
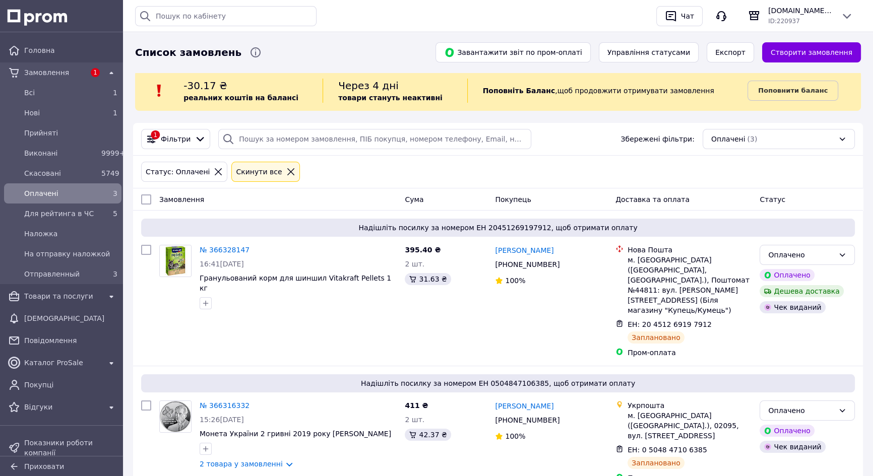
click at [247, 172] on div "Cкинути все" at bounding box center [259, 171] width 50 height 11
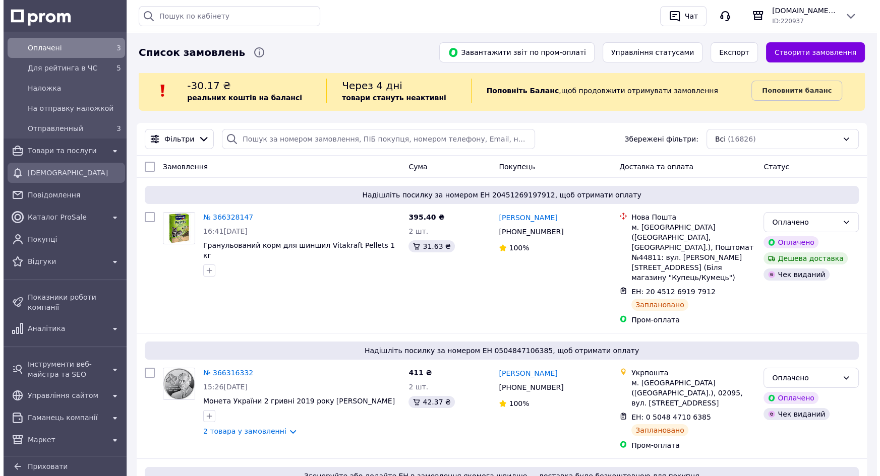
scroll to position [183, 0]
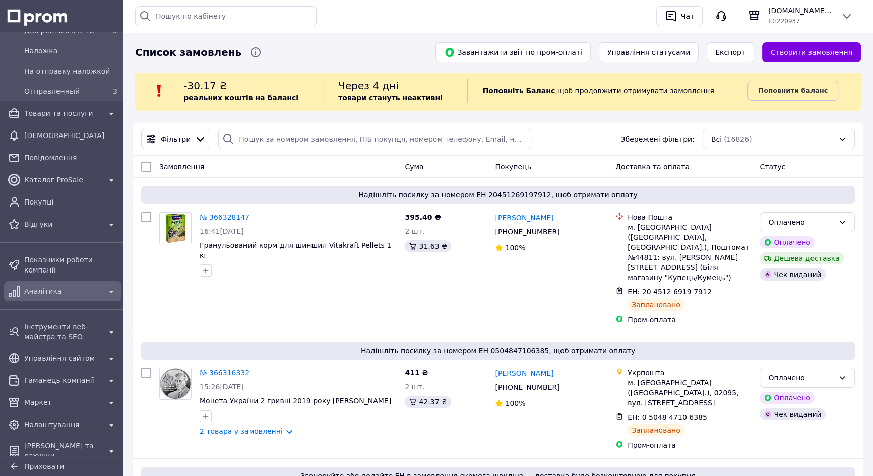
click at [45, 286] on span "Аналітика" at bounding box center [62, 291] width 77 height 10
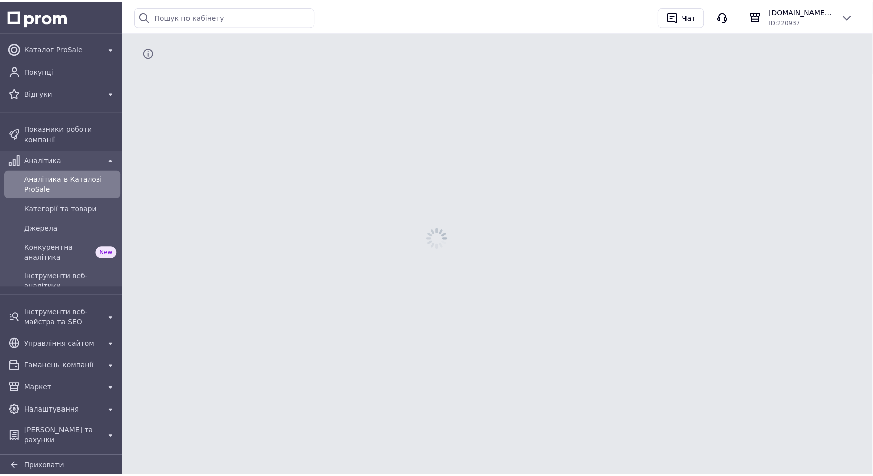
scroll to position [99, 0]
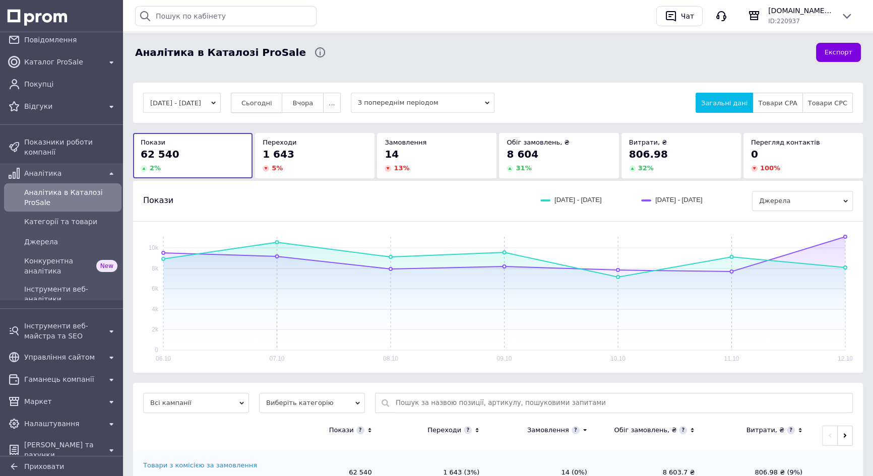
click at [259, 103] on span "Сьогодні" at bounding box center [257, 103] width 31 height 8
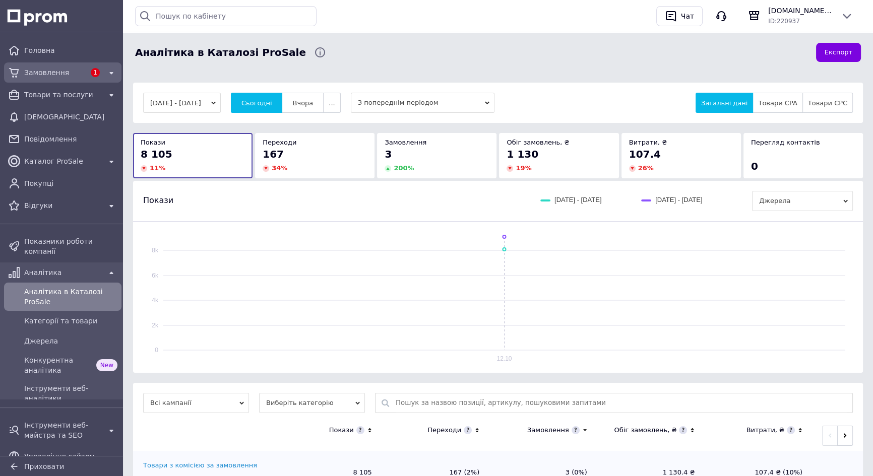
click at [44, 71] on span "Замовлення" at bounding box center [54, 73] width 61 height 10
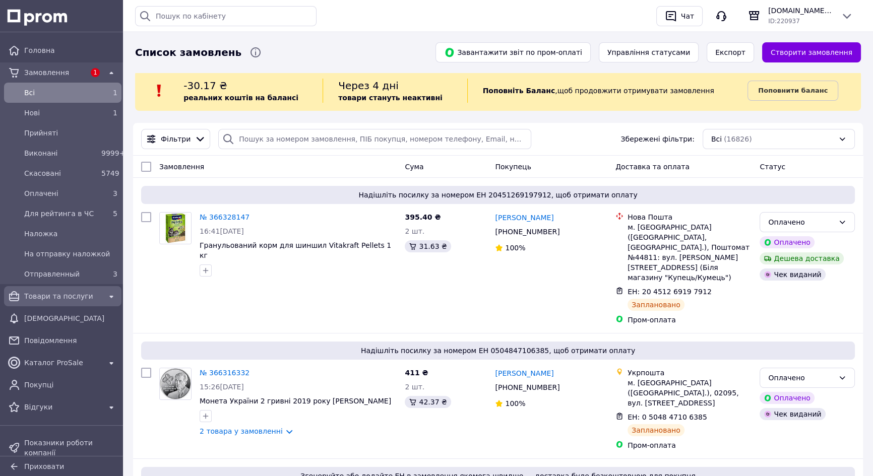
click at [38, 295] on span "Товари та послуги" at bounding box center [62, 296] width 77 height 10
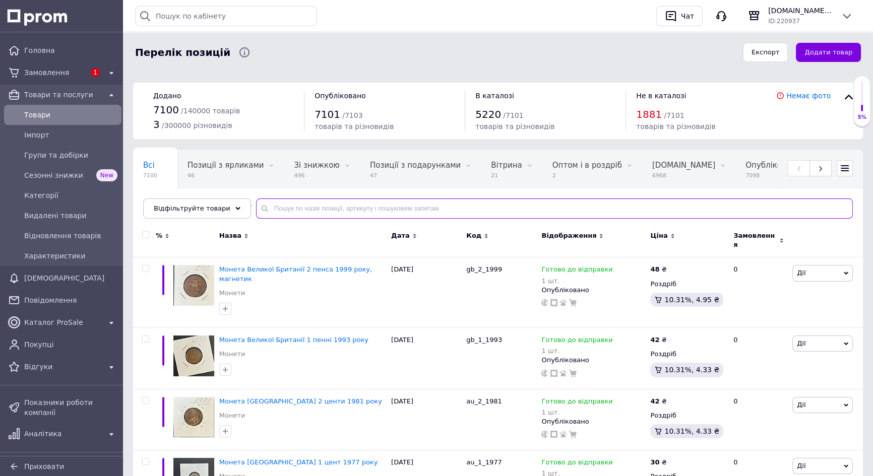
click at [329, 206] on input "text" at bounding box center [554, 209] width 597 height 20
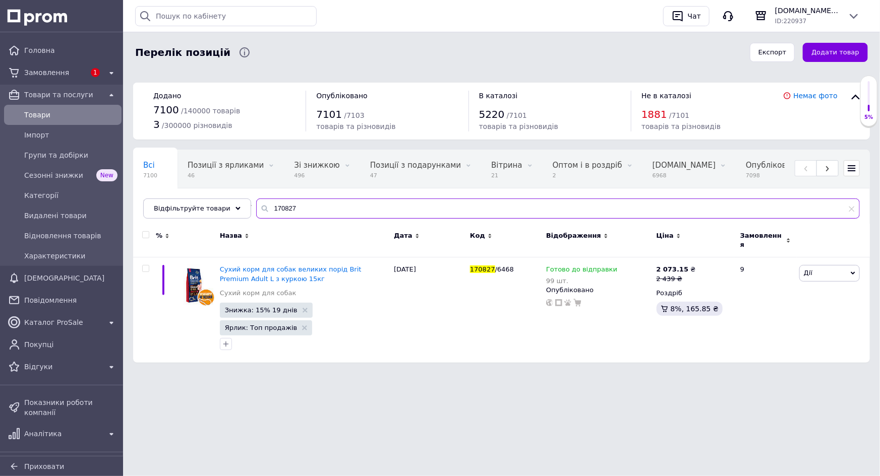
type input "170827"
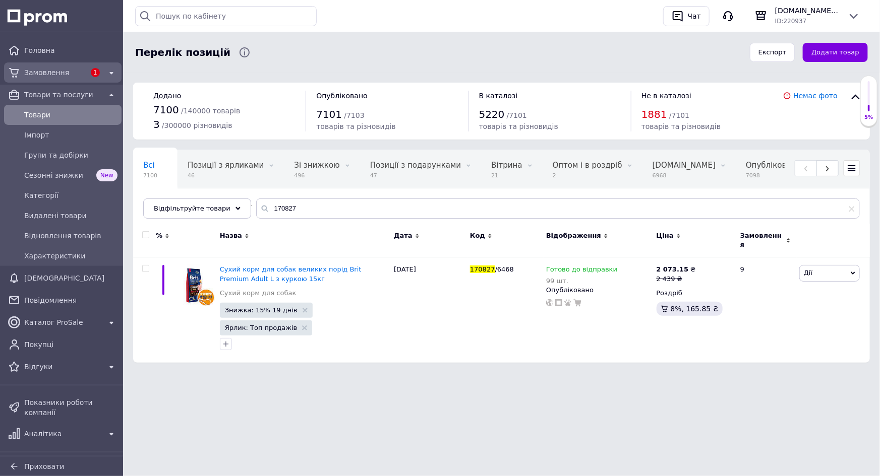
click at [37, 75] on span "Замовлення" at bounding box center [54, 73] width 61 height 10
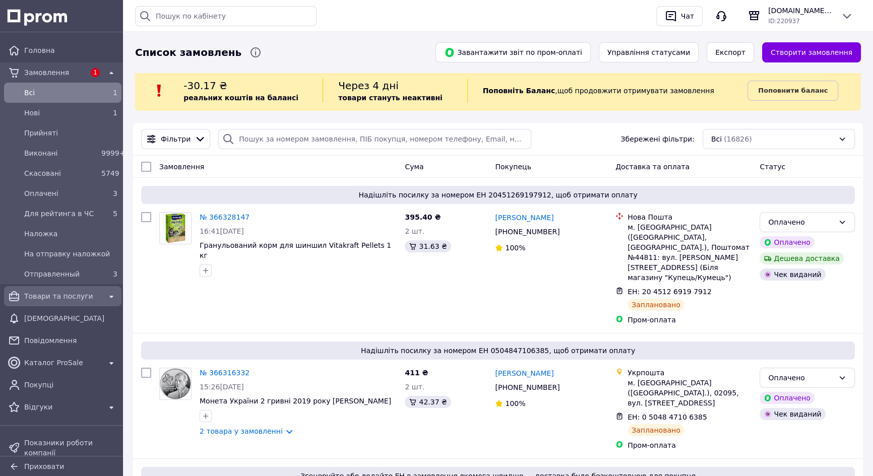
click at [62, 297] on span "Товари та послуги" at bounding box center [62, 296] width 77 height 10
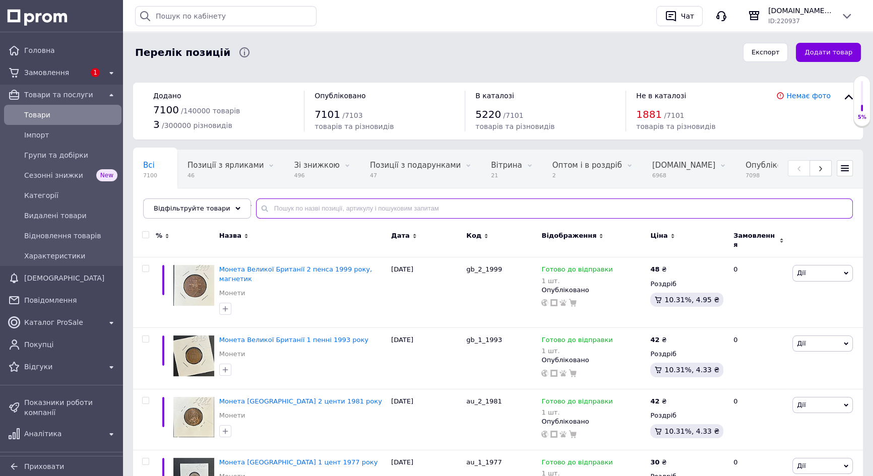
click at [329, 205] on input "text" at bounding box center [554, 209] width 597 height 20
paste input "Лакомство для кошек Savory подушечки для гигиены зубов 60г"
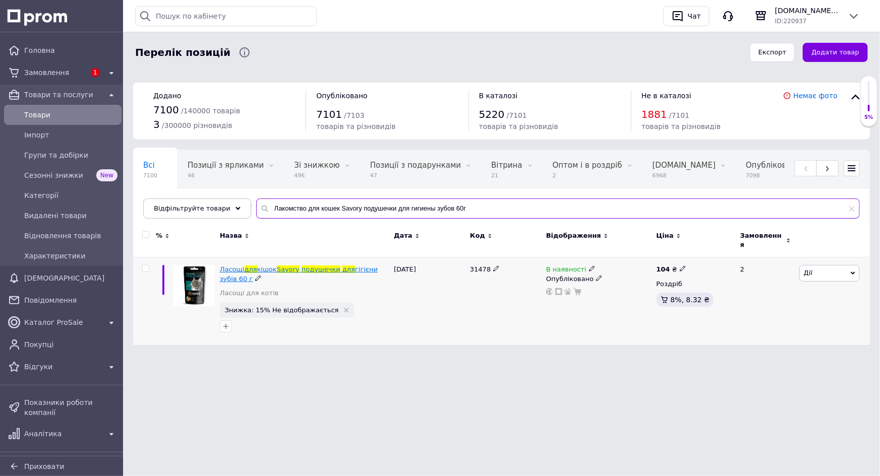
type input "Лакомство для кошек Savory подушечки для гигиены зубов 60г"
click at [343, 266] on span "гігієни зубів 60 г" at bounding box center [299, 274] width 158 height 17
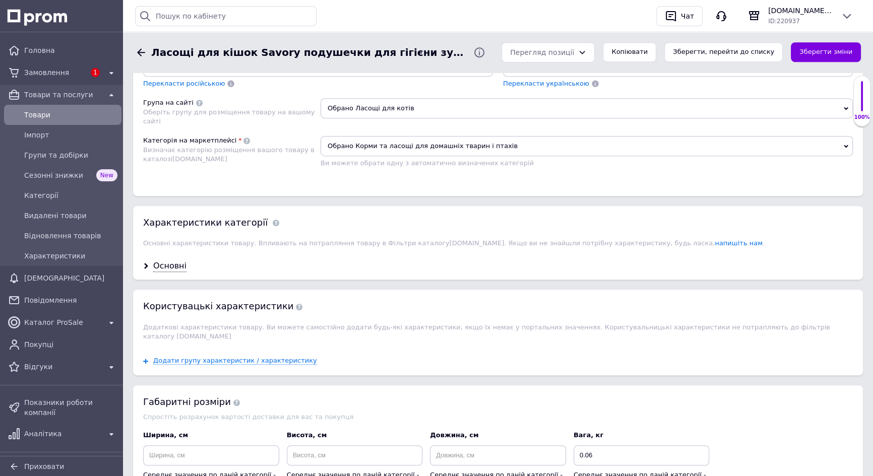
scroll to position [733, 0]
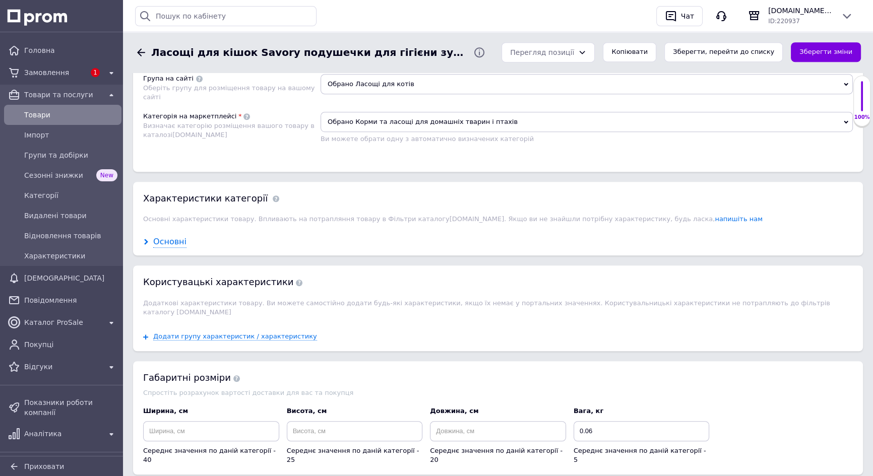
click at [144, 239] on icon at bounding box center [146, 242] width 6 height 6
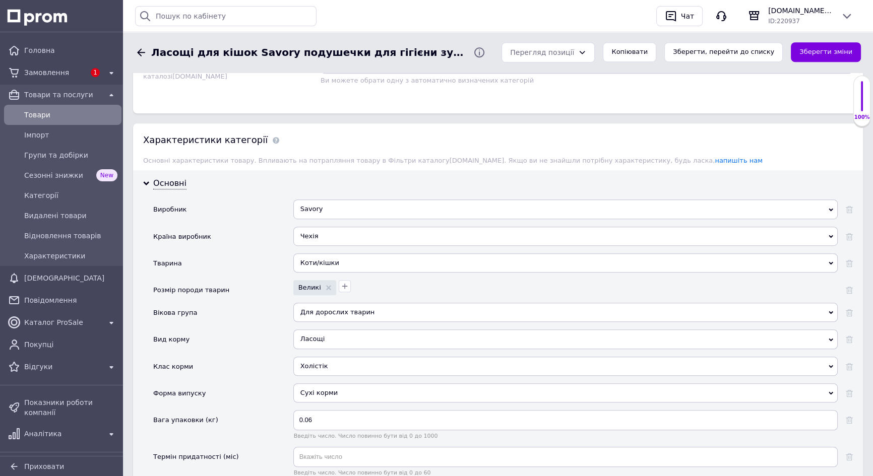
scroll to position [871, 0]
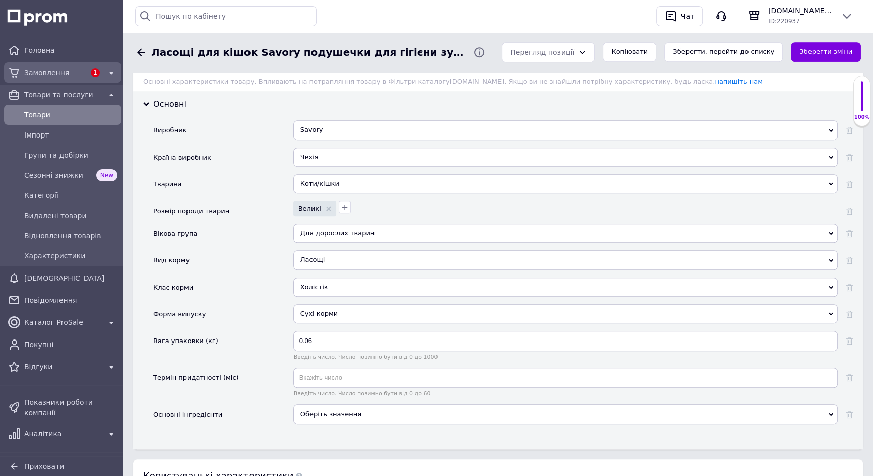
click at [33, 70] on span "Замовлення" at bounding box center [54, 73] width 61 height 10
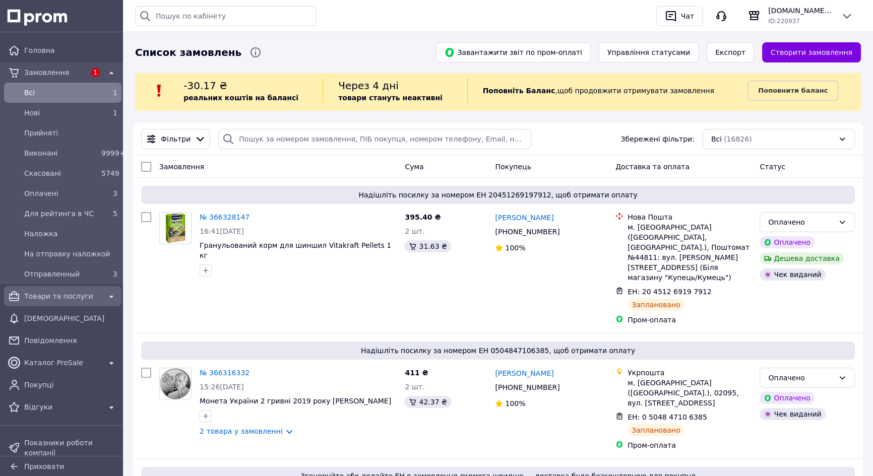
click at [48, 296] on span "Товари та послуги" at bounding box center [62, 296] width 77 height 10
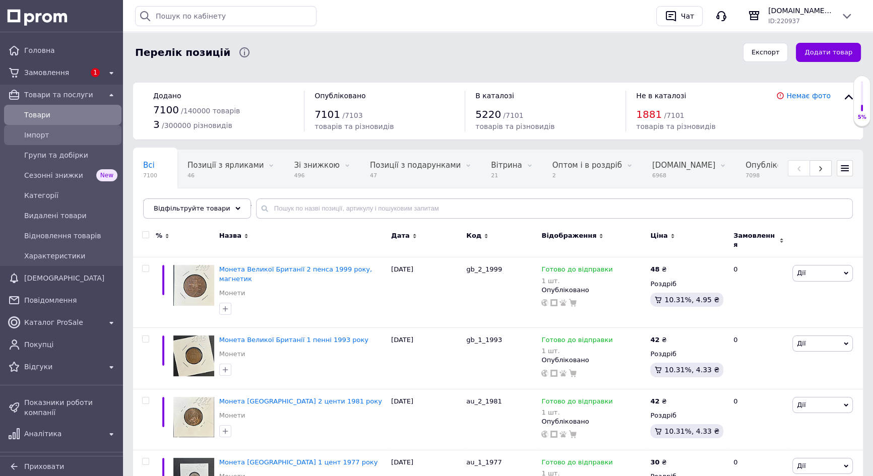
click at [50, 135] on span "Імпорт" at bounding box center [70, 135] width 93 height 10
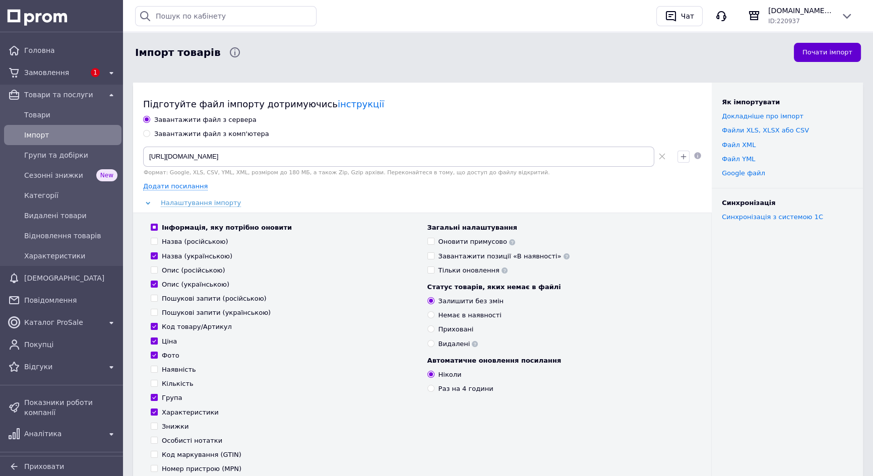
click at [824, 52] on button "Почати імпорт" at bounding box center [827, 53] width 67 height 20
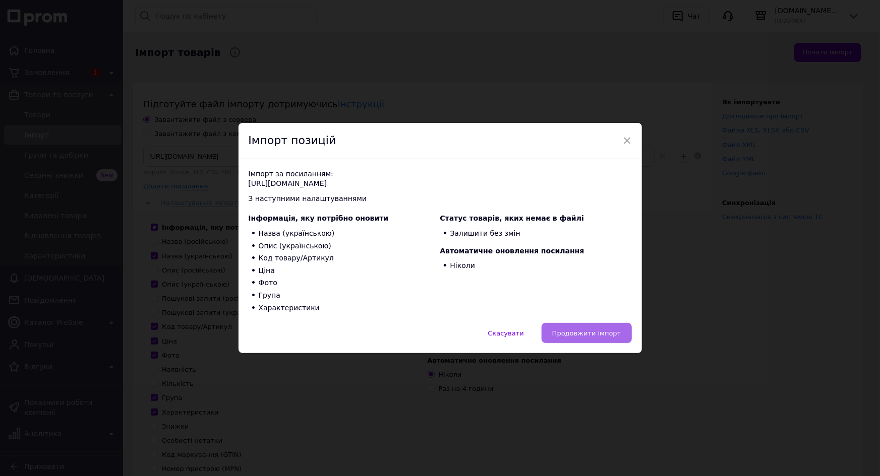
click at [604, 336] on span "Продовжити імпорт" at bounding box center [586, 334] width 69 height 8
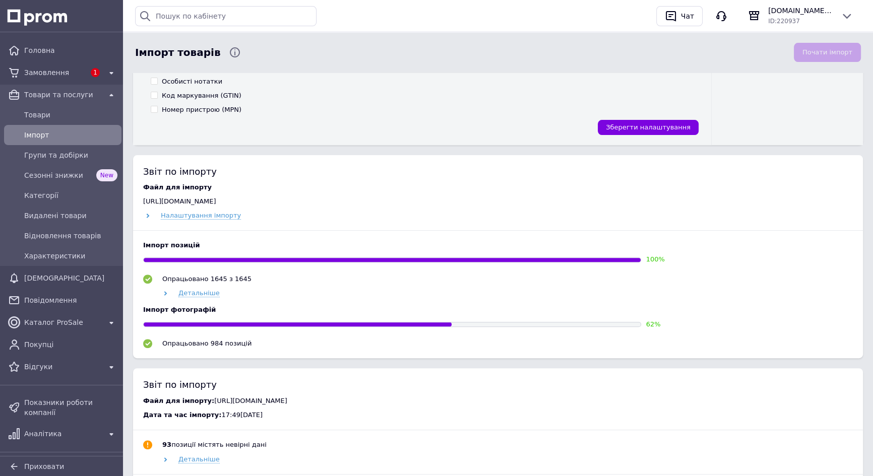
scroll to position [367, 0]
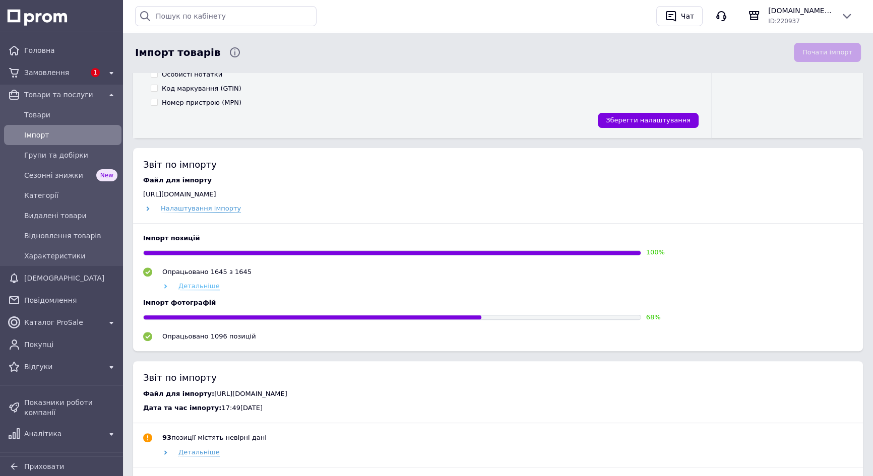
click at [193, 287] on span "Детальніше" at bounding box center [198, 286] width 41 height 8
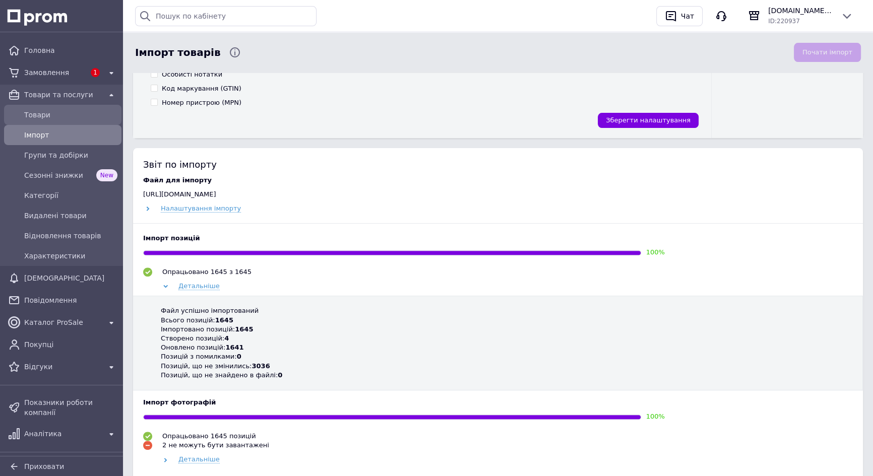
click at [45, 114] on span "Товари" at bounding box center [70, 115] width 93 height 10
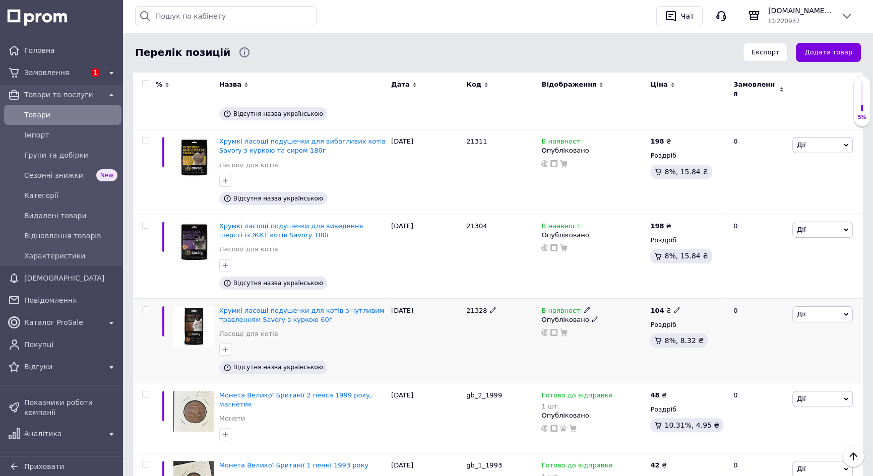
scroll to position [229, 0]
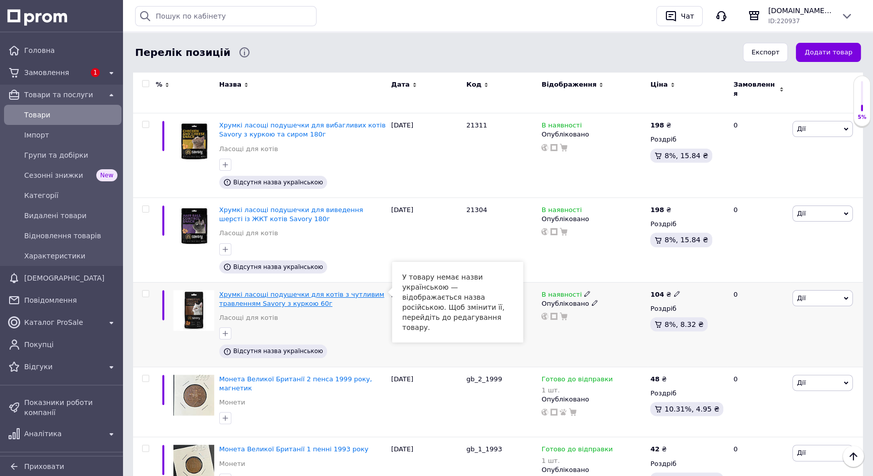
click at [275, 291] on span "Хрумкі ласощі подушечки для котів з чутливим травленням Savory з куркою 60г" at bounding box center [301, 299] width 165 height 17
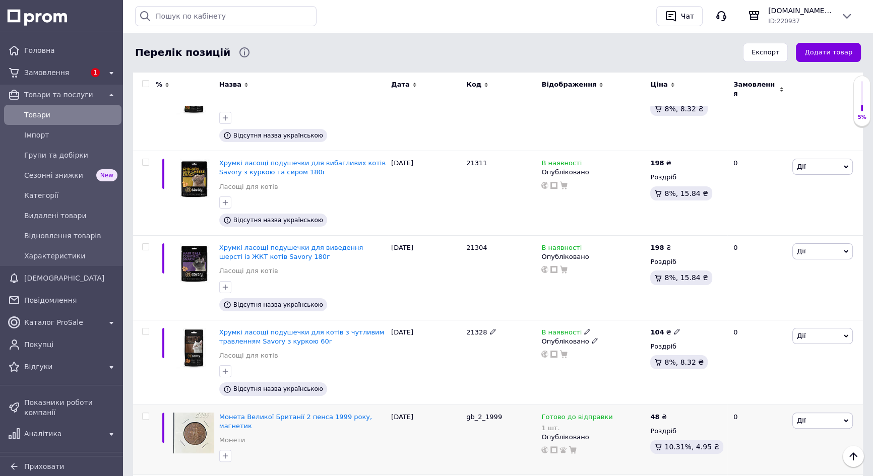
scroll to position [275, 0]
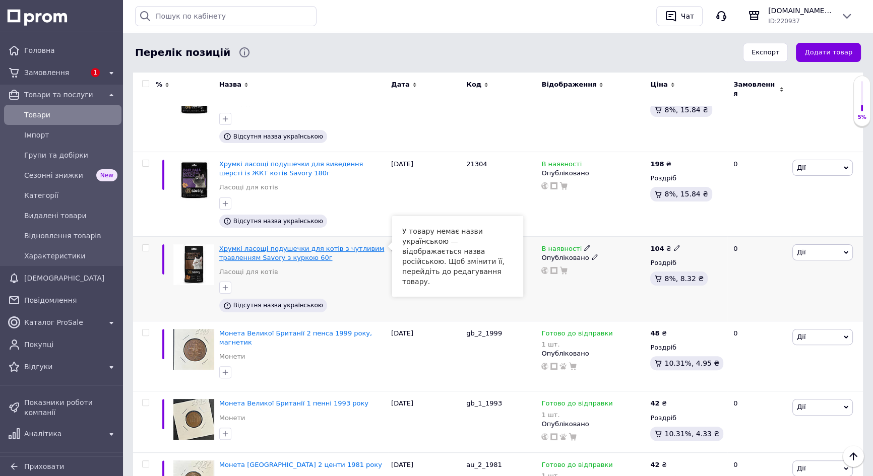
click at [270, 245] on span "Хрумкі ласощі подушечки для котів з чутливим травленням Savory з куркою 60г" at bounding box center [301, 253] width 165 height 17
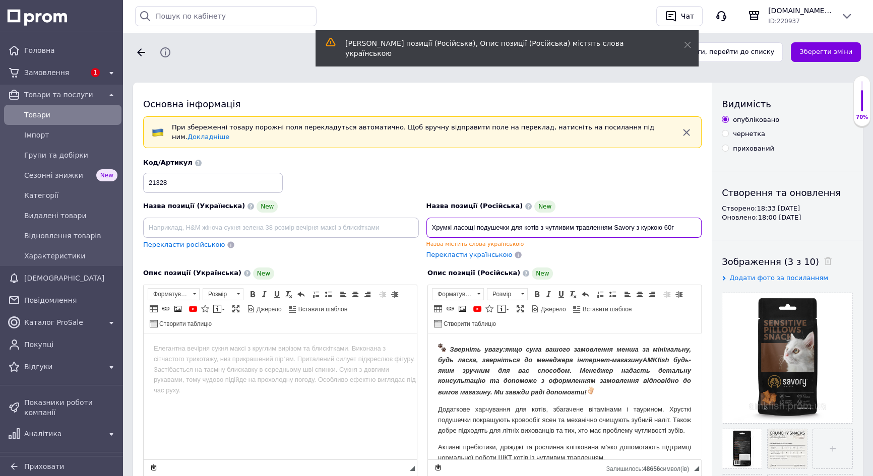
drag, startPoint x: 429, startPoint y: 221, endPoint x: 686, endPoint y: 223, distance: 257.2
click at [686, 223] on input "Хрумкі ласощі подушечки для котів з чутливим травленням Savory з куркою 60г" at bounding box center [565, 228] width 276 height 20
click at [184, 223] on input at bounding box center [281, 228] width 276 height 20
paste input "Хрумкі ласощі подушечки для котів з чутливим травленням Savory з куркою 60г"
type input "Хрумкі ласощі подушечки для котів з чутливим травленням Savory з куркою 60г"
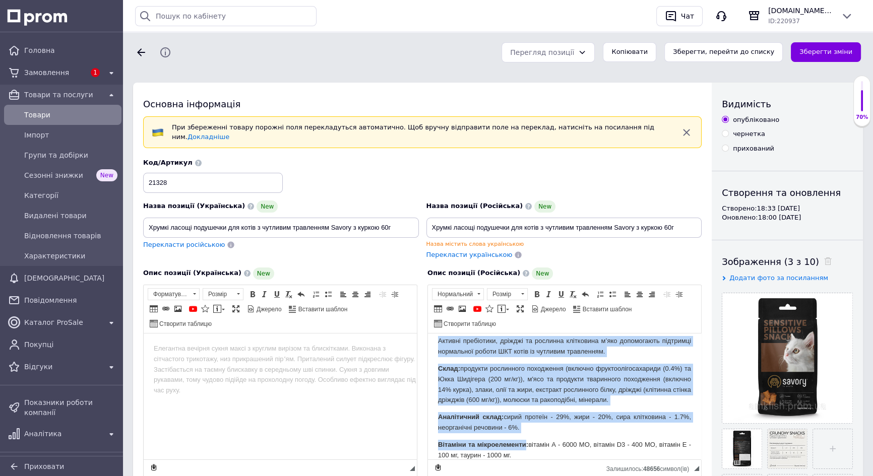
scroll to position [190, 0]
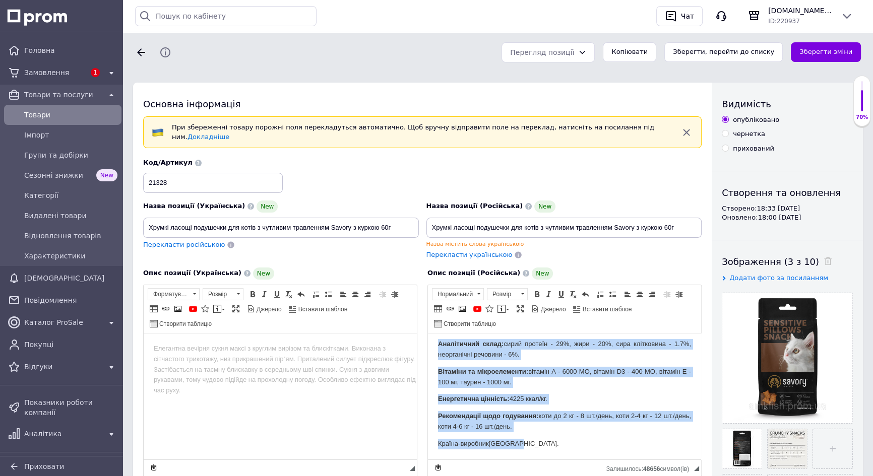
drag, startPoint x: 434, startPoint y: 343, endPoint x: 558, endPoint y: 452, distance: 164.7
click at [558, 452] on html "Зверніть увагу: якщо сума вашого замовлення менша за мінімальну, будь ласка, зв…" at bounding box center [564, 307] width 273 height 306
copy body "Loremips dolor: sita cons adipis elitseddoe tempo in utlaboreet, dolo magna, al…"
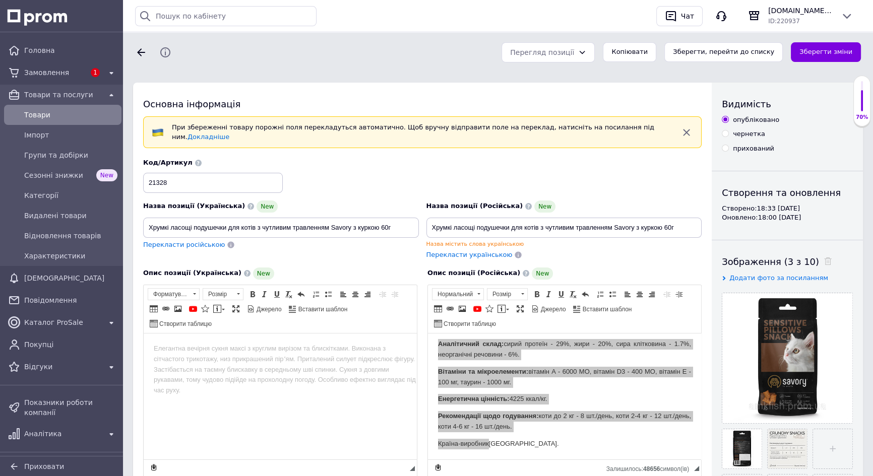
click at [187, 350] on body "Редактор, 576340D9-4861-4723-A2A1-ED92717DC511" at bounding box center [280, 348] width 253 height 11
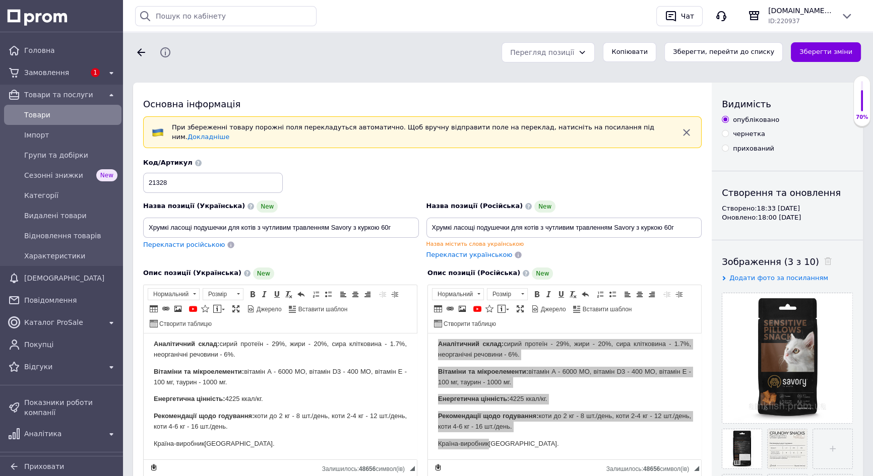
scroll to position [0, 0]
drag, startPoint x: 147, startPoint y: 221, endPoint x: 392, endPoint y: 219, distance: 245.1
click at [392, 219] on input "Хрумкі ласощі подушечки для котів з чутливим травленням Savory з куркою 60г" at bounding box center [281, 228] width 276 height 20
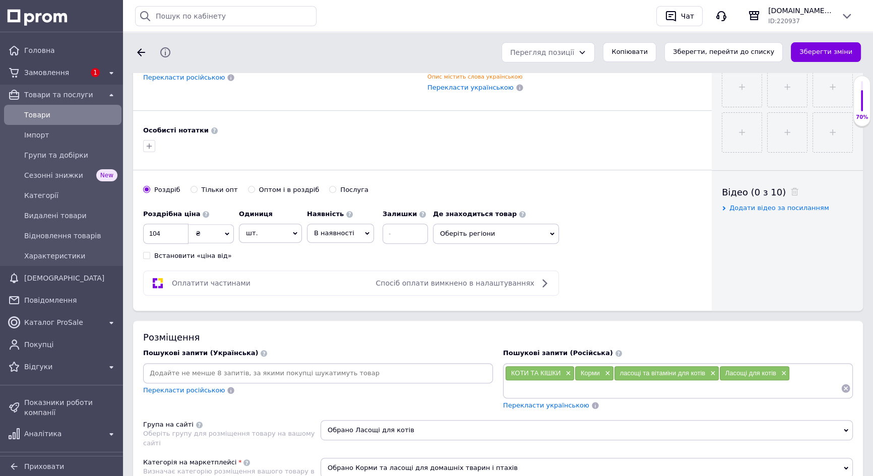
scroll to position [504, 0]
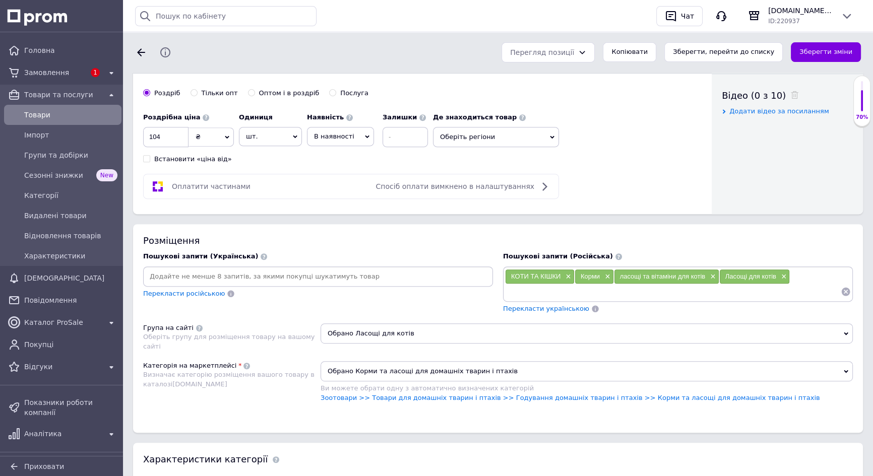
click at [177, 269] on input at bounding box center [318, 276] width 346 height 15
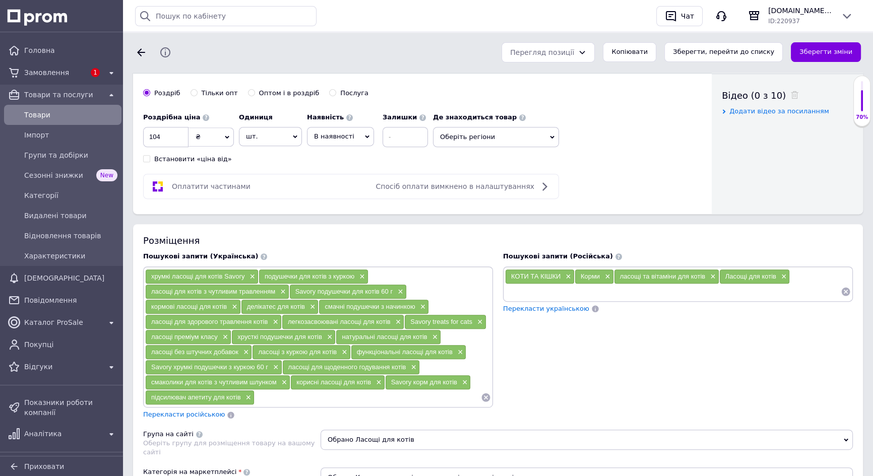
click at [178, 411] on span "Перекласти російською" at bounding box center [184, 415] width 82 height 8
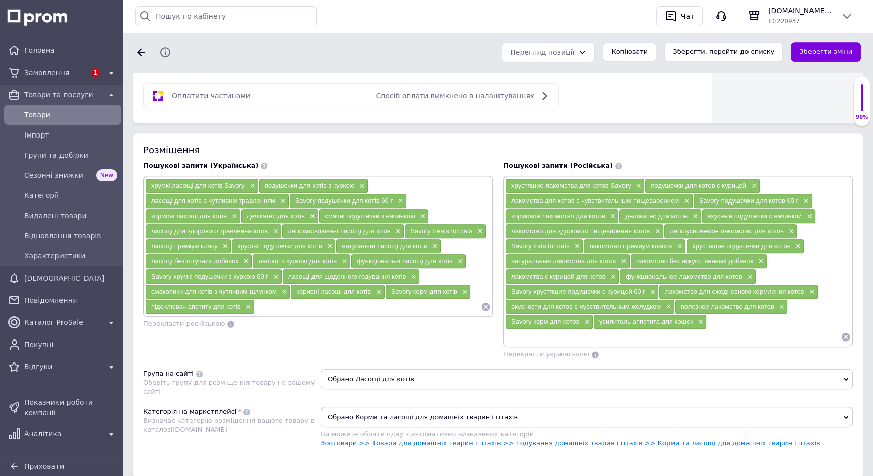
scroll to position [595, 0]
click at [709, 54] on button "Зберегти, перейти до списку" at bounding box center [724, 52] width 118 height 20
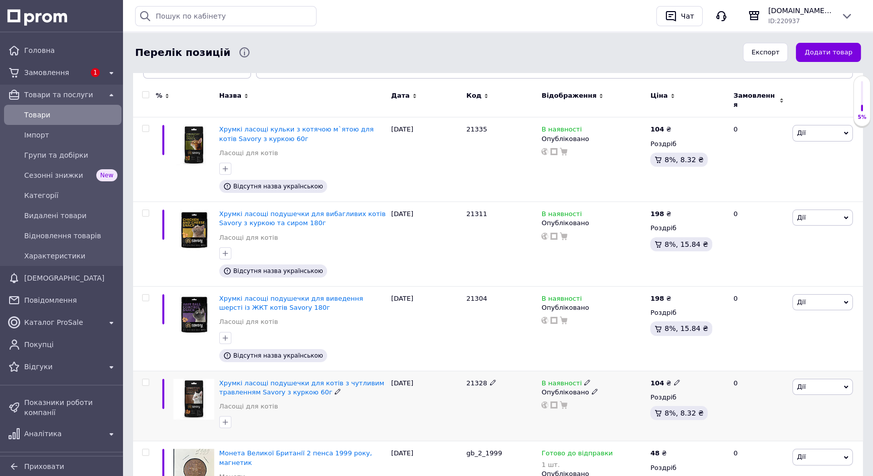
scroll to position [183, 0]
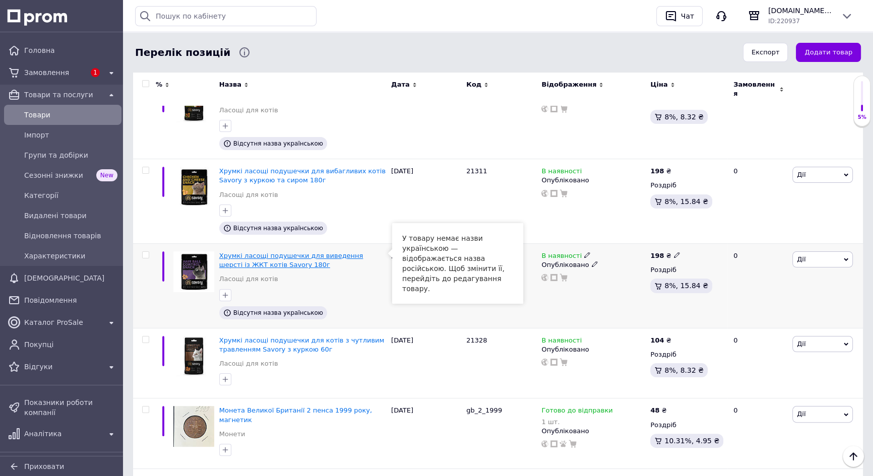
click at [290, 252] on span "Хрумкі ласощі подушечки для виведення шерсті із ЖКТ котів Savory 180г" at bounding box center [291, 260] width 144 height 17
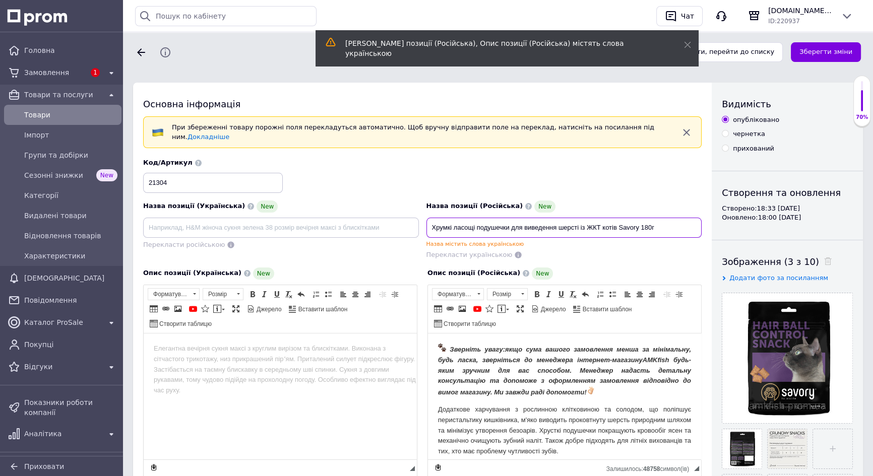
drag, startPoint x: 431, startPoint y: 221, endPoint x: 671, endPoint y: 219, distance: 240.0
click at [671, 219] on input "Хрумкі ласощі подушечки для виведення шерсті із ЖКТ котів Savory 180г" at bounding box center [565, 228] width 276 height 20
click at [162, 219] on input at bounding box center [281, 228] width 276 height 20
paste input "Хрумкі ласощі подушечки для виведення шерсті із ЖКТ котів Savory 180г"
type input "Хрумкі ласощі подушечки для виведення шерсті із ЖКТ котів Savory 180г"
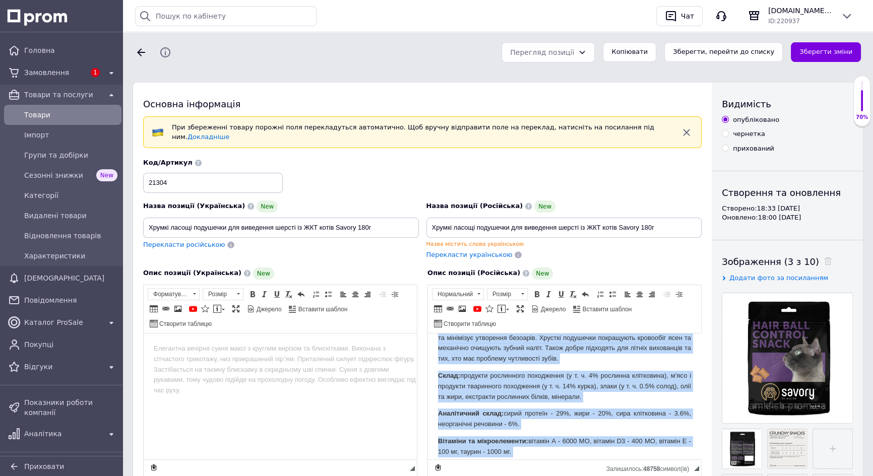
scroll to position [162, 0]
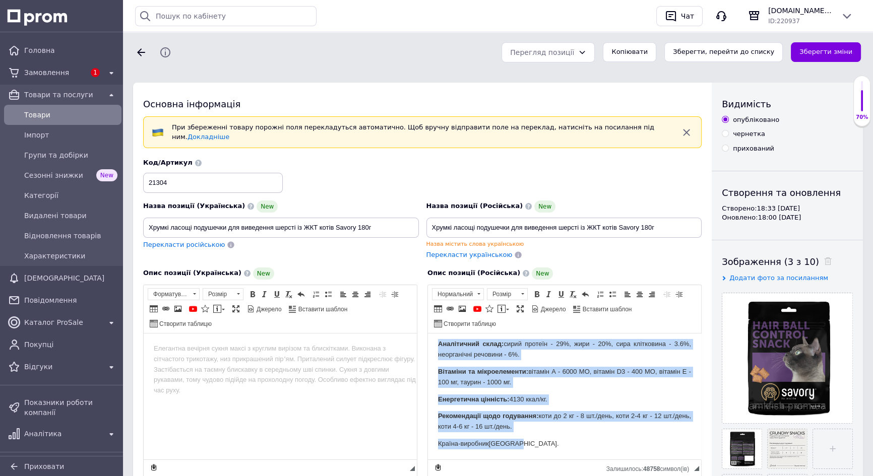
drag, startPoint x: 436, startPoint y: 347, endPoint x: 540, endPoint y: 456, distance: 150.9
click at [540, 456] on html "Зверніть увагу: якщо сума вашого замовлення менша за мінімальну, будь ласка, зв…" at bounding box center [564, 315] width 273 height 288
copy body "Loremips dolor: sita cons adipis elitseddoe tempo in utlaboreet, dolo magna, al…"
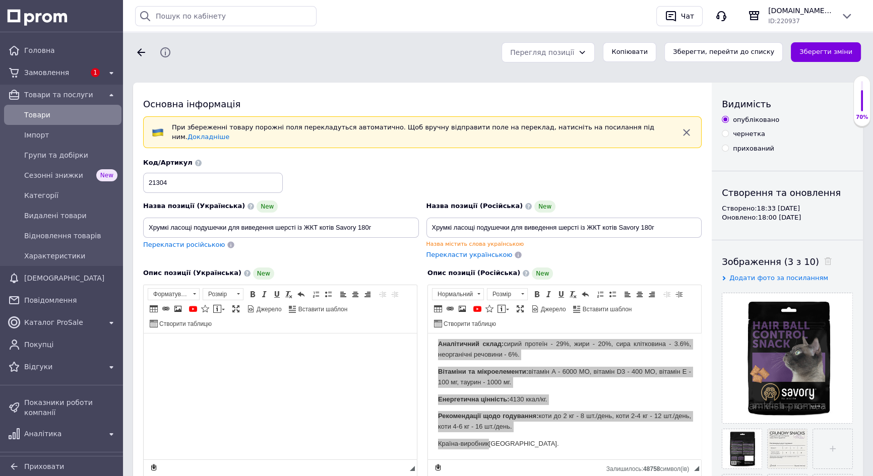
click at [194, 356] on html at bounding box center [280, 348] width 273 height 31
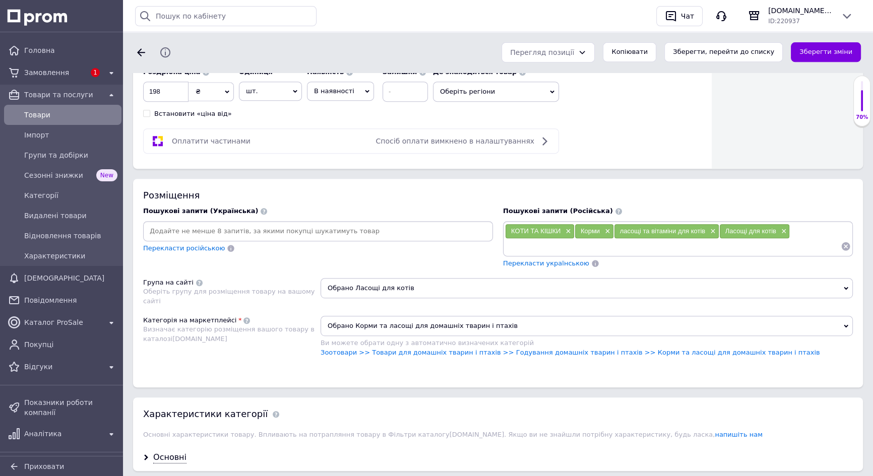
scroll to position [550, 0]
click at [194, 224] on input at bounding box center [318, 231] width 346 height 15
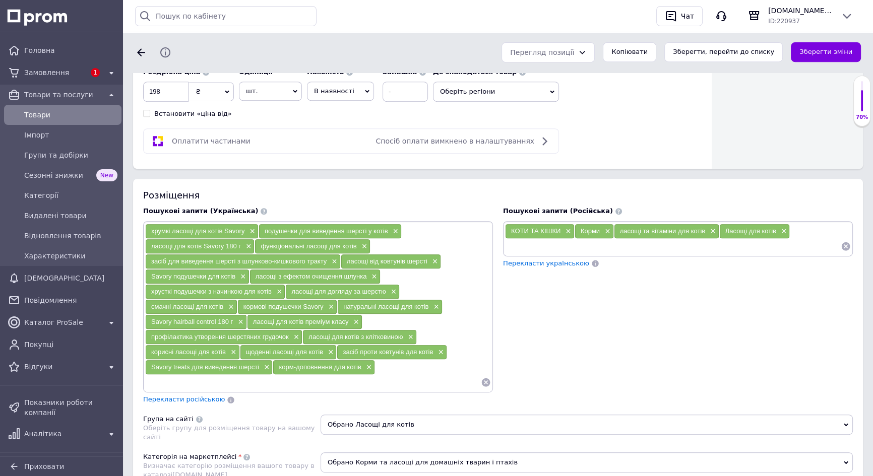
click at [174, 396] on span "Перекласти російською" at bounding box center [184, 400] width 82 height 8
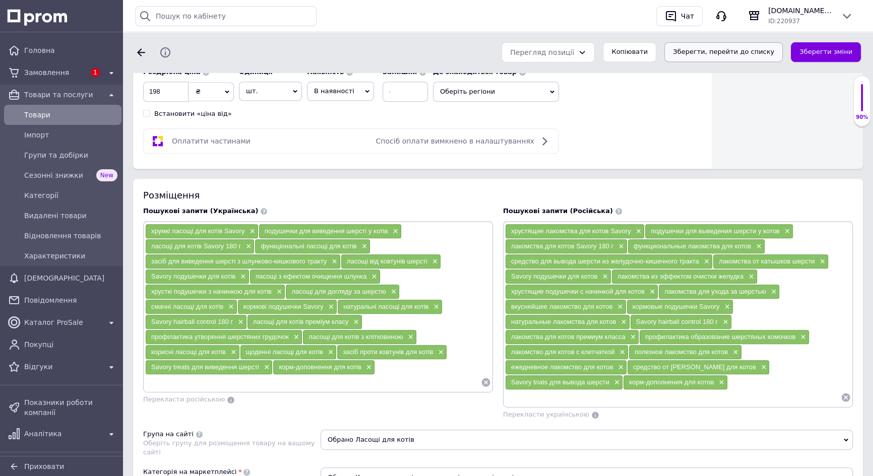
click at [731, 53] on button "Зберегти, перейти до списку" at bounding box center [724, 52] width 118 height 20
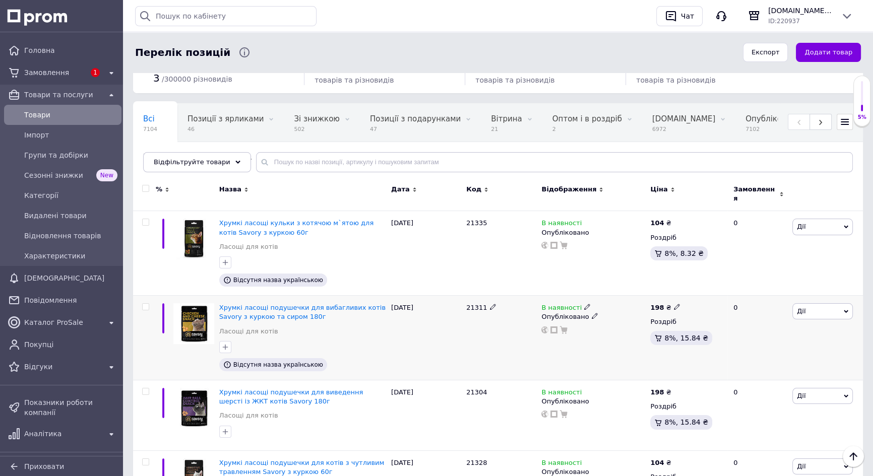
scroll to position [45, 0]
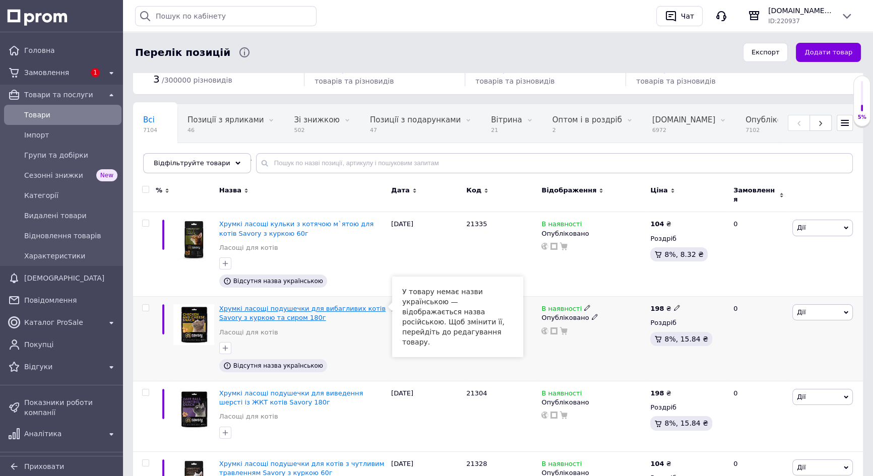
click at [309, 305] on span "Хрумкі ласощі подушечки для вибагливих котів Savory з куркою та сиром 180г" at bounding box center [302, 313] width 166 height 17
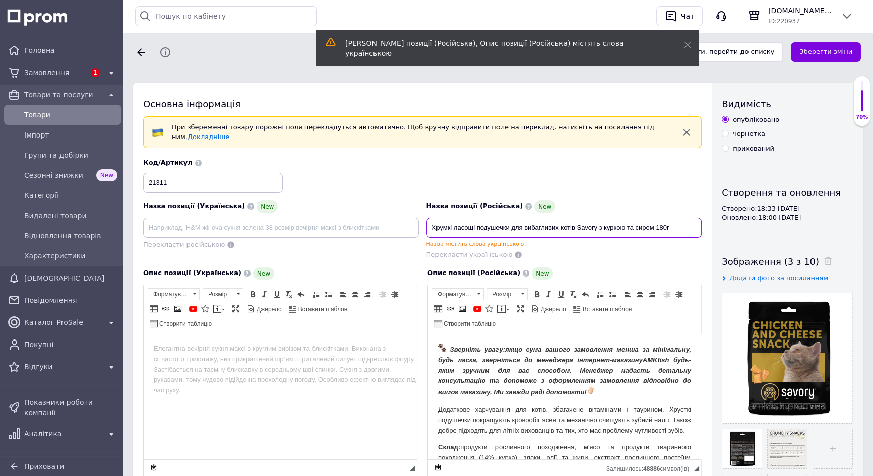
drag, startPoint x: 429, startPoint y: 221, endPoint x: 688, endPoint y: 223, distance: 259.2
click at [688, 223] on input "Хрумкі ласощі подушечки для вибагливих котів Savory з куркою та сиром 180г" at bounding box center [565, 228] width 276 height 20
click at [170, 218] on input at bounding box center [281, 228] width 276 height 20
paste input "Хрумкі ласощі подушечки для вибагливих котів Savory з куркою та сиром 180г"
type input "Хрумкі ласощі подушечки для вибагливих котів Savory з куркою та сиром 180г"
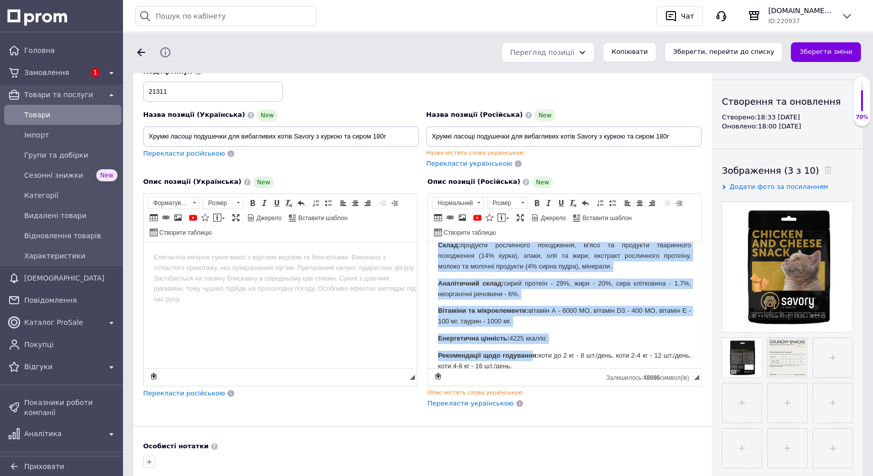
scroll to position [152, 0]
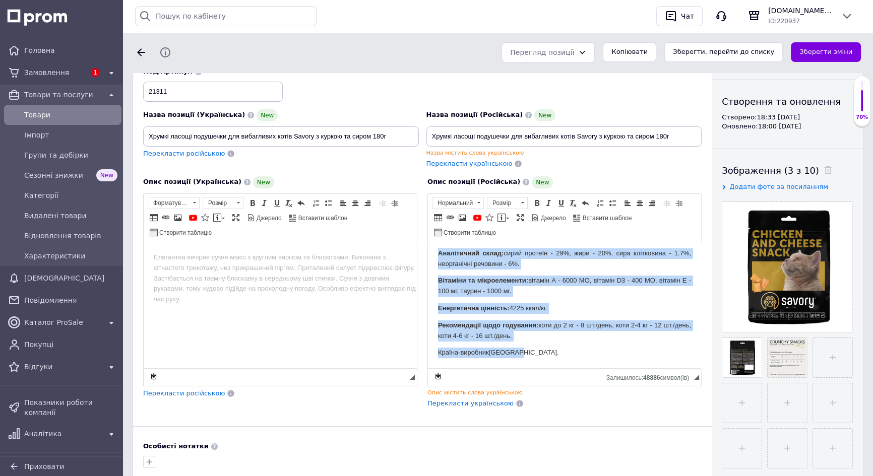
drag, startPoint x: 432, startPoint y: 252, endPoint x: 538, endPoint y: 380, distance: 166.2
click at [538, 368] on html "Зверніть увагу: якщо сума вашого замовлення менша за мінімальну, будь ласка, зв…" at bounding box center [564, 234] width 273 height 267
copy body "Loremips dolor: sita cons adipis elitseddoe tempo in utlaboreet, dolo magna, al…"
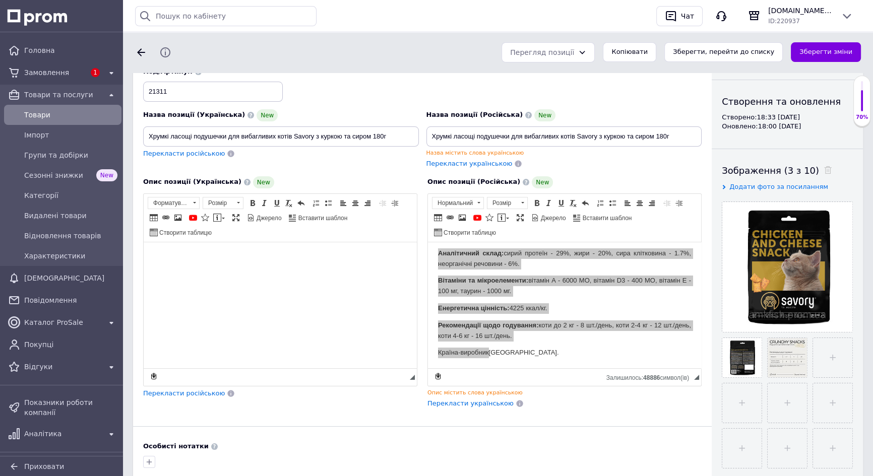
click at [196, 273] on html at bounding box center [280, 257] width 273 height 31
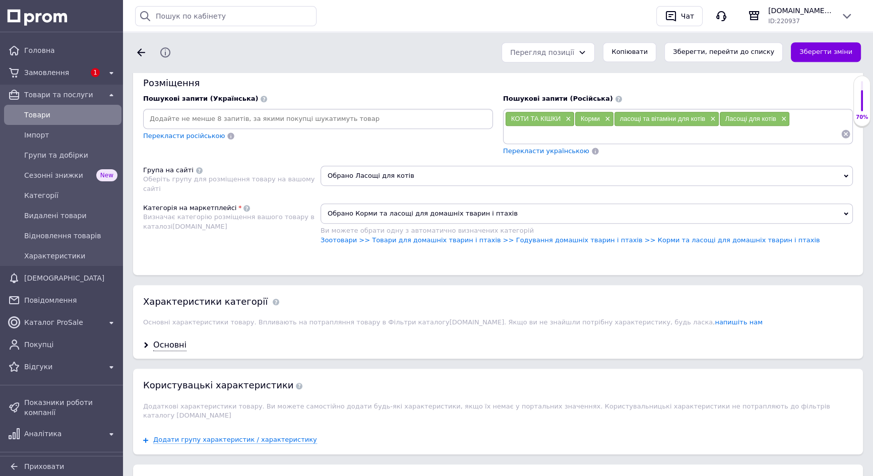
scroll to position [595, 0]
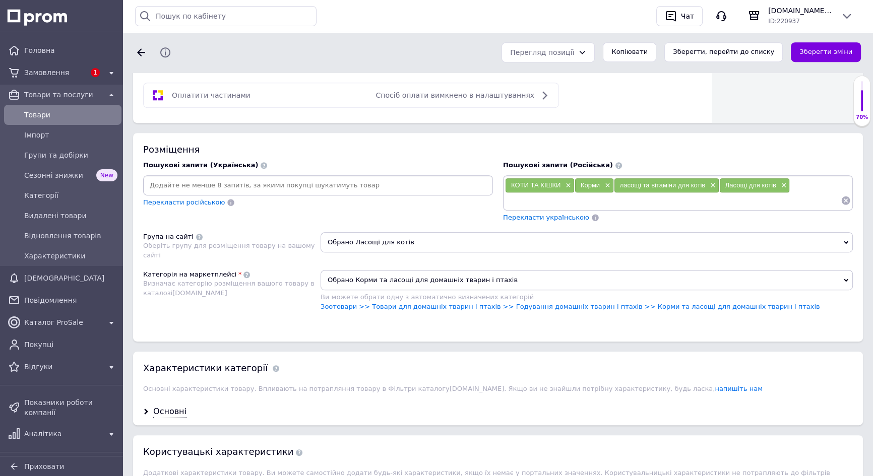
click at [195, 178] on input at bounding box center [318, 185] width 346 height 15
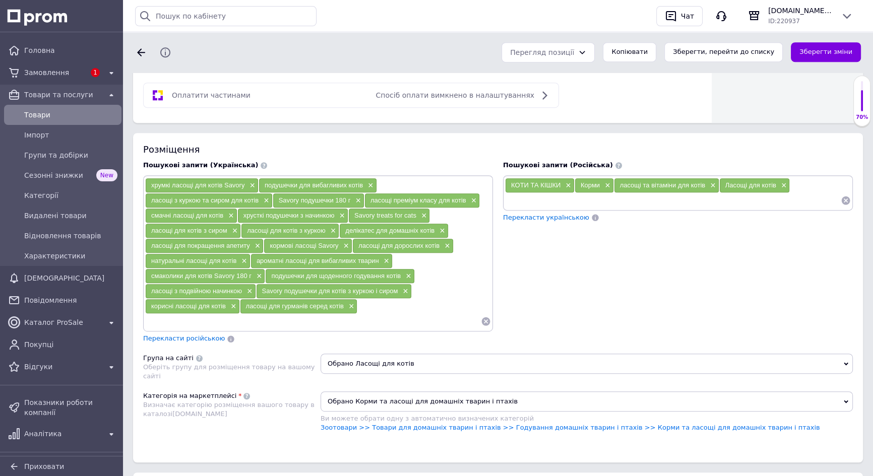
click at [161, 335] on span "Перекласти російською" at bounding box center [184, 339] width 82 height 8
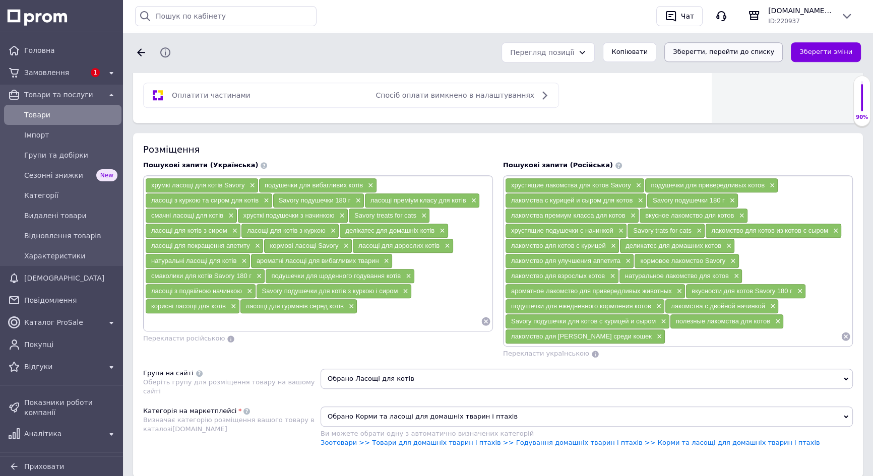
click at [723, 53] on button "Зберегти, перейти до списку" at bounding box center [724, 52] width 118 height 20
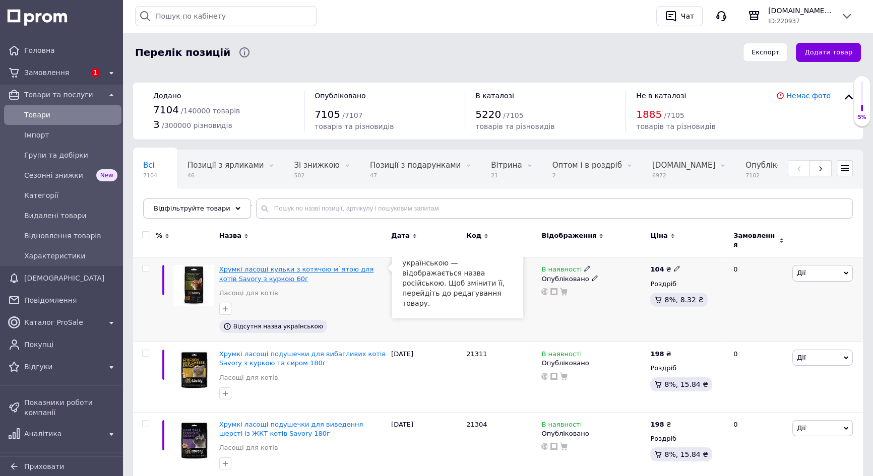
click at [277, 266] on span "Хрумкі ласощі кульки з котячою м`ятою для котів Savory з куркою 60г" at bounding box center [296, 274] width 154 height 17
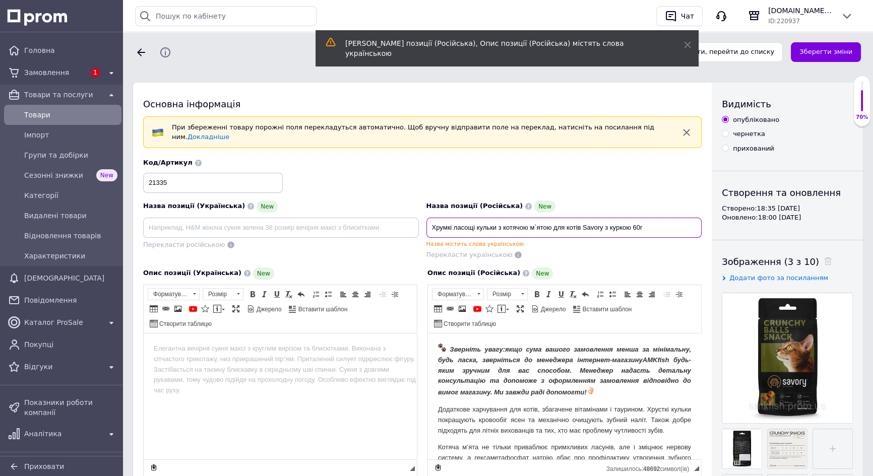
drag, startPoint x: 429, startPoint y: 221, endPoint x: 673, endPoint y: 220, distance: 244.0
click at [673, 220] on input "Хрумкі ласощі кульки з котячою м`ятою для котів Savory з куркою 60г" at bounding box center [565, 228] width 276 height 20
click at [209, 226] on input at bounding box center [281, 228] width 276 height 20
paste input "Хрумкі ласощі кульки з котячою м`ятою для котів Savory з куркою 60г"
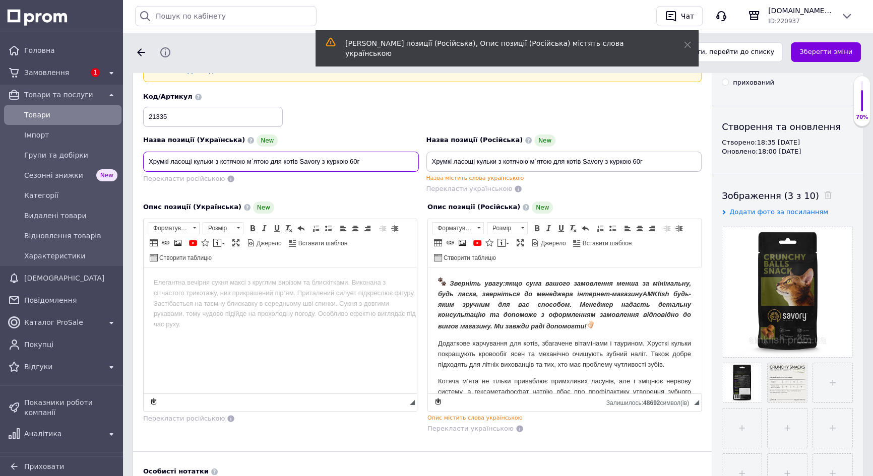
scroll to position [91, 0]
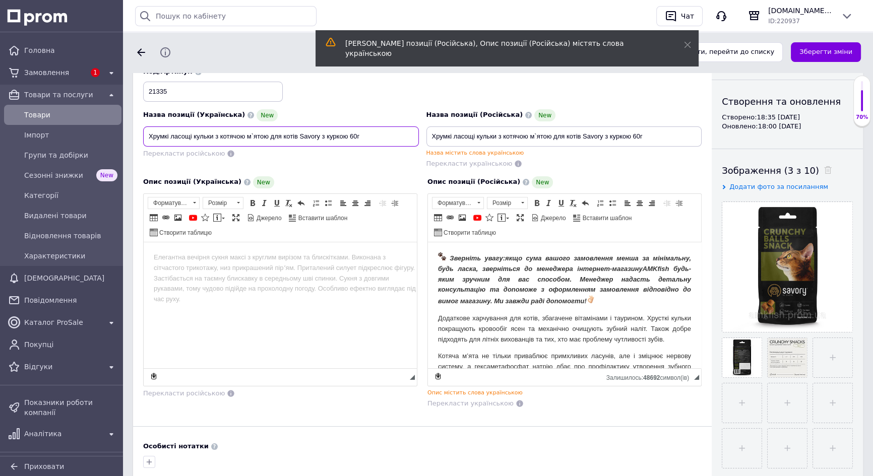
type input "Хрумкі ласощі кульки з котячою м`ятою для котів Savory з куркою 60г"
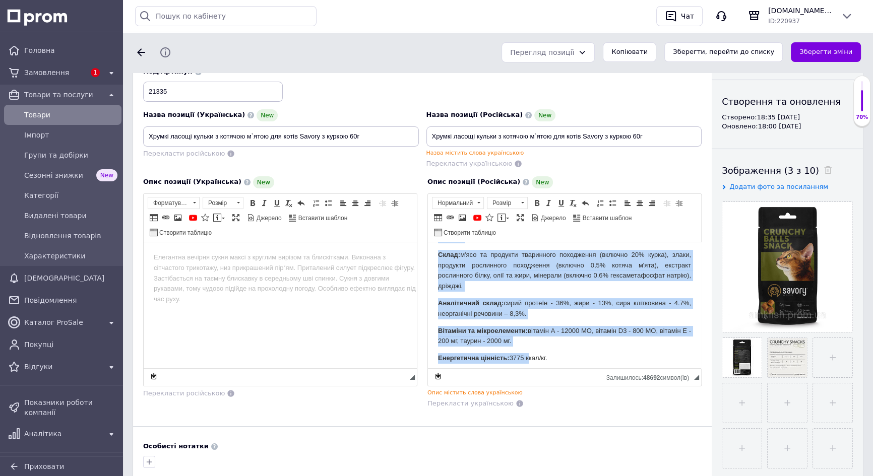
scroll to position [201, 0]
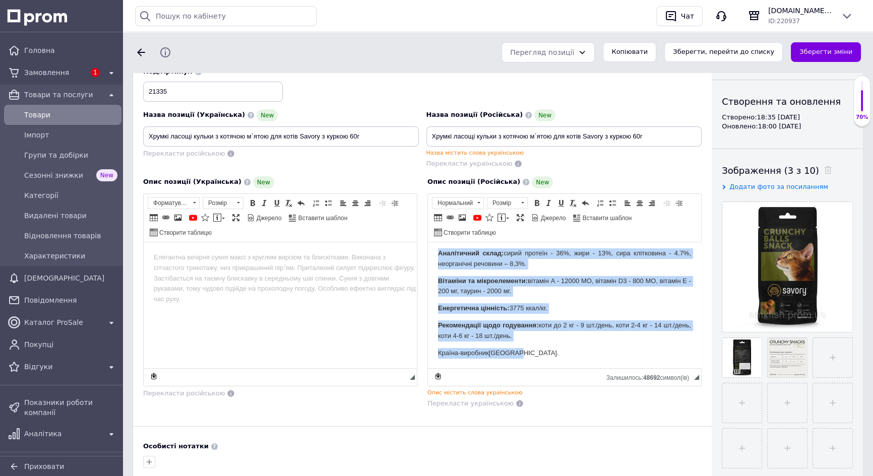
drag, startPoint x: 434, startPoint y: 255, endPoint x: 542, endPoint y: 364, distance: 153.3
click at [542, 364] on html "Зверніть увагу: якщо сума вашого замовлення менша за мінімальну, будь ласка, зв…" at bounding box center [564, 210] width 273 height 316
copy body "Loremips dolor: sita cons adipis elitseddoe tempo in utlaboreet, dolo magna, al…"
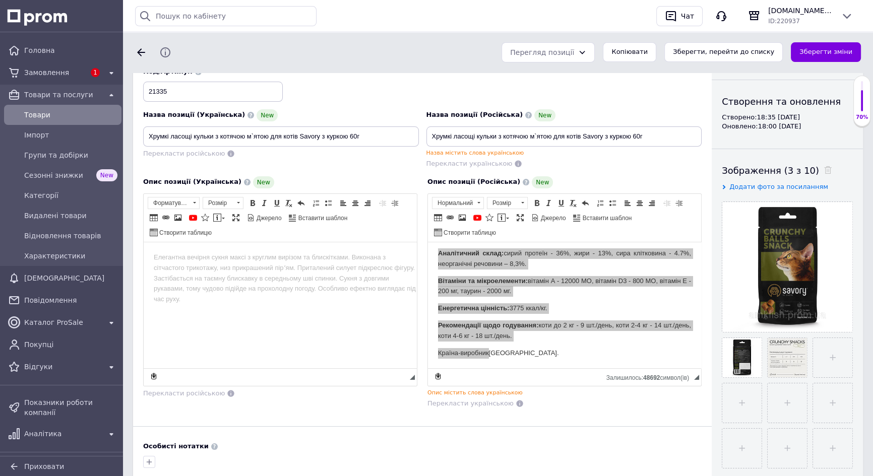
click at [219, 273] on html at bounding box center [280, 257] width 273 height 31
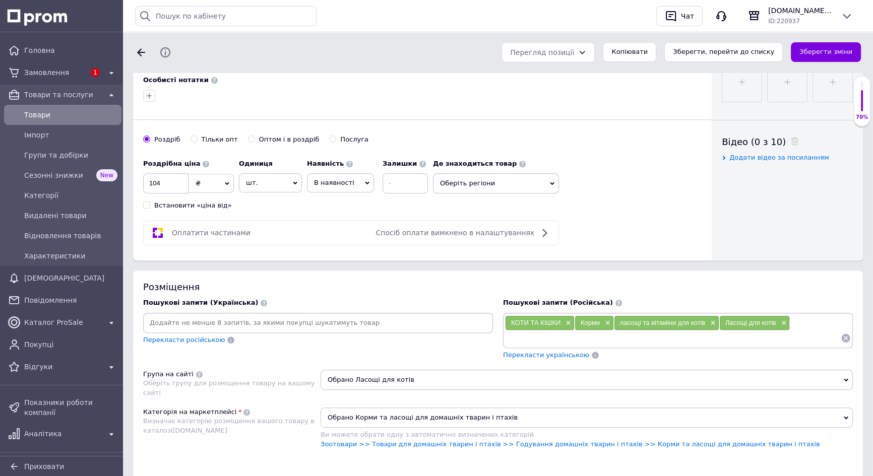
scroll to position [458, 0]
click at [212, 317] on input at bounding box center [318, 322] width 346 height 15
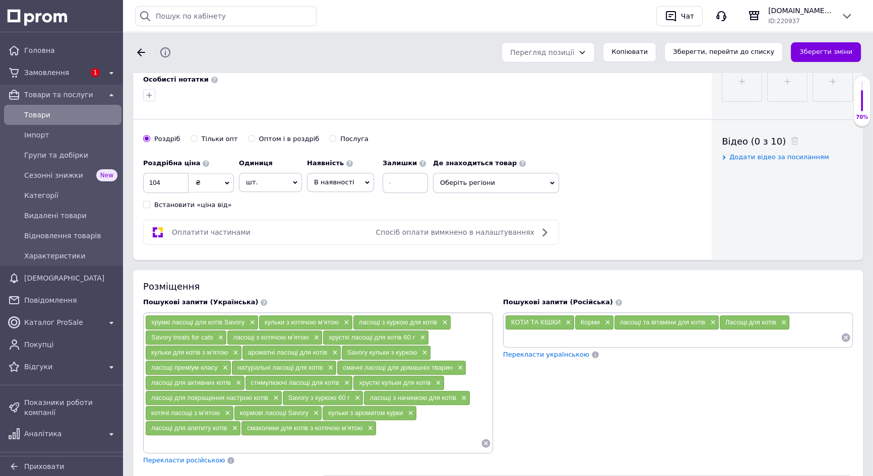
click at [171, 457] on span "Перекласти російською" at bounding box center [184, 461] width 82 height 8
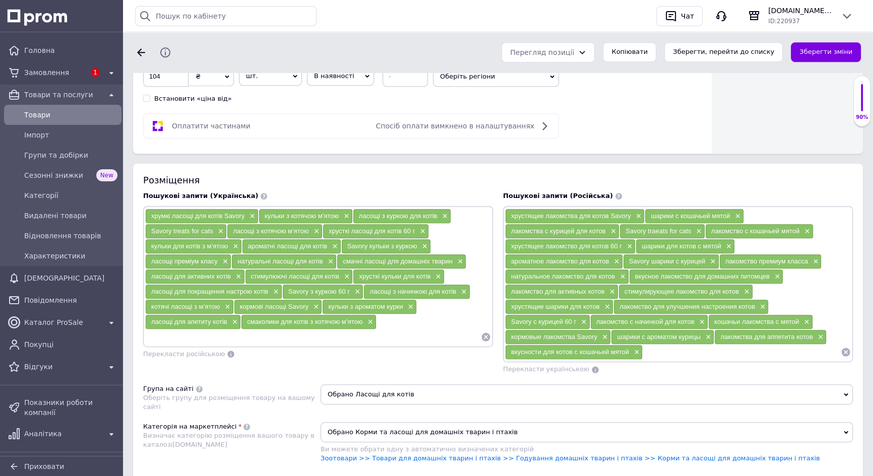
scroll to position [595, 0]
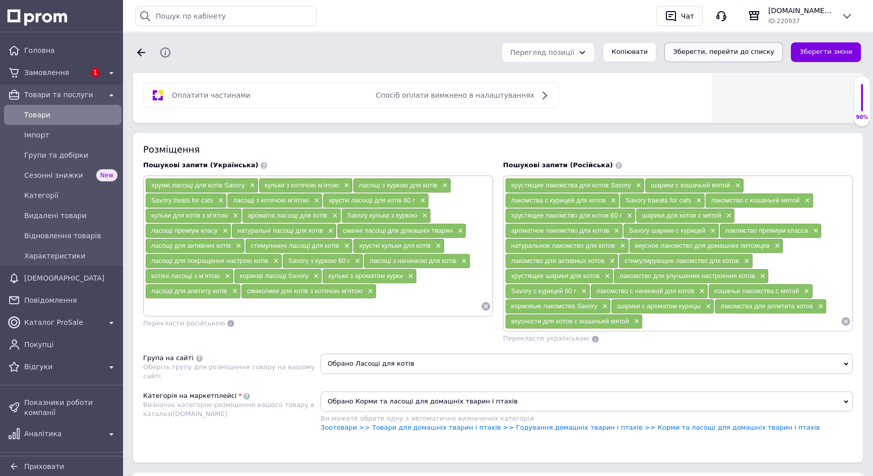
click at [724, 50] on button "Зберегти, перейти до списку" at bounding box center [724, 52] width 118 height 20
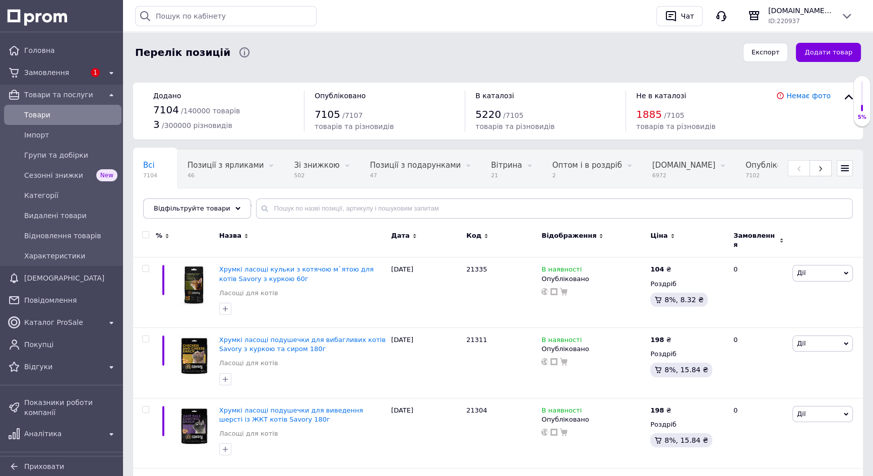
click at [143, 232] on input "checkbox" at bounding box center [145, 235] width 7 height 7
checkbox input "true"
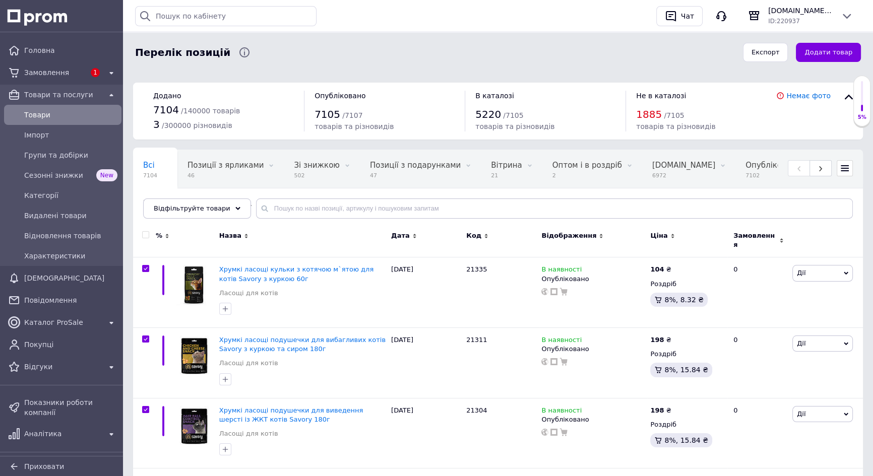
checkbox input "true"
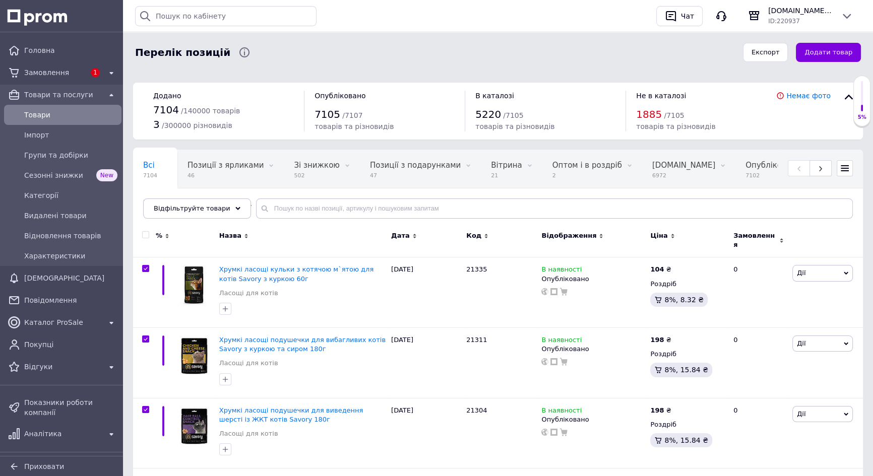
checkbox input "true"
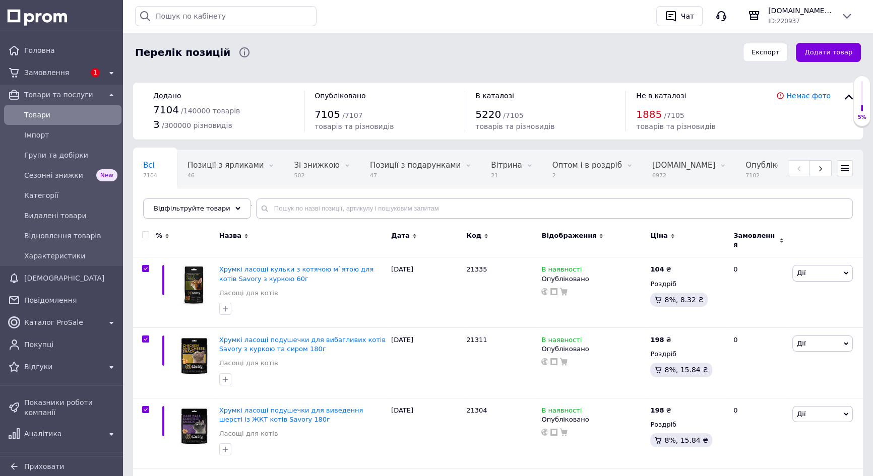
checkbox input "true"
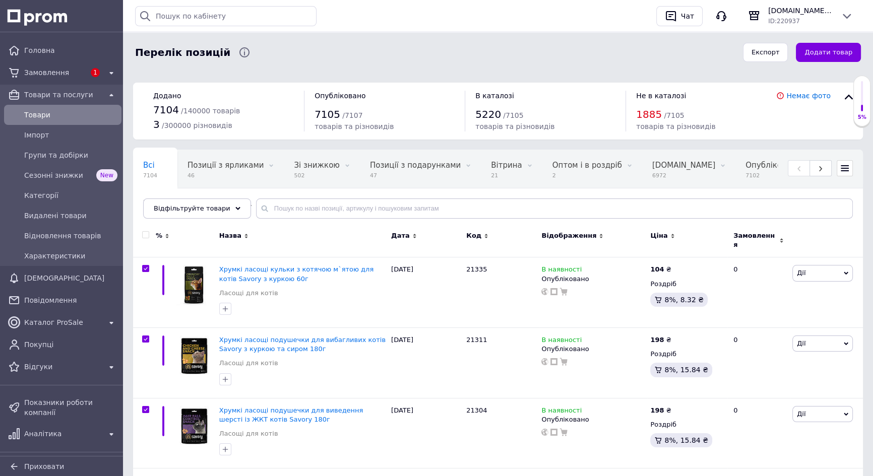
checkbox input "true"
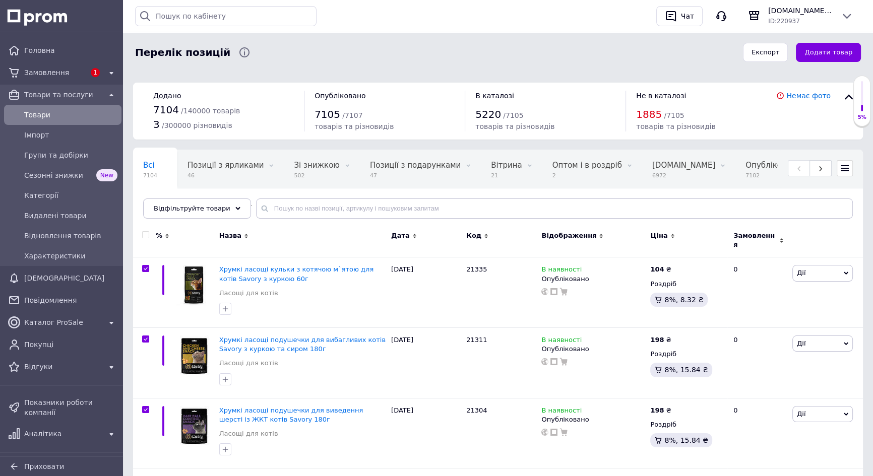
checkbox input "true"
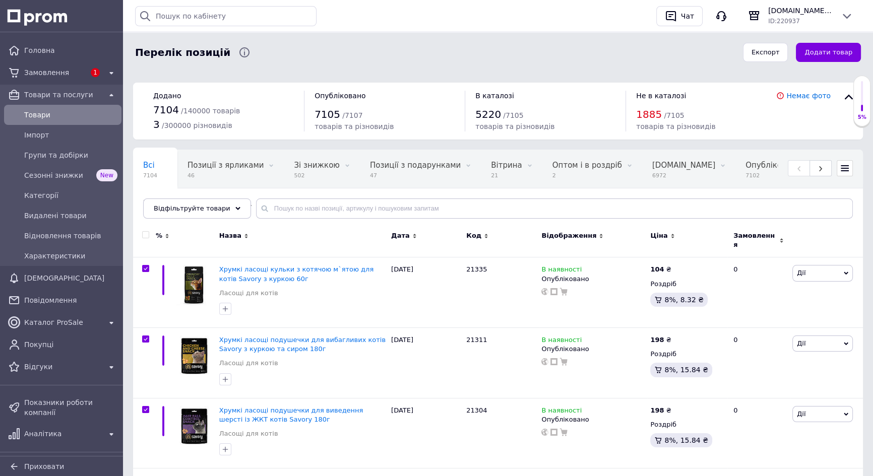
checkbox input "true"
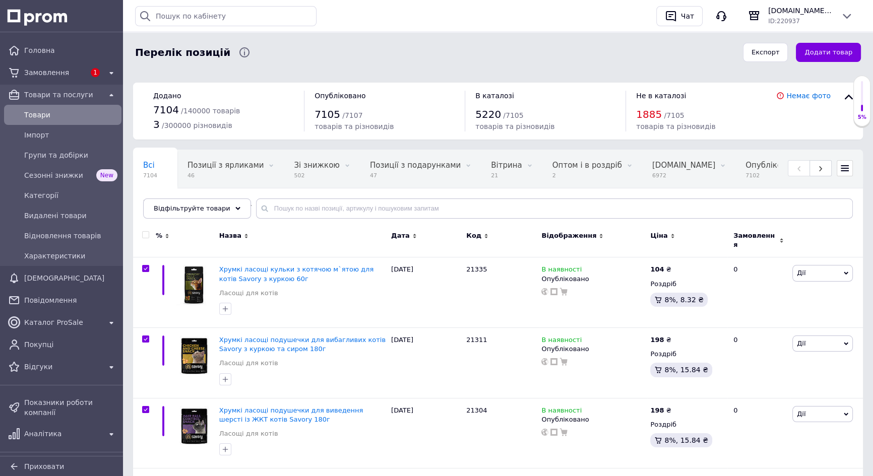
checkbox input "true"
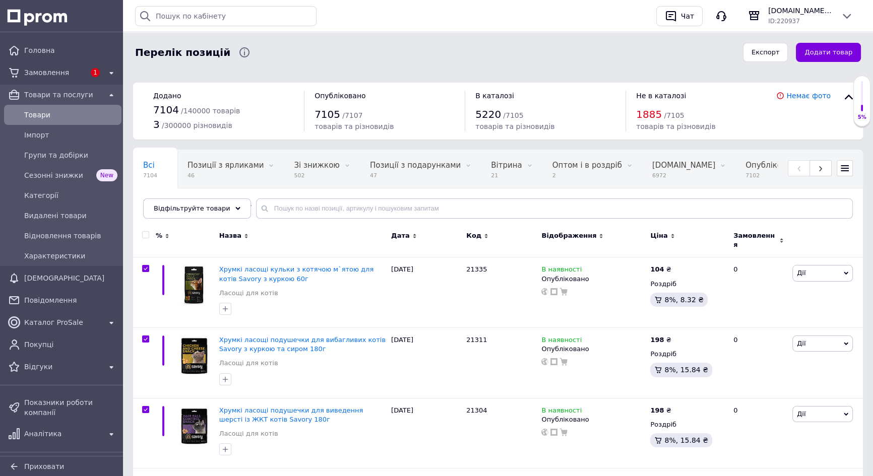
checkbox input "true"
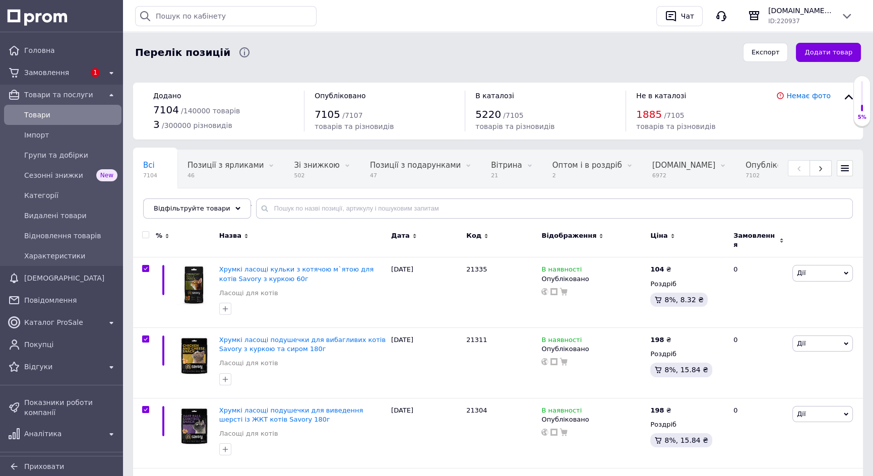
checkbox input "true"
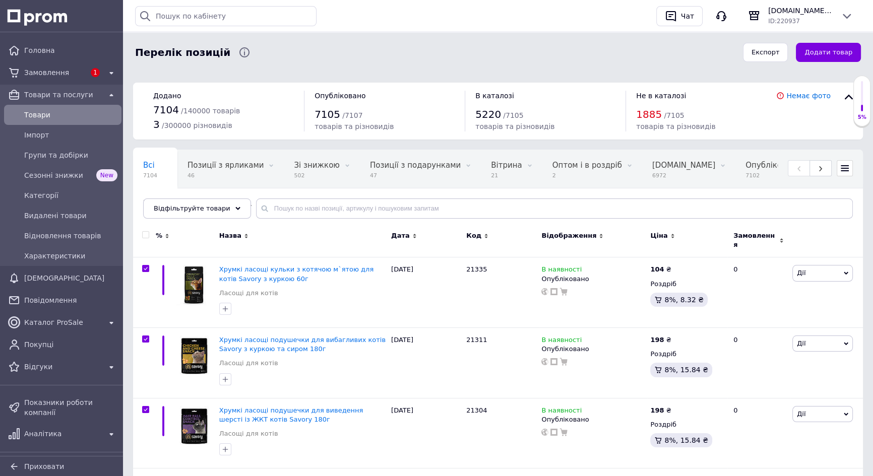
checkbox input "true"
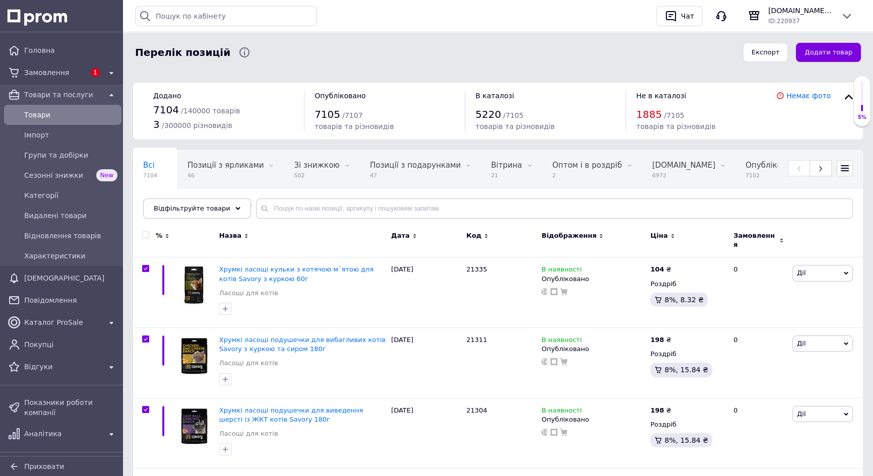
checkbox input "true"
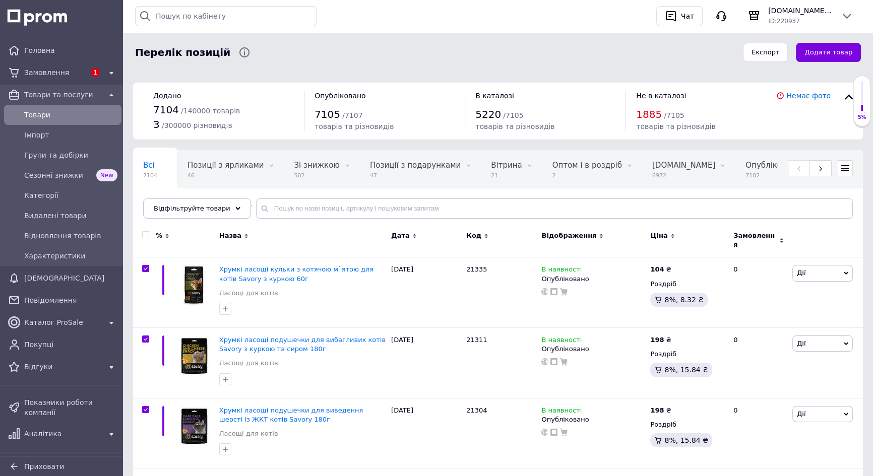
checkbox input "true"
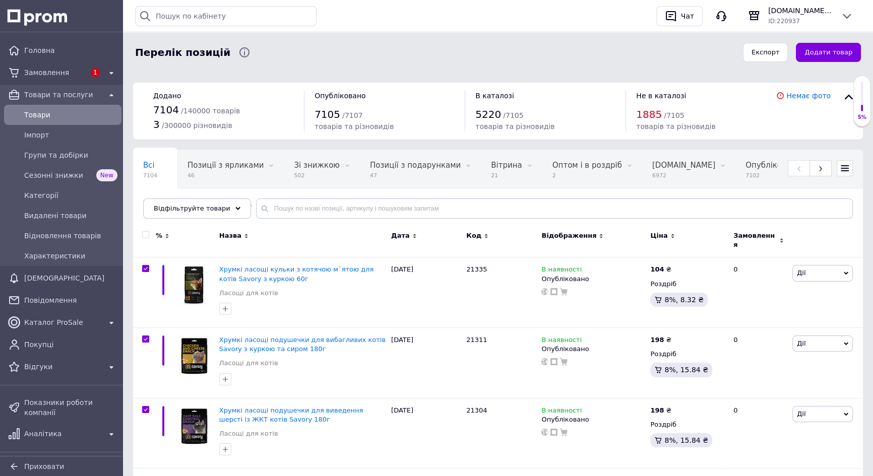
checkbox input "true"
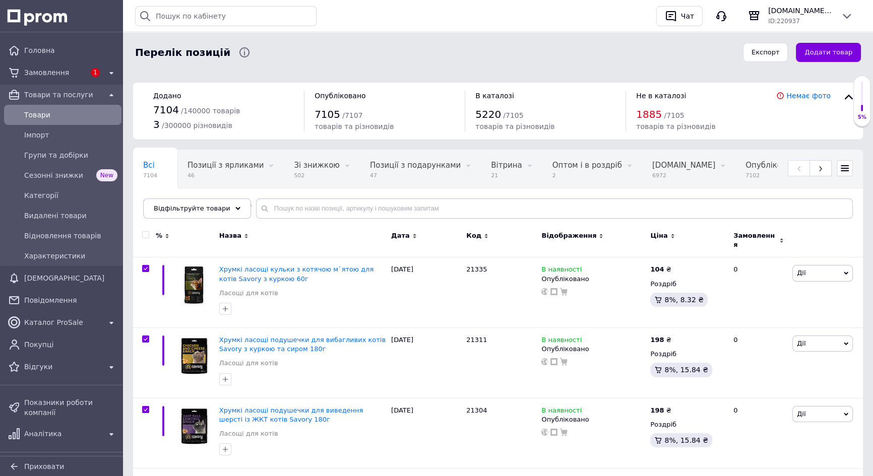
checkbox input "true"
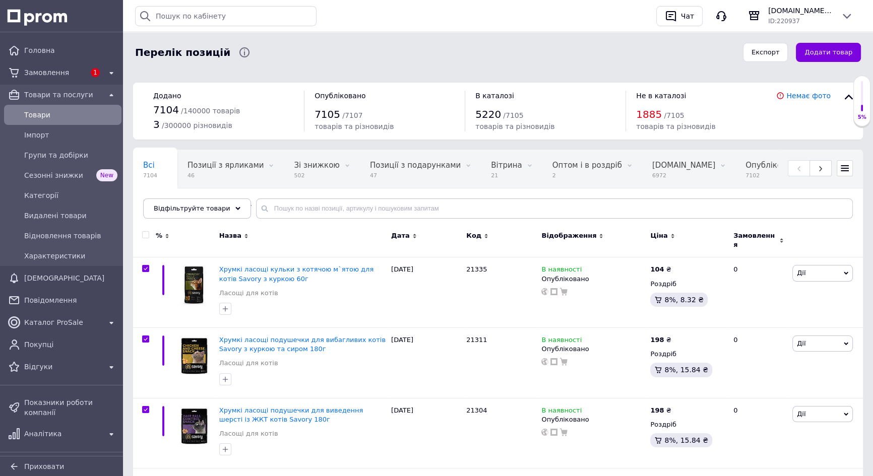
checkbox input "true"
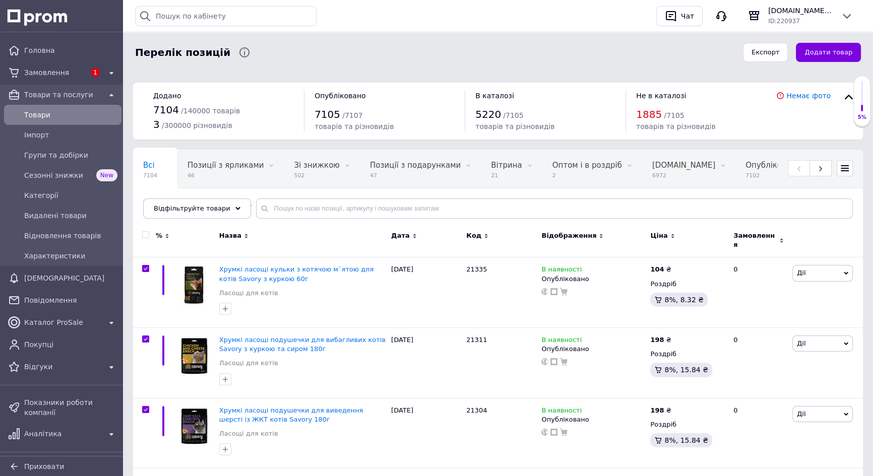
checkbox input "true"
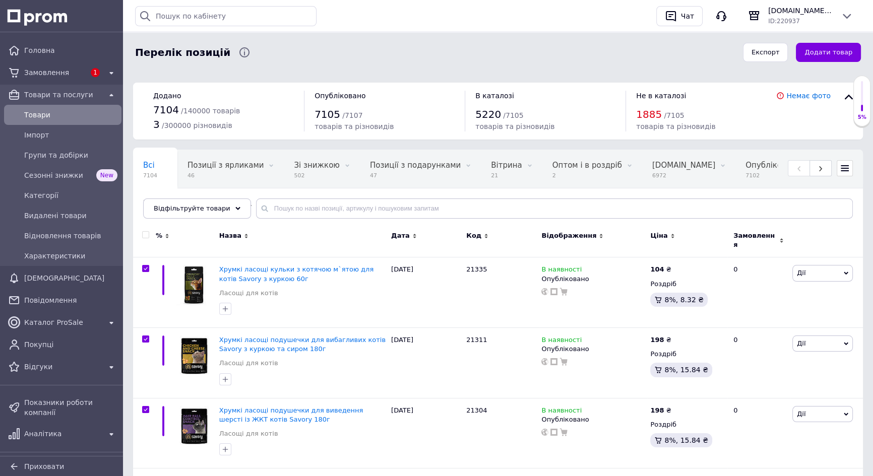
checkbox input "true"
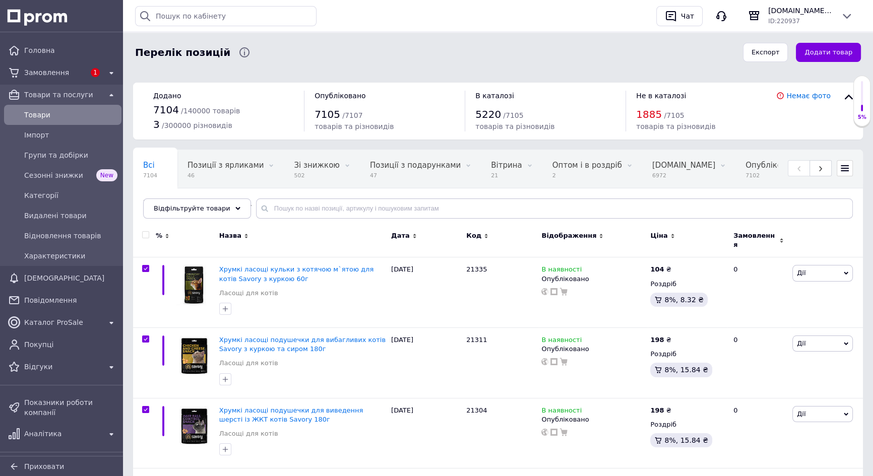
checkbox input "true"
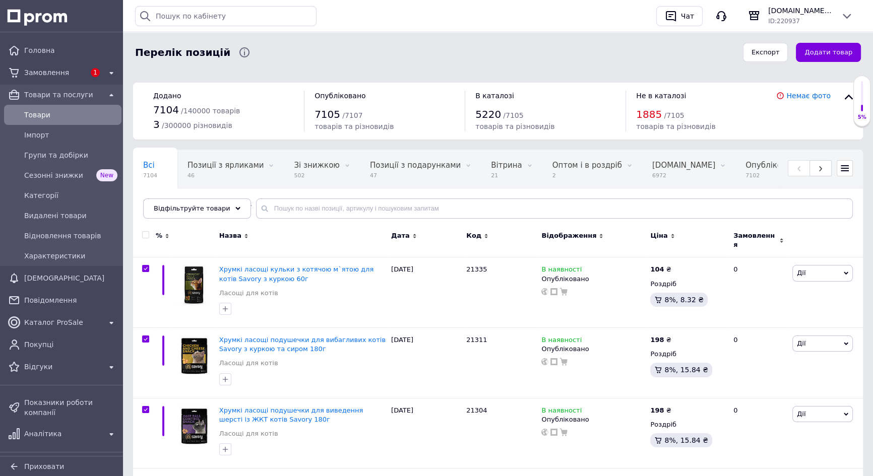
checkbox input "true"
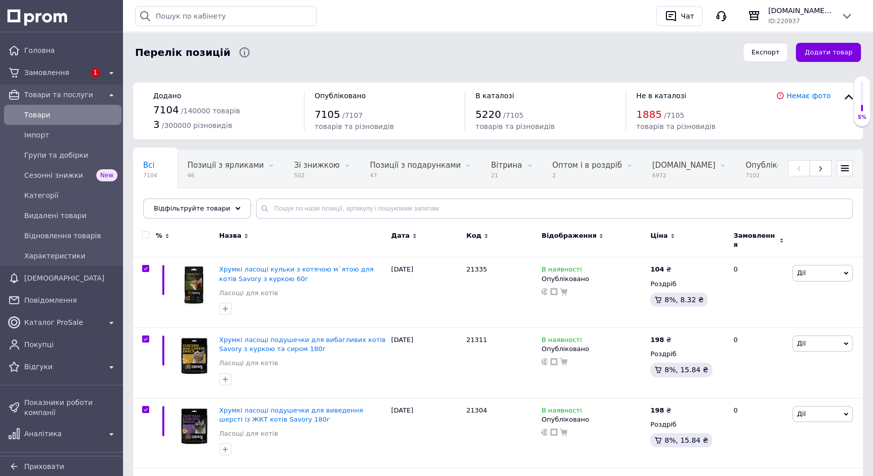
checkbox input "true"
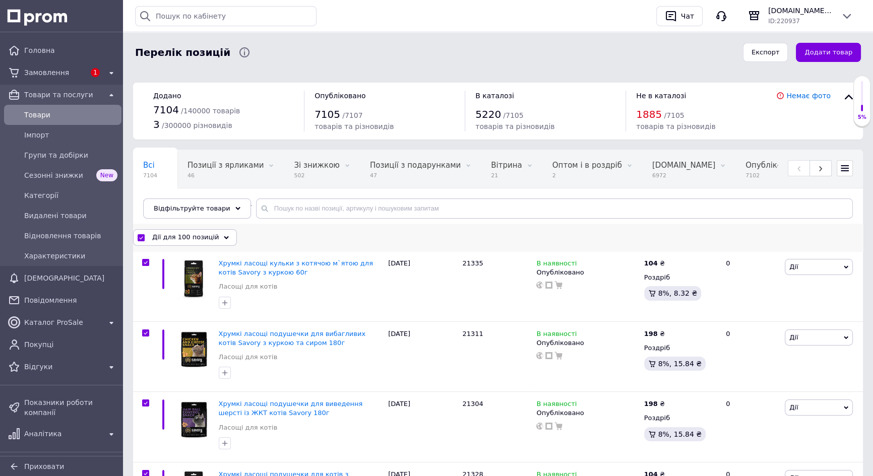
click at [206, 237] on span "Дії для 100 позицій" at bounding box center [185, 237] width 67 height 9
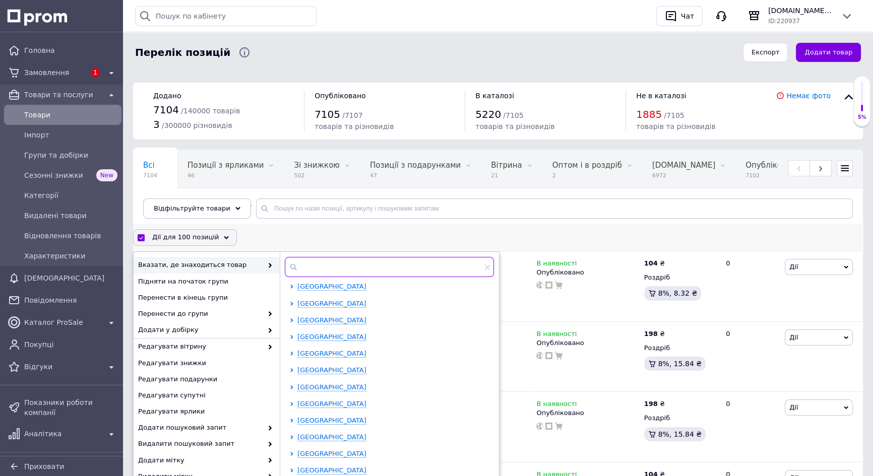
click at [347, 267] on input "text" at bounding box center [389, 267] width 209 height 20
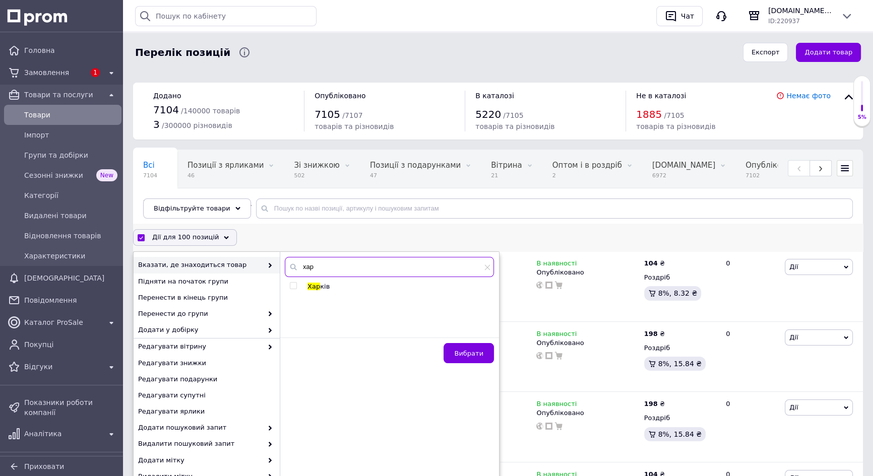
type input "хар"
click at [292, 287] on input "checkbox" at bounding box center [293, 286] width 7 height 7
checkbox input "true"
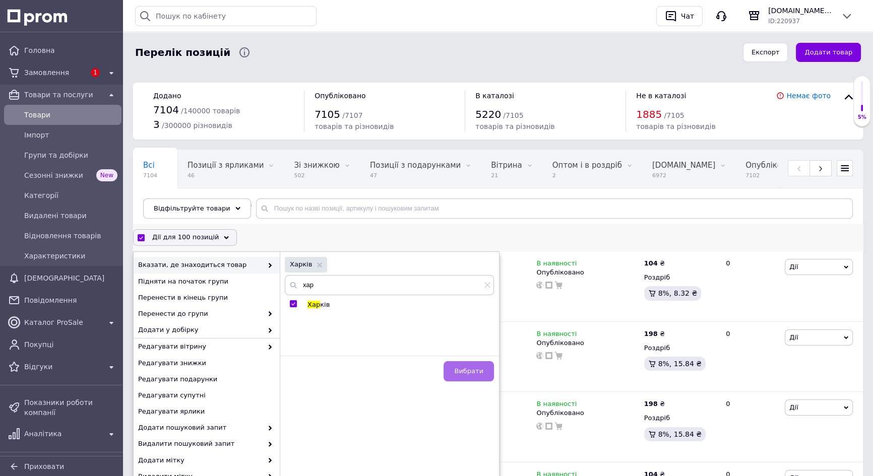
click at [466, 369] on span "Вибрати" at bounding box center [468, 372] width 29 height 8
checkbox input "false"
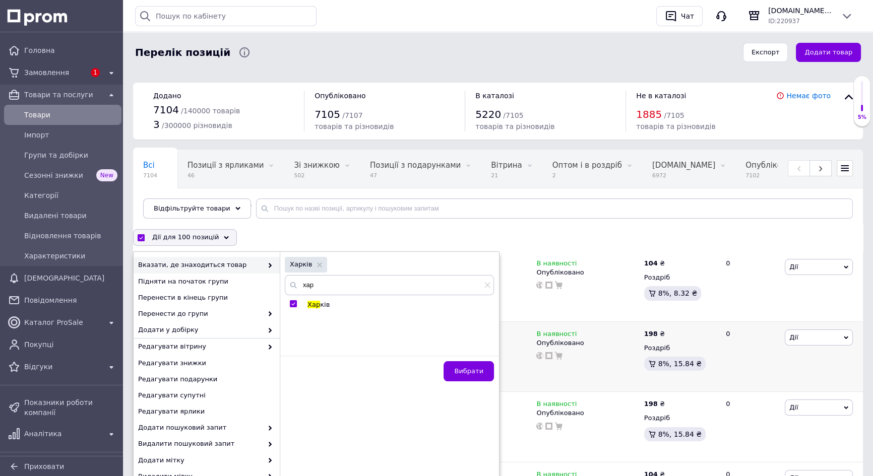
checkbox input "false"
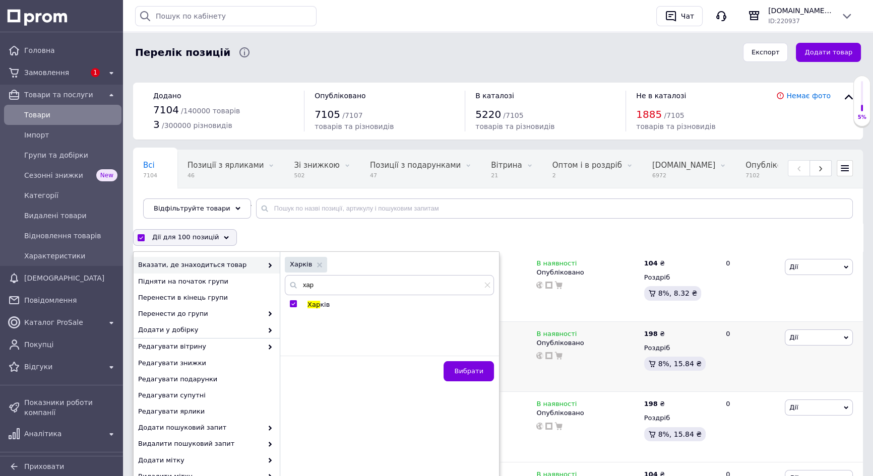
checkbox input "false"
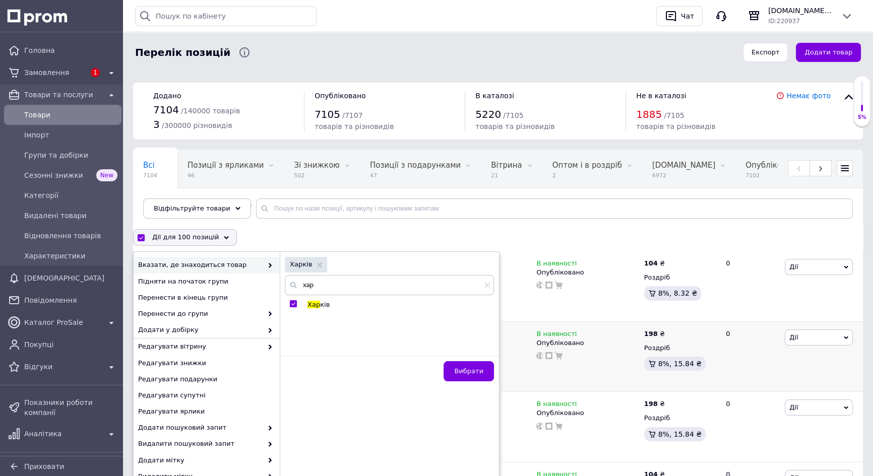
checkbox input "false"
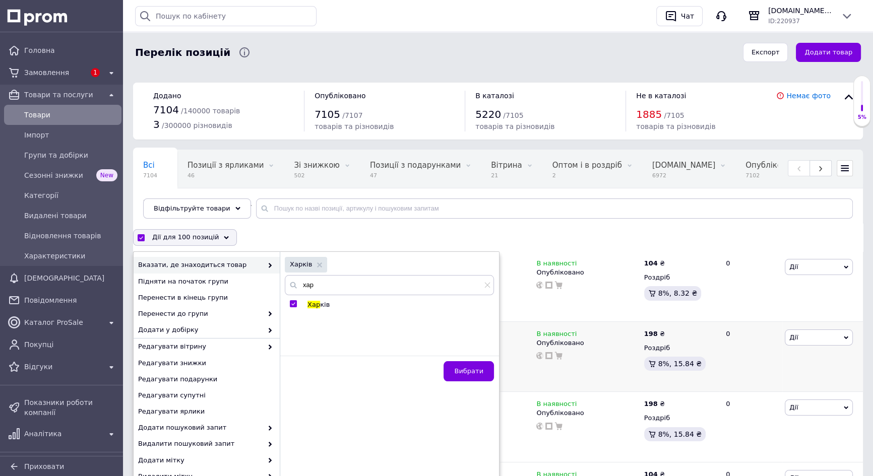
checkbox input "false"
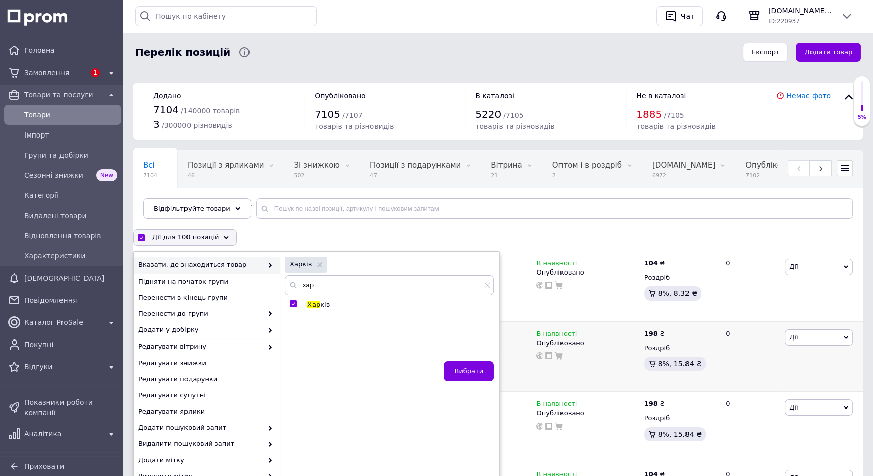
checkbox input "false"
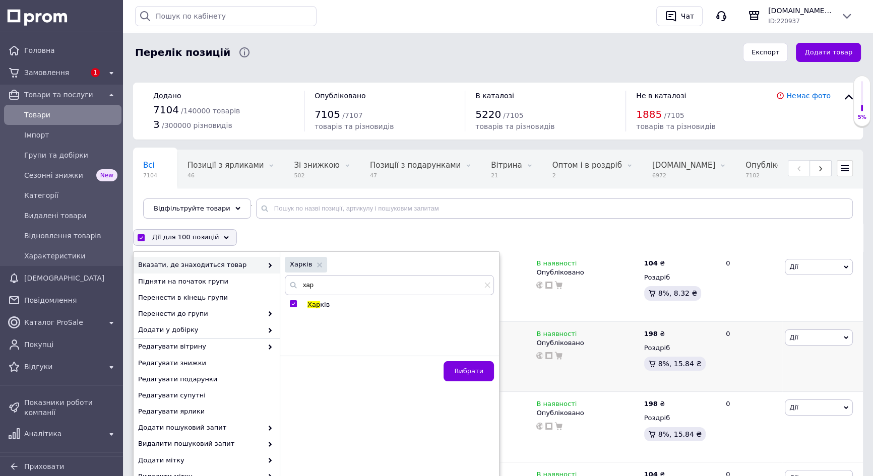
checkbox input "false"
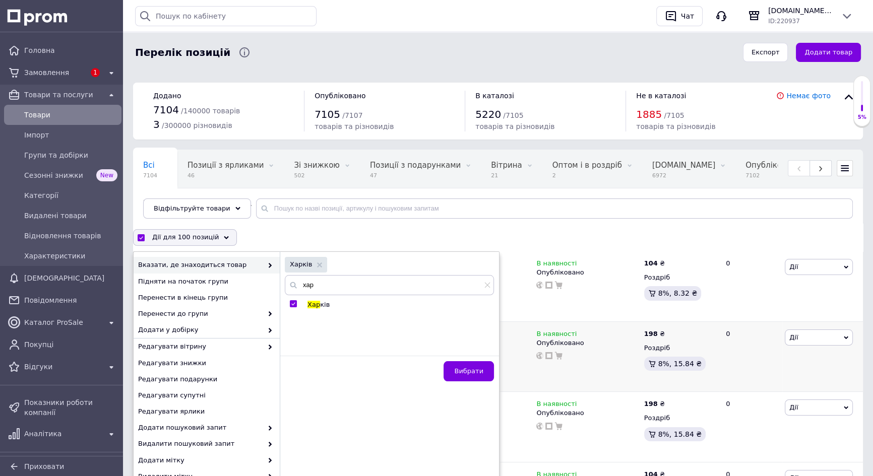
checkbox input "false"
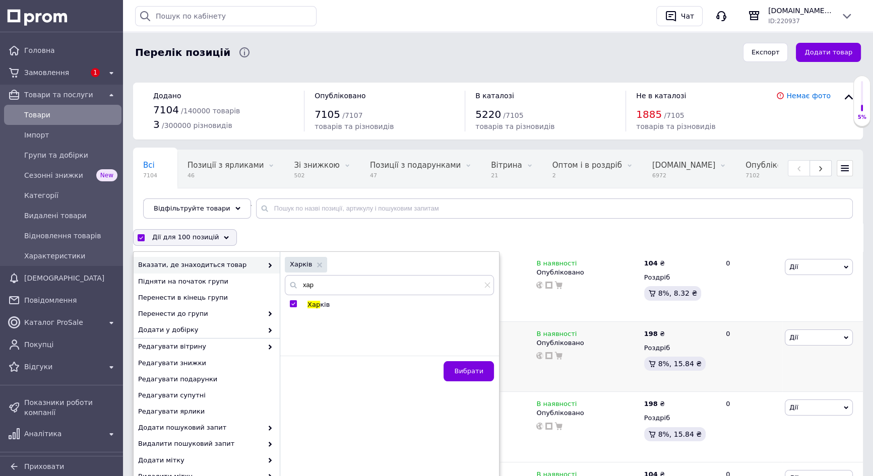
checkbox input "false"
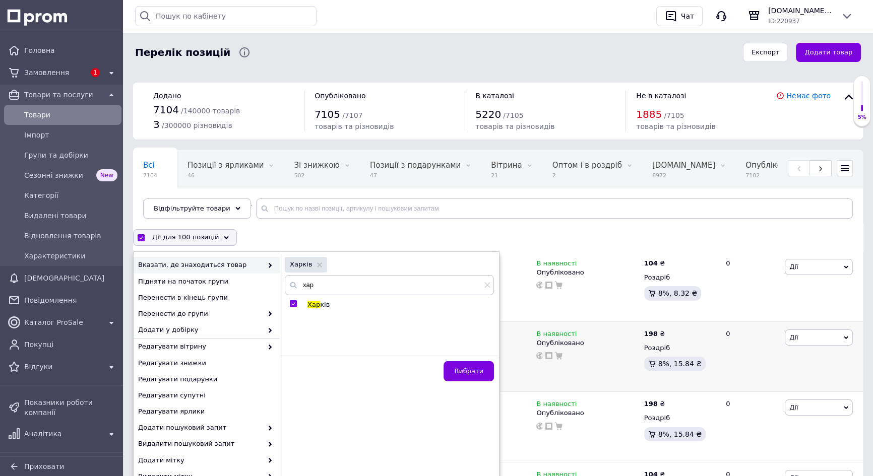
checkbox input "false"
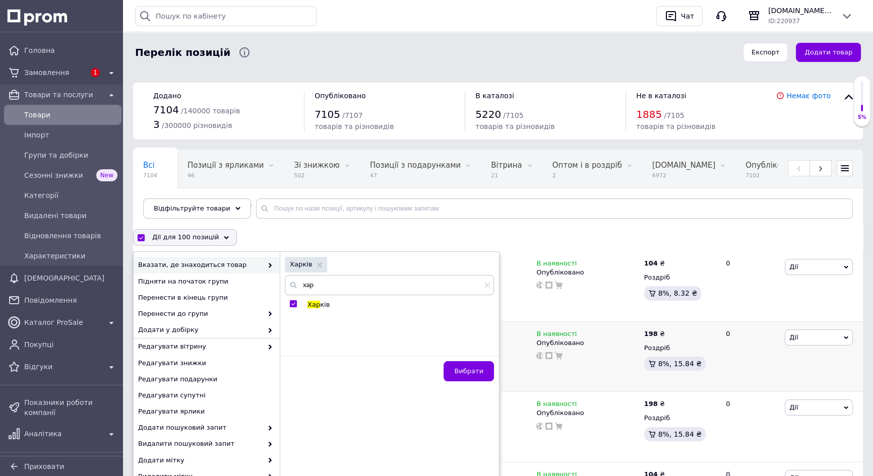
checkbox input "false"
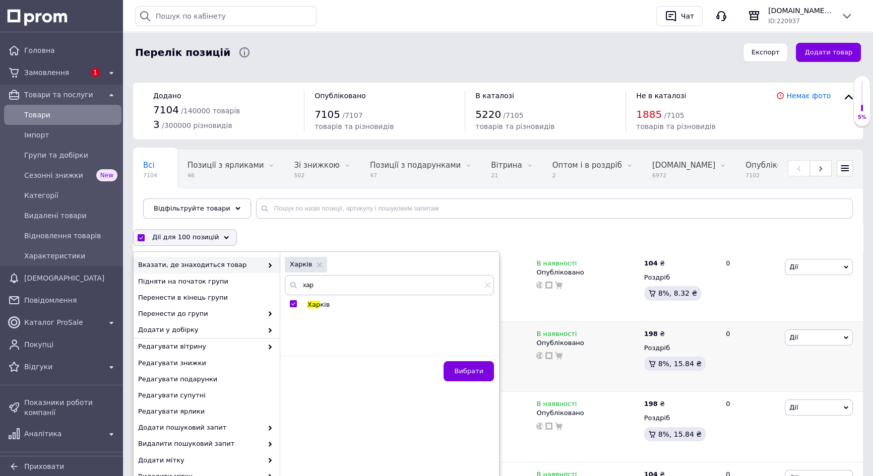
checkbox input "false"
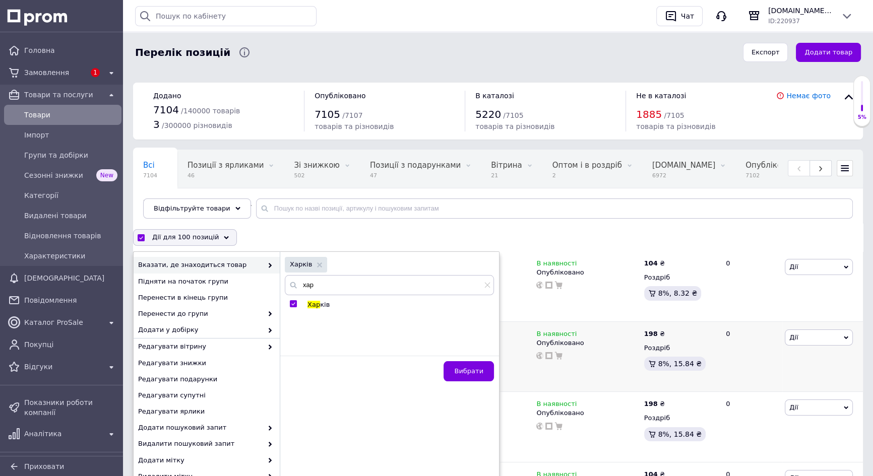
checkbox input "false"
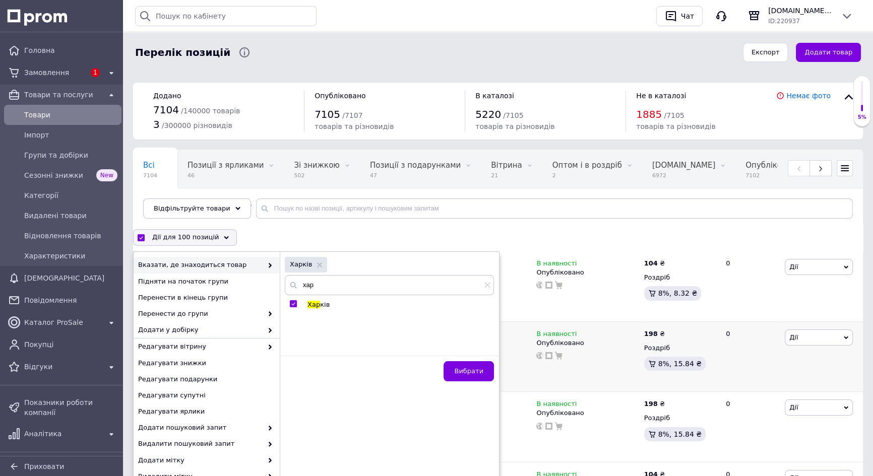
checkbox input "false"
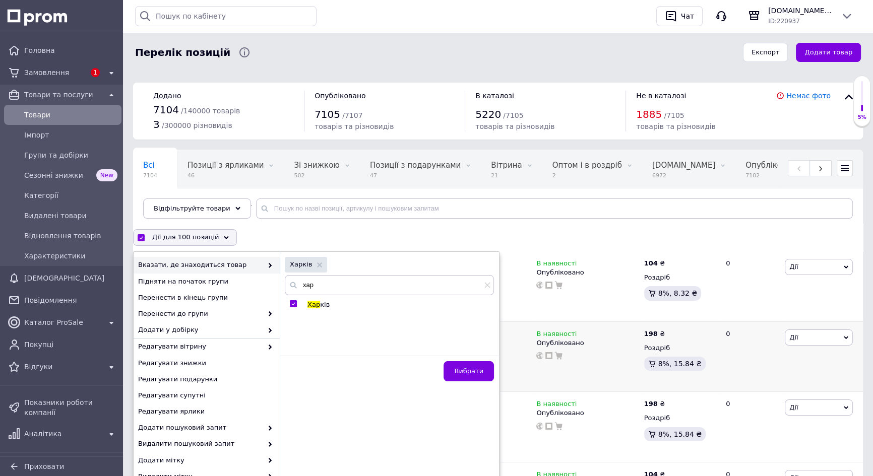
checkbox input "false"
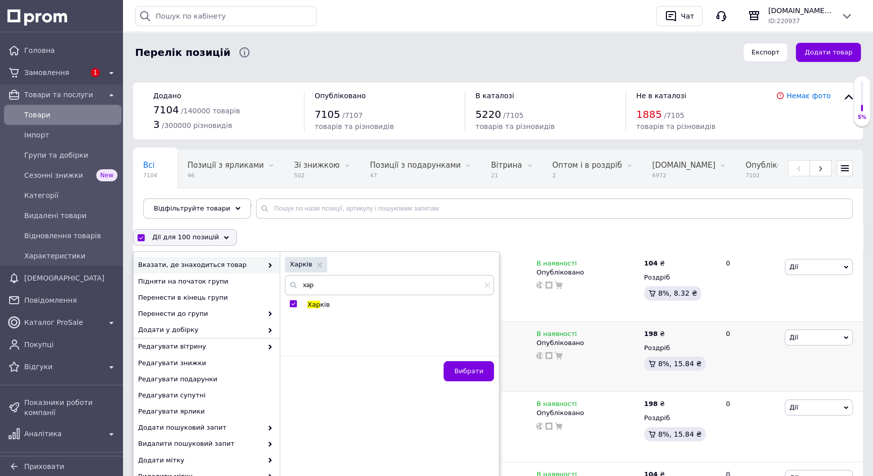
checkbox input "false"
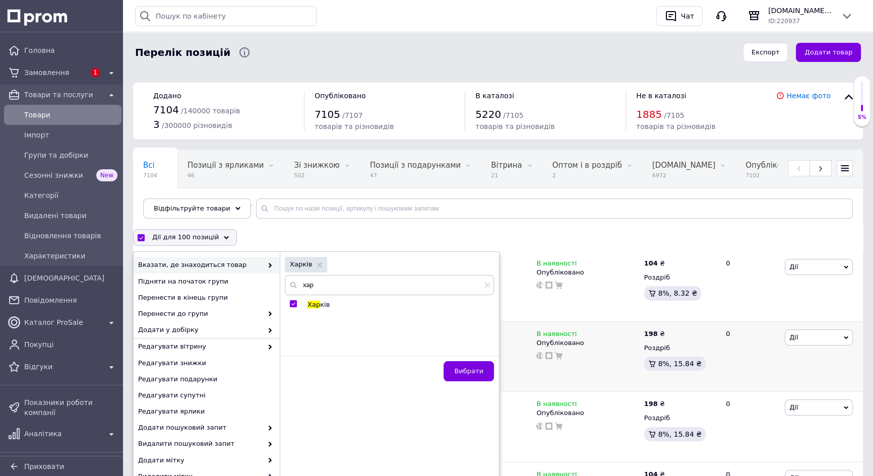
checkbox input "false"
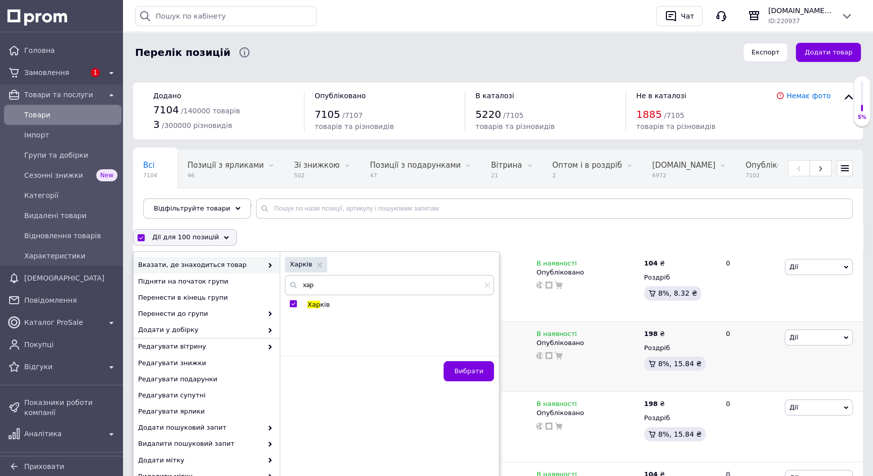
checkbox input "false"
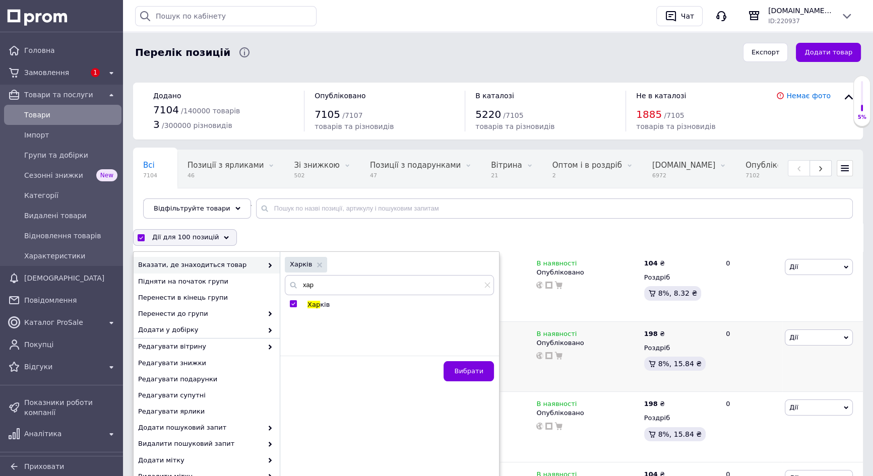
checkbox input "false"
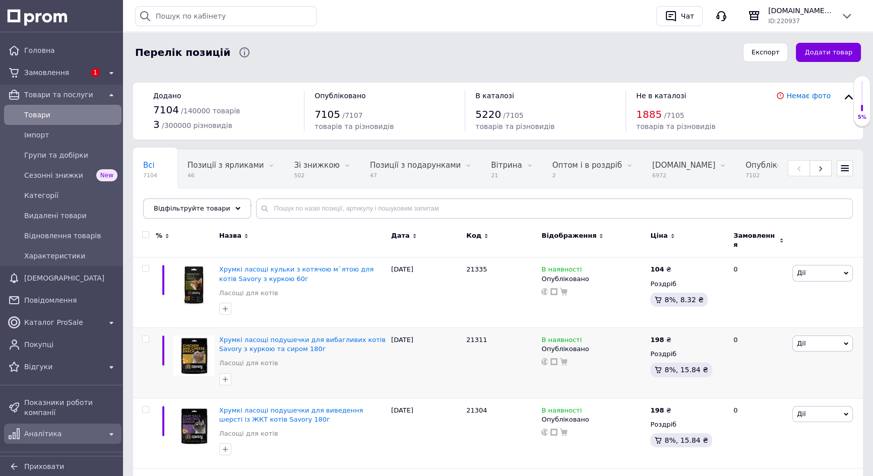
click at [37, 429] on span "Аналітика" at bounding box center [62, 434] width 77 height 10
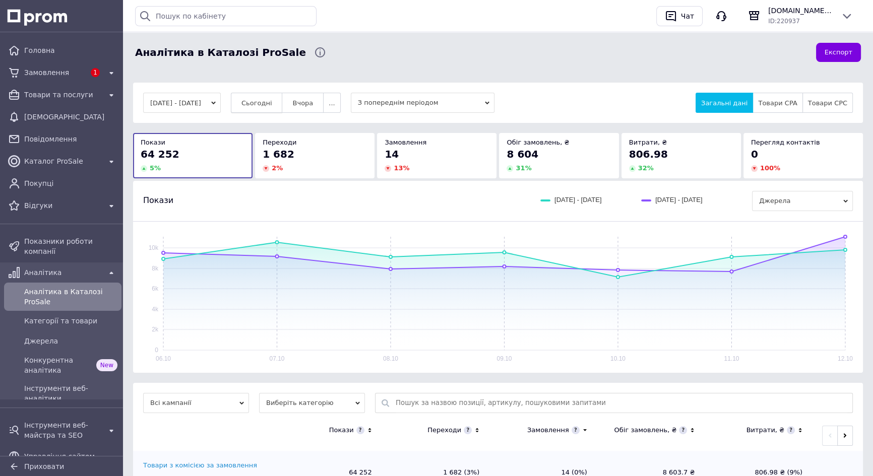
click at [267, 102] on span "Сьогодні" at bounding box center [257, 103] width 31 height 8
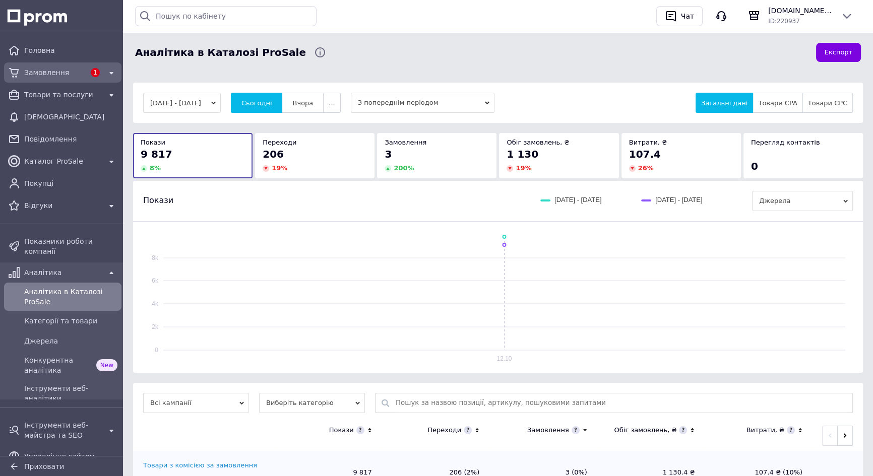
click at [45, 73] on span "Замовлення" at bounding box center [54, 73] width 61 height 10
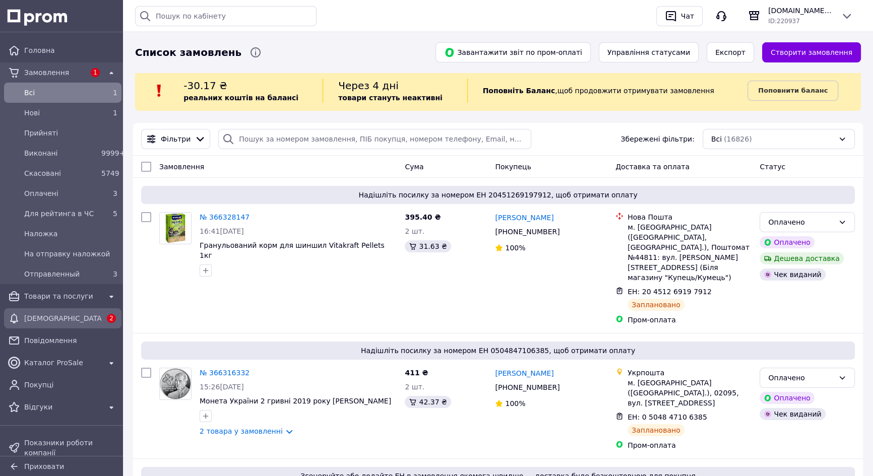
click at [46, 322] on span "[DEMOGRAPHIC_DATA]" at bounding box center [62, 319] width 77 height 10
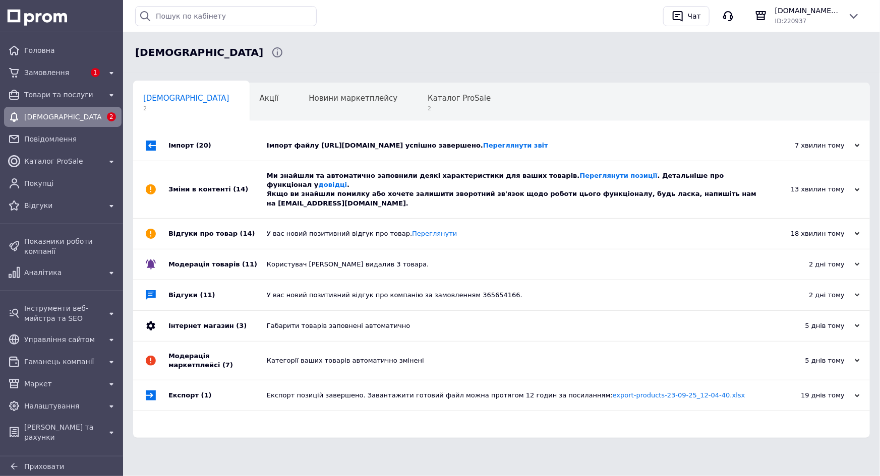
click at [350, 188] on div "Ми знайшли та автоматично заповнили деякі характеристики для ваших товарів. Пер…" at bounding box center [513, 189] width 492 height 37
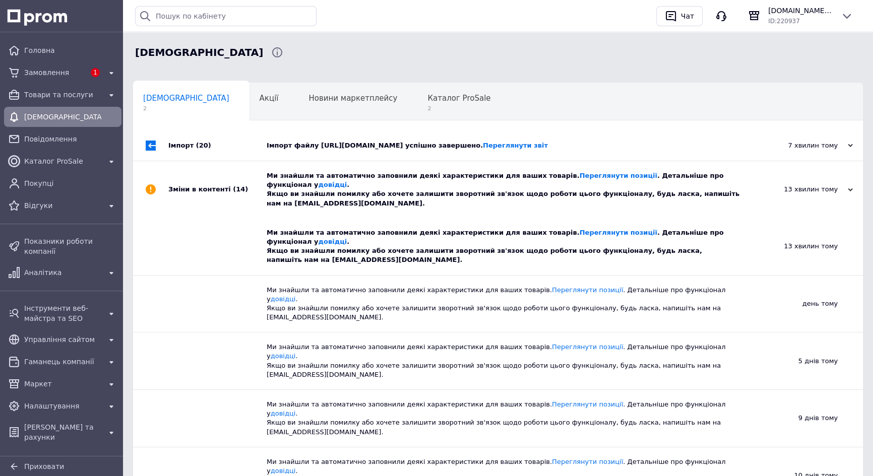
click at [367, 150] on div "Імпорт файлу [URL][DOMAIN_NAME] успішно завершено. Переглянути звіт" at bounding box center [510, 146] width 486 height 30
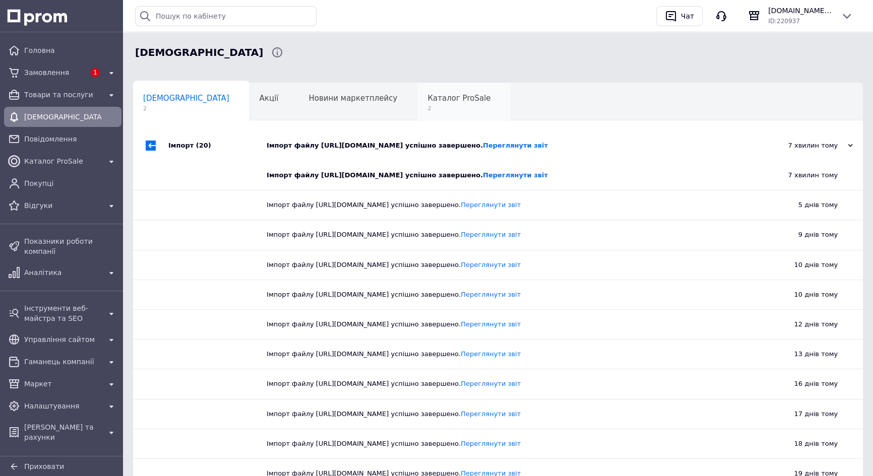
click at [417, 103] on div "Каталог ProSale 2" at bounding box center [463, 102] width 93 height 38
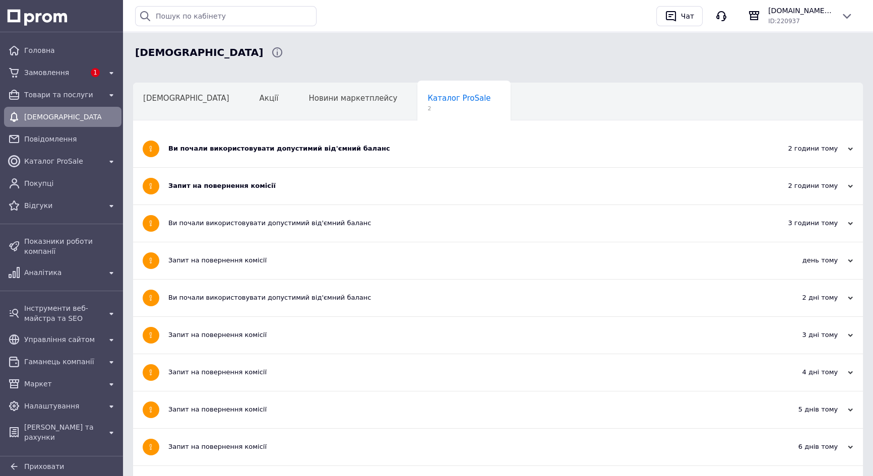
click at [213, 186] on div "Запит на повернення комісії" at bounding box center [460, 186] width 584 height 9
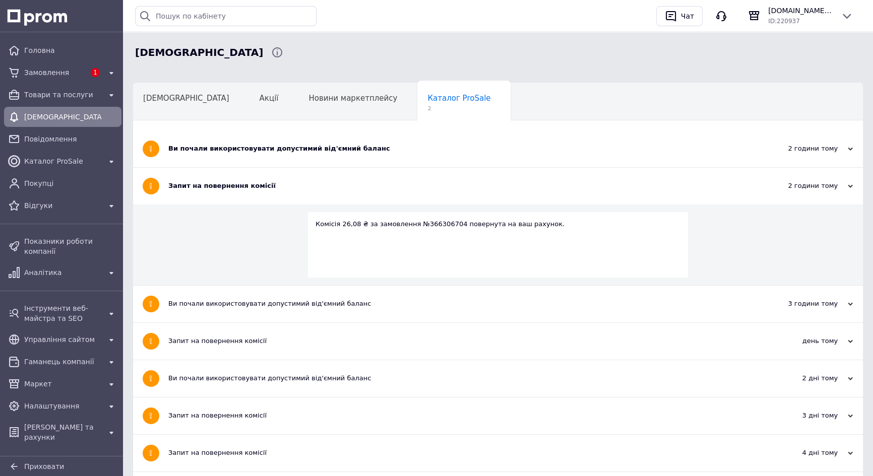
click at [252, 155] on div "Ви почали використовувати допустимий від'ємний баланс" at bounding box center [460, 149] width 584 height 37
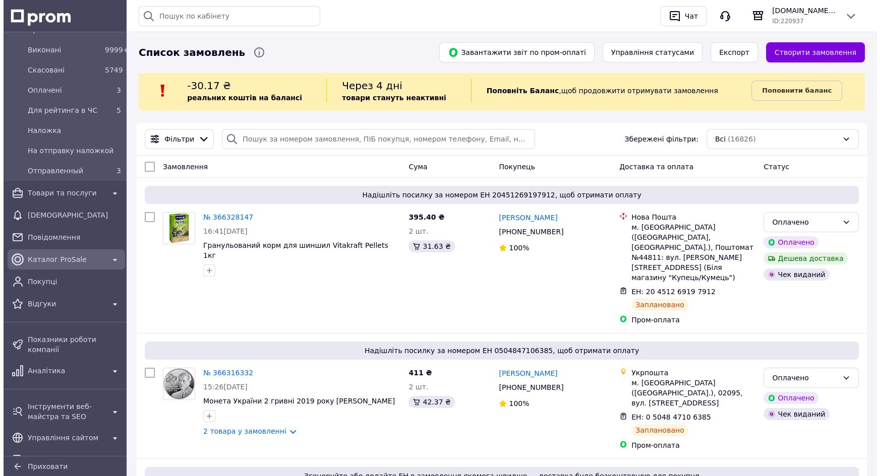
scroll to position [137, 0]
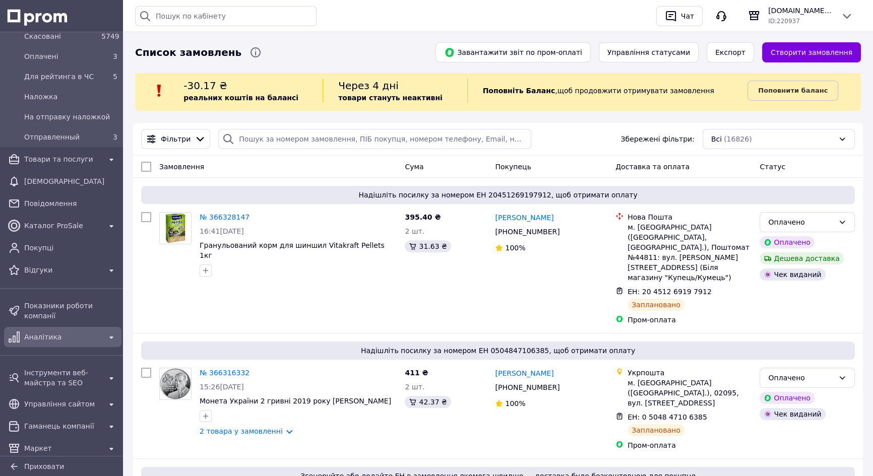
click at [58, 332] on span "Аналітика" at bounding box center [62, 337] width 77 height 10
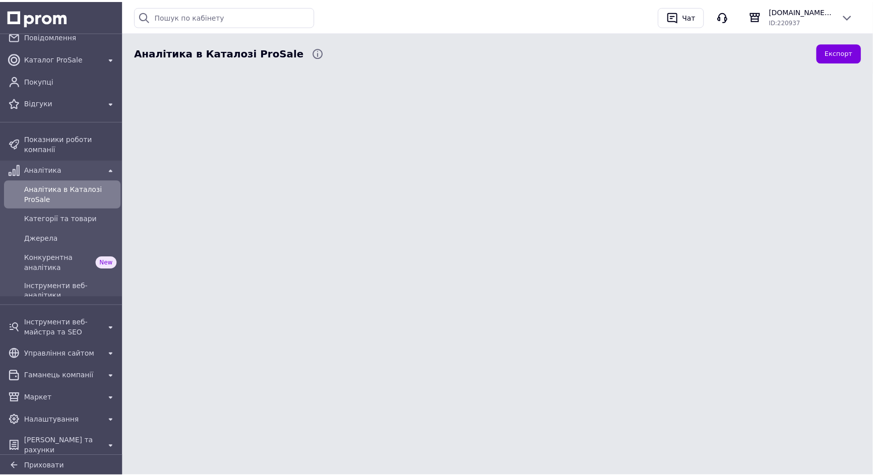
scroll to position [99, 0]
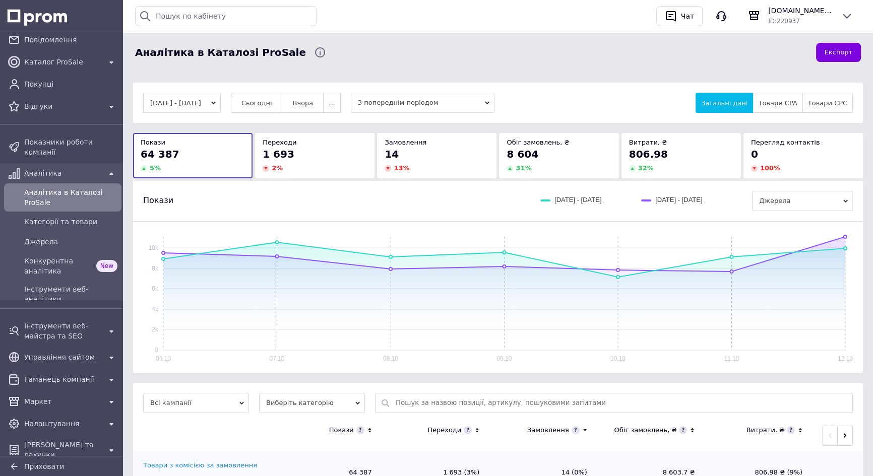
click at [268, 104] on span "Сьогодні" at bounding box center [257, 103] width 31 height 8
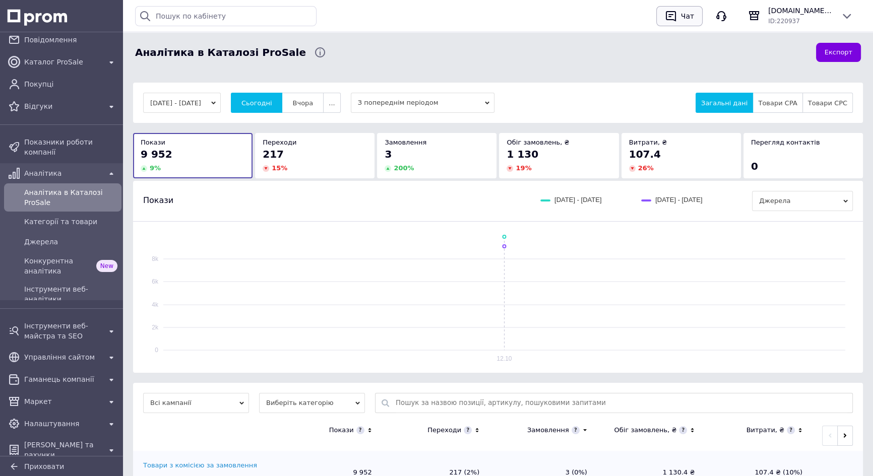
click at [682, 16] on div "Чат" at bounding box center [687, 16] width 17 height 15
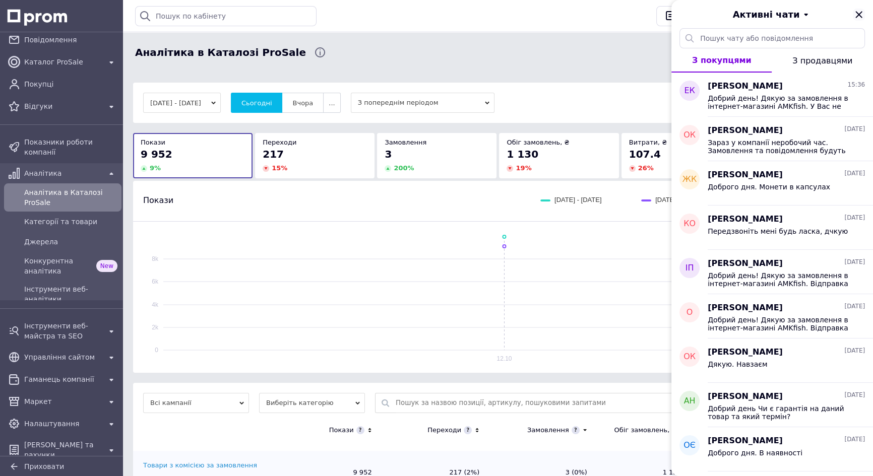
click at [859, 15] on icon "Закрити" at bounding box center [859, 15] width 12 height 12
